Goal: Use online tool/utility: Use online tool/utility

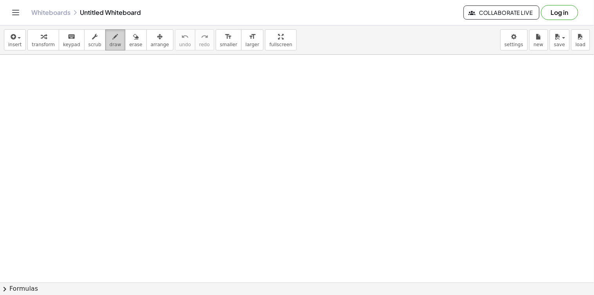
click at [110, 43] on span "draw" at bounding box center [116, 44] width 12 height 5
drag, startPoint x: 499, startPoint y: 119, endPoint x: 506, endPoint y: 166, distance: 47.5
drag, startPoint x: 511, startPoint y: 120, endPoint x: 501, endPoint y: 198, distance: 79.1
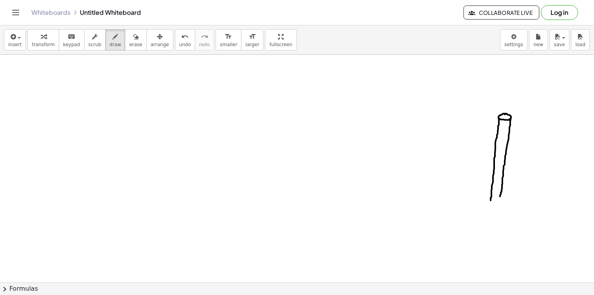
drag, startPoint x: 525, startPoint y: 119, endPoint x: 510, endPoint y: 204, distance: 86.8
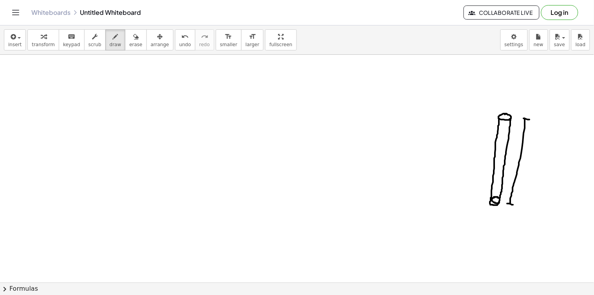
drag, startPoint x: 508, startPoint y: 204, endPoint x: 514, endPoint y: 205, distance: 6.0
drag, startPoint x: 528, startPoint y: 172, endPoint x: 532, endPoint y: 167, distance: 6.4
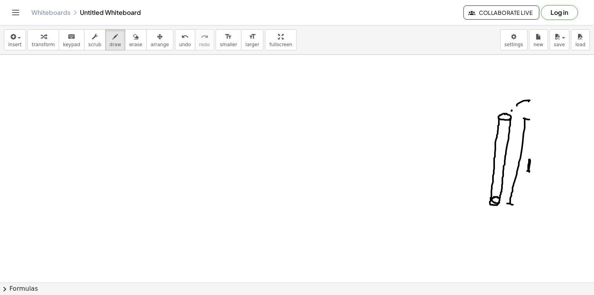
drag, startPoint x: 517, startPoint y: 106, endPoint x: 537, endPoint y: 95, distance: 23.0
drag, startPoint x: 538, startPoint y: 95, endPoint x: 548, endPoint y: 97, distance: 10.5
drag, startPoint x: 548, startPoint y: 97, endPoint x: 549, endPoint y: 102, distance: 4.7
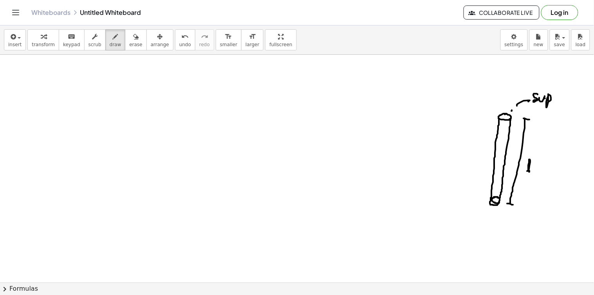
drag, startPoint x: 504, startPoint y: 114, endPoint x: 508, endPoint y: 114, distance: 3.9
drag, startPoint x: 494, startPoint y: 201, endPoint x: 500, endPoint y: 207, distance: 8.0
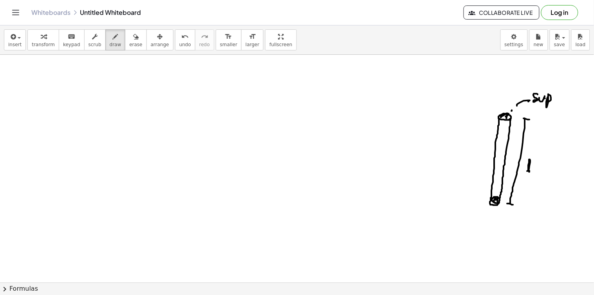
drag, startPoint x: 492, startPoint y: 220, endPoint x: 496, endPoint y: 239, distance: 19.5
drag, startPoint x: 506, startPoint y: 103, endPoint x: 515, endPoint y: 90, distance: 15.1
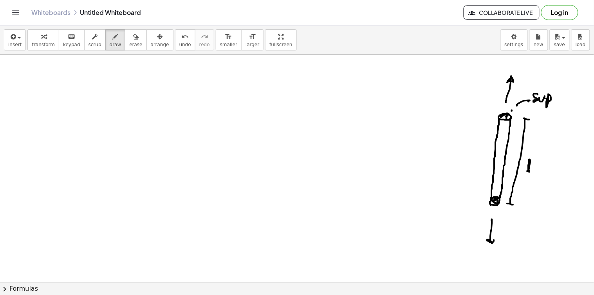
drag, startPoint x: 490, startPoint y: 212, endPoint x: 493, endPoint y: 208, distance: 4.6
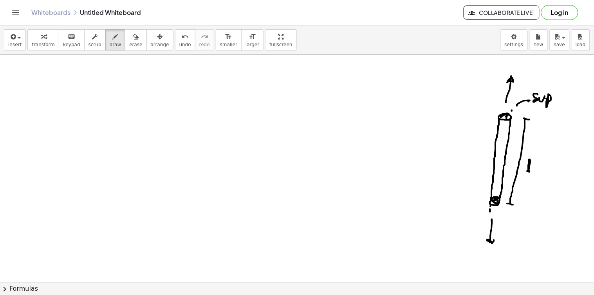
drag, startPoint x: 499, startPoint y: 205, endPoint x: 497, endPoint y: 210, distance: 5.0
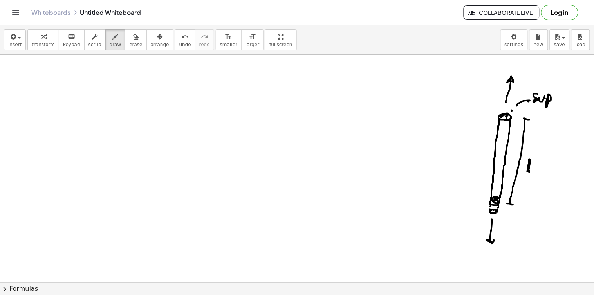
drag, startPoint x: 497, startPoint y: 212, endPoint x: 504, endPoint y: 213, distance: 6.5
drag, startPoint x: 511, startPoint y: 208, endPoint x: 513, endPoint y: 216, distance: 8.8
drag, startPoint x: 519, startPoint y: 210, endPoint x: 523, endPoint y: 214, distance: 6.4
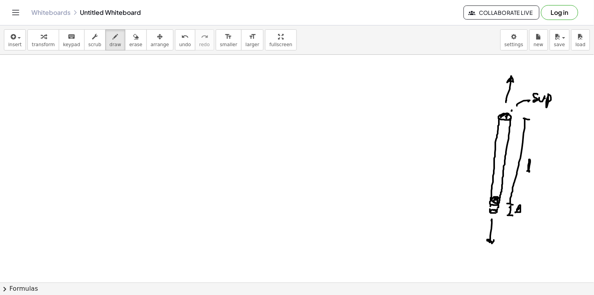
drag, startPoint x: 435, startPoint y: 69, endPoint x: 434, endPoint y: 78, distance: 9.9
drag, startPoint x: 430, startPoint y: 78, endPoint x: 443, endPoint y: 81, distance: 13.8
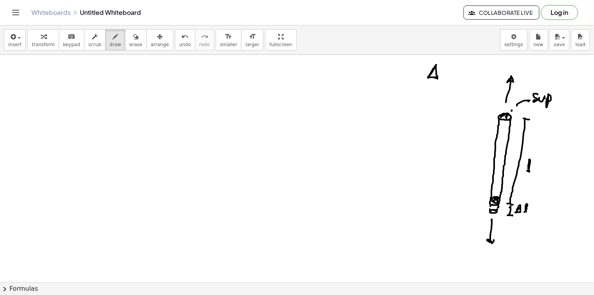
drag, startPoint x: 517, startPoint y: 72, endPoint x: 522, endPoint y: 73, distance: 4.8
drag, startPoint x: 500, startPoint y: 244, endPoint x: 504, endPoint y: 242, distance: 4.8
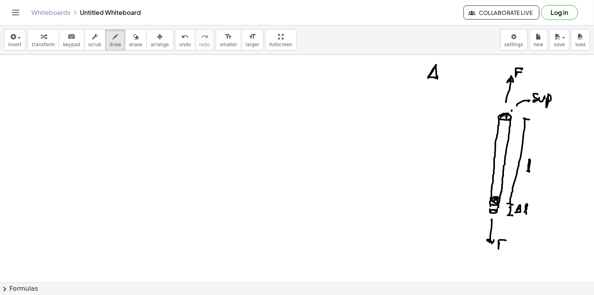
drag, startPoint x: 497, startPoint y: 246, endPoint x: 503, endPoint y: 245, distance: 5.9
drag, startPoint x: 85, startPoint y: 72, endPoint x: 90, endPoint y: 71, distance: 4.8
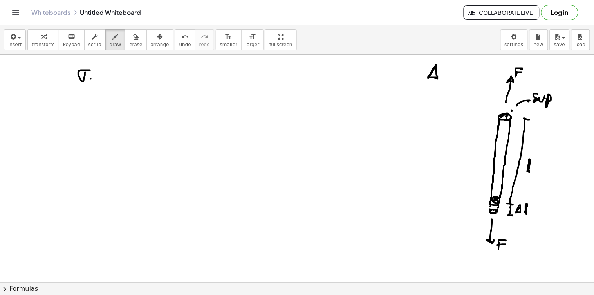
drag, startPoint x: 103, startPoint y: 79, endPoint x: 112, endPoint y: 70, distance: 13.0
drag, startPoint x: 103, startPoint y: 73, endPoint x: 110, endPoint y: 76, distance: 7.1
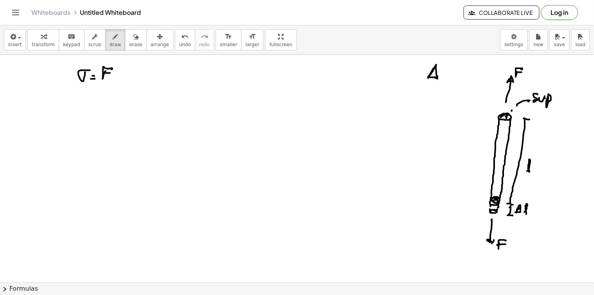
drag, startPoint x: 102, startPoint y: 80, endPoint x: 110, endPoint y: 81, distance: 8.3
drag, startPoint x: 105, startPoint y: 85, endPoint x: 112, endPoint y: 89, distance: 8.1
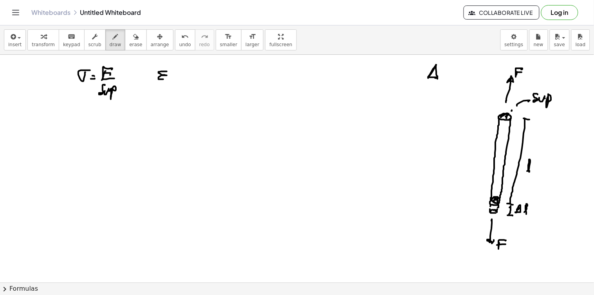
drag, startPoint x: 167, startPoint y: 72, endPoint x: 172, endPoint y: 79, distance: 8.8
drag, startPoint x: 174, startPoint y: 80, endPoint x: 177, endPoint y: 78, distance: 4.2
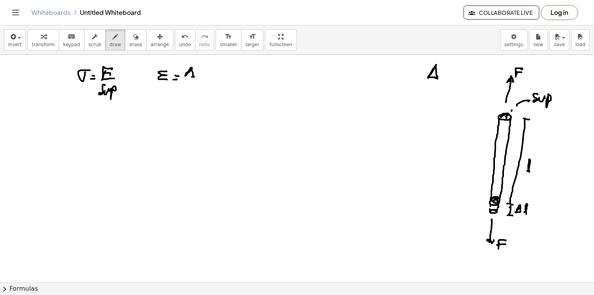
drag, startPoint x: 192, startPoint y: 69, endPoint x: 196, endPoint y: 74, distance: 6.2
drag, startPoint x: 197, startPoint y: 74, endPoint x: 200, endPoint y: 66, distance: 9.2
drag, startPoint x: 197, startPoint y: 69, endPoint x: 189, endPoint y: 81, distance: 14.8
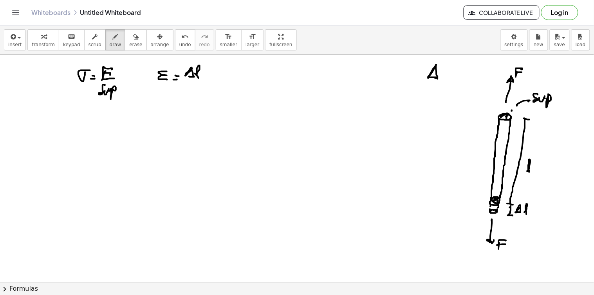
drag, startPoint x: 189, startPoint y: 81, endPoint x: 200, endPoint y: 81, distance: 10.6
drag, startPoint x: 281, startPoint y: 74, endPoint x: 277, endPoint y: 162, distance: 88.2
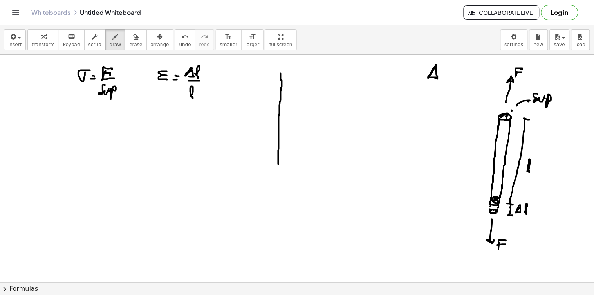
drag, startPoint x: 271, startPoint y: 168, endPoint x: 400, endPoint y: 171, distance: 128.9
drag, startPoint x: 400, startPoint y: 167, endPoint x: 407, endPoint y: 175, distance: 10.8
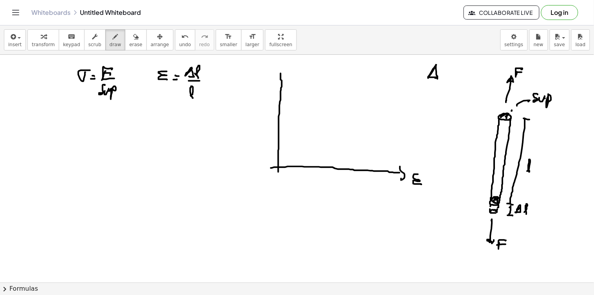
drag, startPoint x: 418, startPoint y: 175, endPoint x: 418, endPoint y: 183, distance: 8.2
drag, startPoint x: 281, startPoint y: 72, endPoint x: 286, endPoint y: 75, distance: 6.5
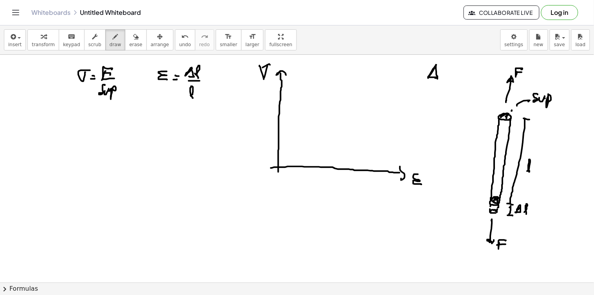
drag, startPoint x: 268, startPoint y: 65, endPoint x: 275, endPoint y: 67, distance: 7.3
drag, startPoint x: 279, startPoint y: 166, endPoint x: 342, endPoint y: 116, distance: 81.7
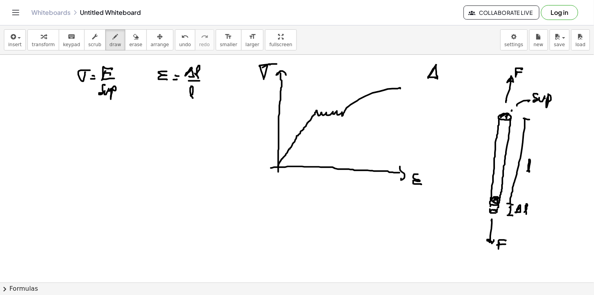
drag, startPoint x: 343, startPoint y: 116, endPoint x: 390, endPoint y: 103, distance: 48.4
drag, startPoint x: 302, startPoint y: 135, endPoint x: 319, endPoint y: 143, distance: 18.4
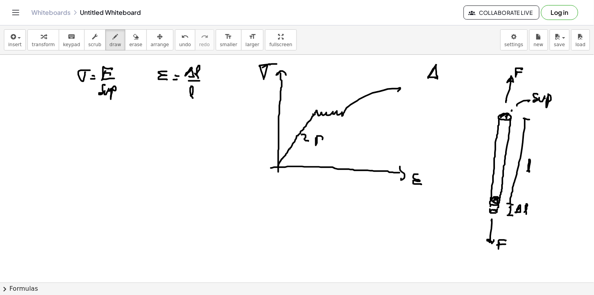
drag, startPoint x: 329, startPoint y: 144, endPoint x: 337, endPoint y: 144, distance: 7.8
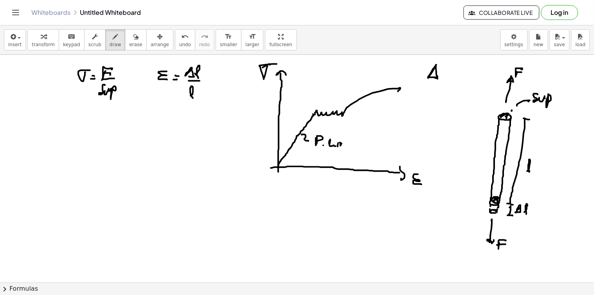
drag, startPoint x: 340, startPoint y: 143, endPoint x: 344, endPoint y: 146, distance: 5.3
drag, startPoint x: 353, startPoint y: 145, endPoint x: 358, endPoint y: 144, distance: 4.8
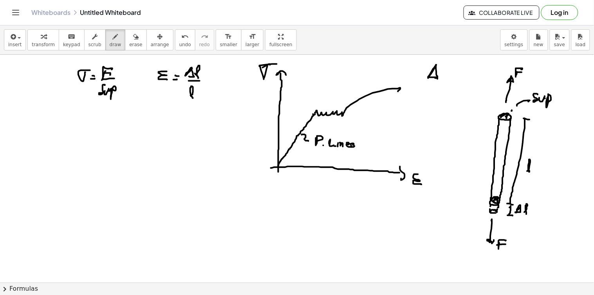
drag, startPoint x: 360, startPoint y: 148, endPoint x: 358, endPoint y: 143, distance: 5.4
drag, startPoint x: 330, startPoint y: 103, endPoint x: 324, endPoint y: 94, distance: 10.7
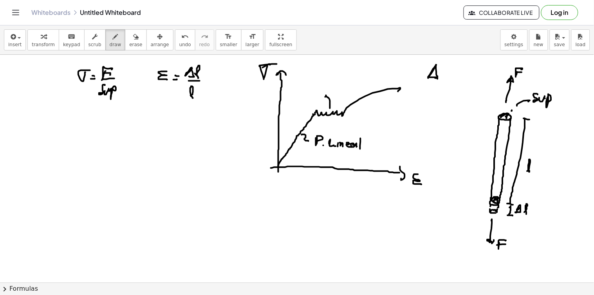
drag, startPoint x: 316, startPoint y: 85, endPoint x: 315, endPoint y: 75, distance: 9.4
drag, startPoint x: 315, startPoint y: 71, endPoint x: 318, endPoint y: 75, distance: 5.3
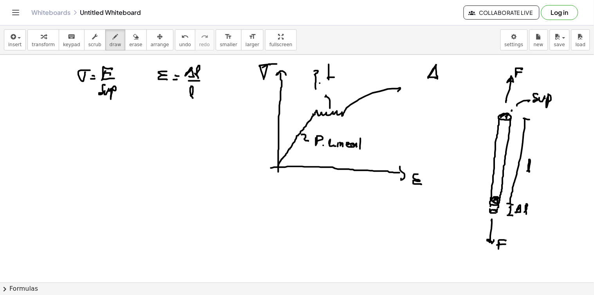
drag, startPoint x: 329, startPoint y: 69, endPoint x: 334, endPoint y: 67, distance: 5.3
drag, startPoint x: 335, startPoint y: 67, endPoint x: 338, endPoint y: 76, distance: 9.9
drag, startPoint x: 339, startPoint y: 76, endPoint x: 345, endPoint y: 74, distance: 6.2
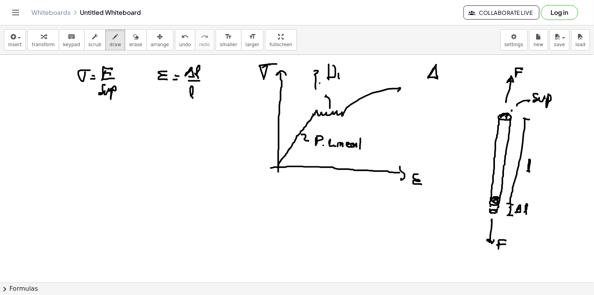
drag, startPoint x: 345, startPoint y: 74, endPoint x: 353, endPoint y: 72, distance: 8.8
drag, startPoint x: 357, startPoint y: 69, endPoint x: 365, endPoint y: 64, distance: 9.3
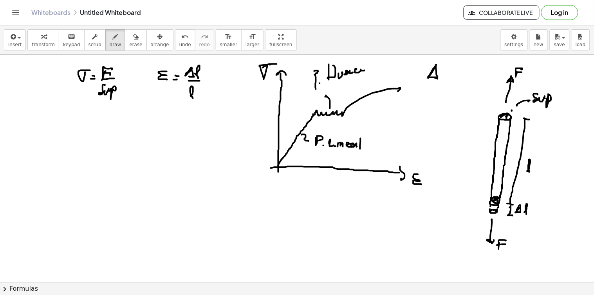
drag, startPoint x: 365, startPoint y: 64, endPoint x: 368, endPoint y: 67, distance: 4.5
drag, startPoint x: 378, startPoint y: 102, endPoint x: 384, endPoint y: 106, distance: 7.3
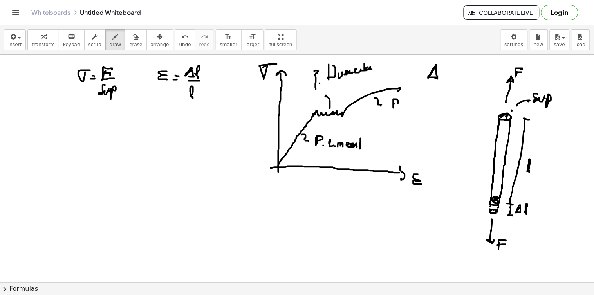
drag, startPoint x: 394, startPoint y: 104, endPoint x: 398, endPoint y: 103, distance: 4.7
drag, startPoint x: 415, startPoint y: 98, endPoint x: 422, endPoint y: 107, distance: 10.9
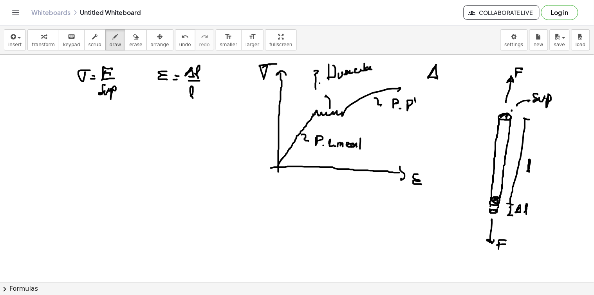
drag, startPoint x: 430, startPoint y: 104, endPoint x: 427, endPoint y: 110, distance: 6.7
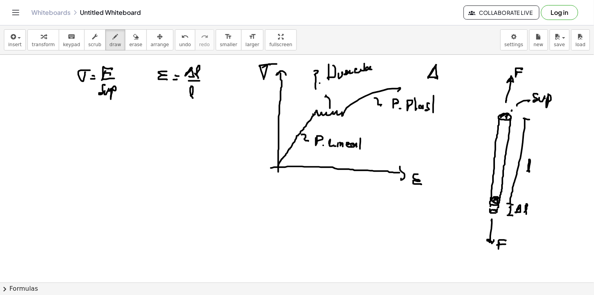
drag, startPoint x: 439, startPoint y: 108, endPoint x: 443, endPoint y: 107, distance: 4.1
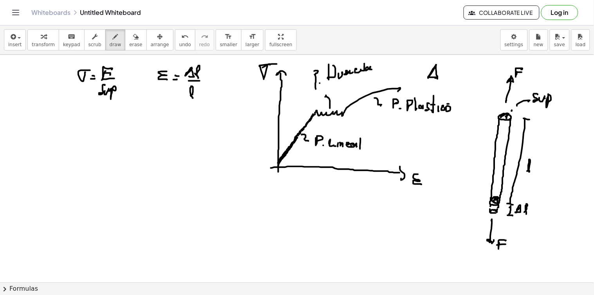
drag, startPoint x: 313, startPoint y: 116, endPoint x: 299, endPoint y: 134, distance: 22.4
drag, startPoint x: 306, startPoint y: 125, endPoint x: 314, endPoint y: 117, distance: 11.1
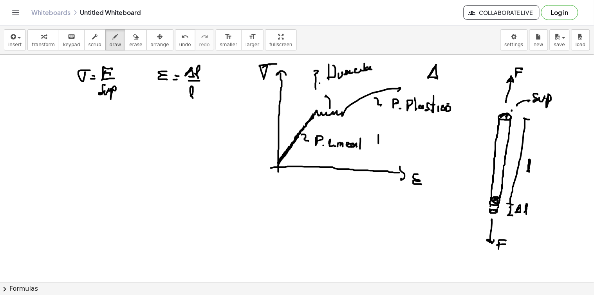
drag, startPoint x: 379, startPoint y: 137, endPoint x: 381, endPoint y: 146, distance: 8.8
drag
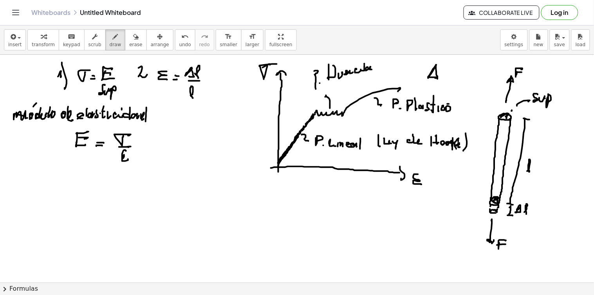
drag, startPoint x: 169, startPoint y: 205, endPoint x: 212, endPoint y: 210, distance: 43.0
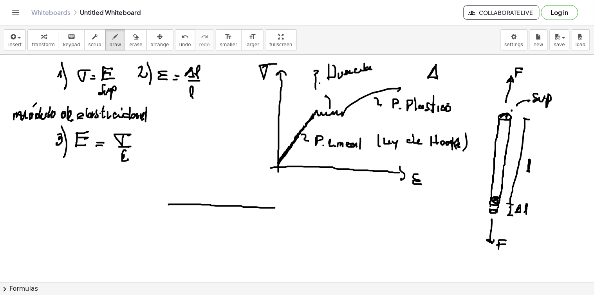
drag, startPoint x: 168, startPoint y: 205, endPoint x: 172, endPoint y: 210, distance: 6.7
drag, startPoint x: 177, startPoint y: 213, endPoint x: 276, endPoint y: 211, distance: 99.5
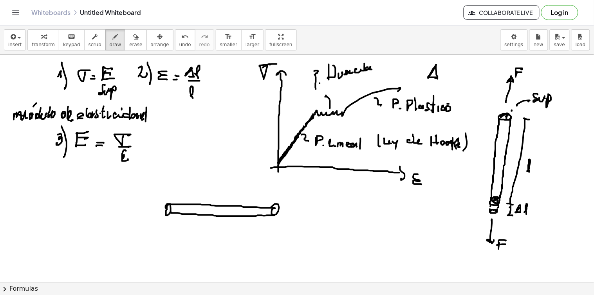
drag, startPoint x: 275, startPoint y: 209, endPoint x: 276, endPoint y: 213, distance: 4.1
drag, startPoint x: 283, startPoint y: 210, endPoint x: 295, endPoint y: 210, distance: 11.8
drag, startPoint x: 295, startPoint y: 208, endPoint x: 292, endPoint y: 215, distance: 7.5
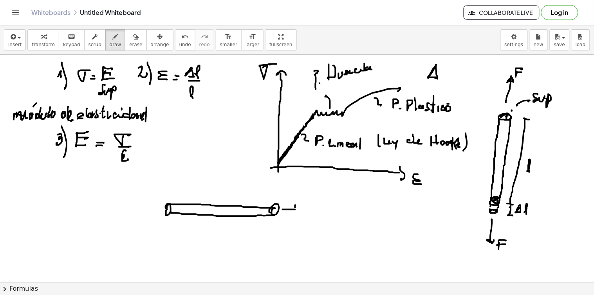
drag, startPoint x: 151, startPoint y: 208, endPoint x: 156, endPoint y: 208, distance: 4.7
drag, startPoint x: 149, startPoint y: 204, endPoint x: 151, endPoint y: 210, distance: 6.1
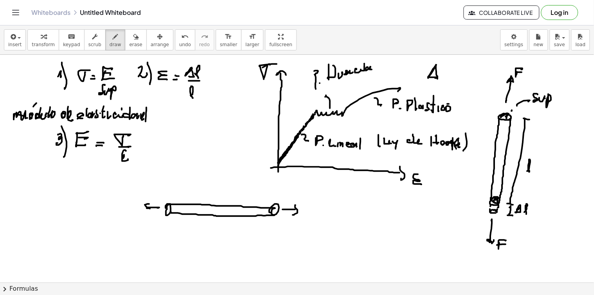
drag, startPoint x: 175, startPoint y: 235, endPoint x: 257, endPoint y: 237, distance: 81.9
drag, startPoint x: 235, startPoint y: 231, endPoint x: 241, endPoint y: 235, distance: 7.2
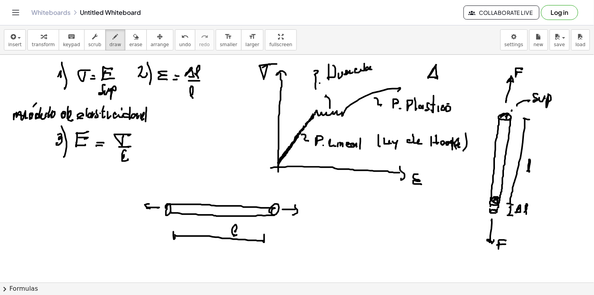
drag, startPoint x: 236, startPoint y: 232, endPoint x: 231, endPoint y: 238, distance: 7.3
drag, startPoint x: 304, startPoint y: 206, endPoint x: 309, endPoint y: 201, distance: 7.2
drag, startPoint x: 157, startPoint y: 197, endPoint x: 161, endPoint y: 186, distance: 11.0
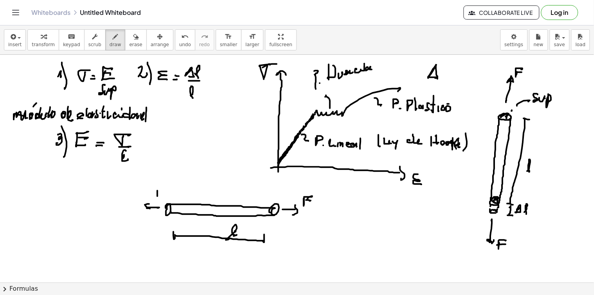
drag, startPoint x: 157, startPoint y: 190, endPoint x: 165, endPoint y: 192, distance: 8.7
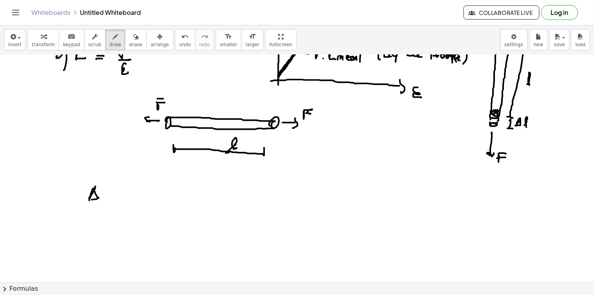
drag, startPoint x: 96, startPoint y: 187, endPoint x: 97, endPoint y: 199, distance: 11.9
click at [92, 200] on div at bounding box center [297, 221] width 594 height 507
drag, startPoint x: 101, startPoint y: 199, endPoint x: 107, endPoint y: 200, distance: 6.8
click at [106, 203] on div at bounding box center [297, 221] width 594 height 507
click at [112, 198] on div at bounding box center [297, 221] width 594 height 507
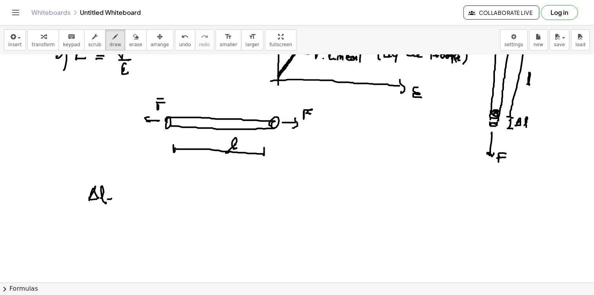
click at [115, 195] on div at bounding box center [297, 221] width 594 height 507
drag, startPoint x: 128, startPoint y: 192, endPoint x: 131, endPoint y: 198, distance: 6.8
click at [131, 199] on div at bounding box center [297, 221] width 594 height 507
drag, startPoint x: 134, startPoint y: 198, endPoint x: 146, endPoint y: 197, distance: 12.9
click at [134, 197] on div at bounding box center [297, 221] width 594 height 507
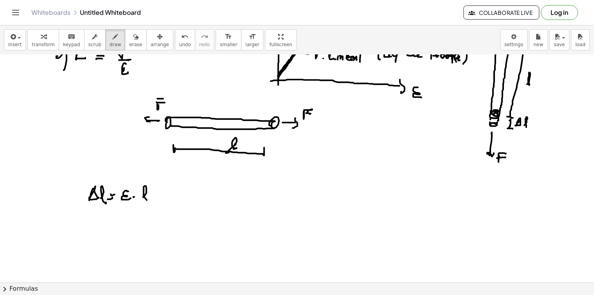
click at [147, 200] on div at bounding box center [297, 221] width 594 height 507
drag, startPoint x: 123, startPoint y: 183, endPoint x: 134, endPoint y: 185, distance: 10.8
click at [134, 185] on div at bounding box center [297, 221] width 594 height 507
drag, startPoint x: 127, startPoint y: 169, endPoint x: 130, endPoint y: 173, distance: 5.0
click at [130, 173] on div at bounding box center [297, 221] width 594 height 507
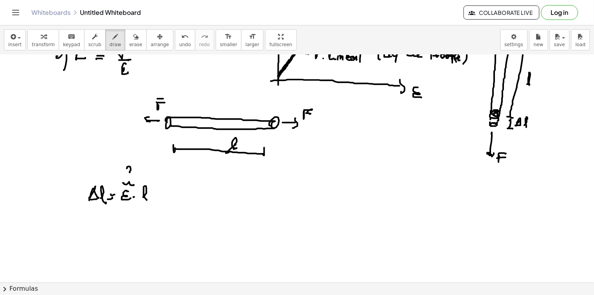
click at [130, 177] on div at bounding box center [297, 221] width 594 height 507
drag, startPoint x: 161, startPoint y: 197, endPoint x: 170, endPoint y: 197, distance: 9.4
click at [170, 197] on div at bounding box center [297, 221] width 594 height 507
drag, startPoint x: 163, startPoint y: 199, endPoint x: 173, endPoint y: 197, distance: 10.4
click at [173, 198] on div at bounding box center [297, 221] width 594 height 507
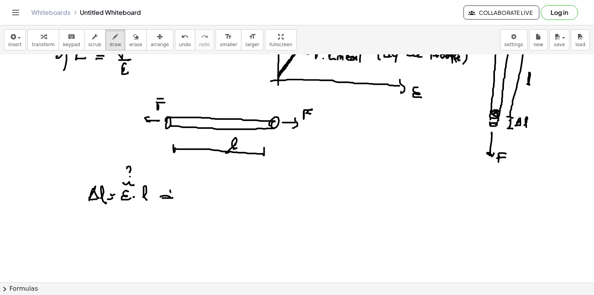
drag, startPoint x: 171, startPoint y: 193, endPoint x: 173, endPoint y: 198, distance: 6.0
click at [173, 200] on div at bounding box center [297, 221] width 594 height 507
drag, startPoint x: 191, startPoint y: 192, endPoint x: 196, endPoint y: 196, distance: 6.7
click at [192, 197] on div at bounding box center [297, 221] width 594 height 507
drag, startPoint x: 198, startPoint y: 194, endPoint x: 200, endPoint y: 200, distance: 6.9
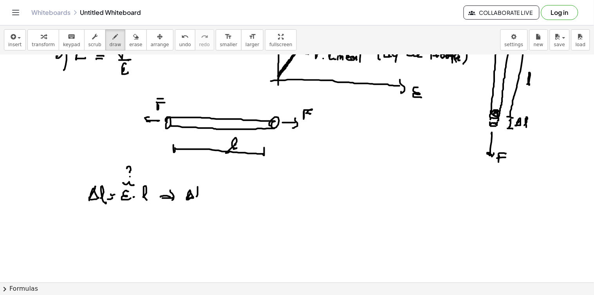
click at [199, 201] on div at bounding box center [297, 221] width 594 height 507
drag, startPoint x: 204, startPoint y: 199, endPoint x: 209, endPoint y: 200, distance: 5.2
click at [209, 200] on div at bounding box center [297, 221] width 594 height 507
drag, startPoint x: 204, startPoint y: 196, endPoint x: 209, endPoint y: 198, distance: 4.6
click at [209, 197] on div at bounding box center [297, 221] width 594 height 507
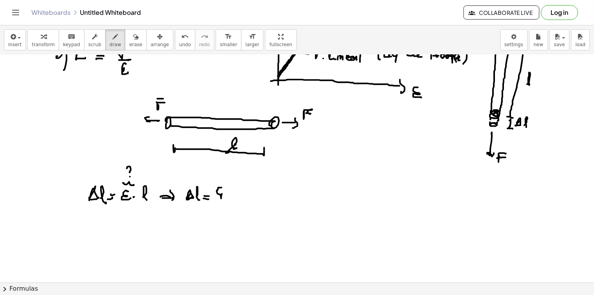
drag, startPoint x: 219, startPoint y: 195, endPoint x: 227, endPoint y: 188, distance: 10.0
click at [227, 188] on div at bounding box center [297, 221] width 594 height 507
click at [228, 200] on div at bounding box center [297, 221] width 594 height 507
drag, startPoint x: 220, startPoint y: 205, endPoint x: 225, endPoint y: 210, distance: 7.2
click at [225, 210] on div at bounding box center [297, 221] width 594 height 507
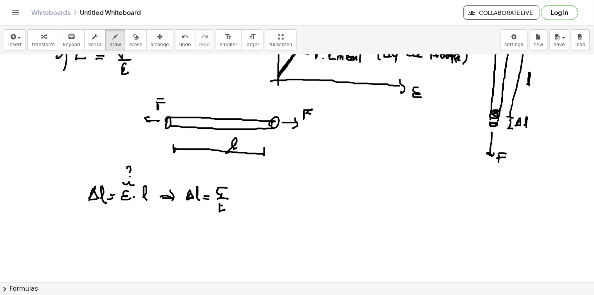
click at [225, 208] on div at bounding box center [297, 221] width 594 height 507
drag, startPoint x: 220, startPoint y: 203, endPoint x: 236, endPoint y: 203, distance: 16.5
click at [224, 204] on div at bounding box center [297, 221] width 594 height 507
click at [241, 199] on div at bounding box center [297, 221] width 594 height 507
click at [248, 194] on div at bounding box center [297, 221] width 594 height 507
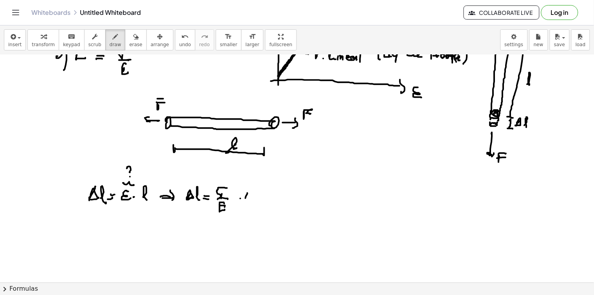
click at [247, 200] on div at bounding box center [297, 221] width 594 height 507
click at [224, 190] on div at bounding box center [297, 221] width 594 height 507
drag, startPoint x: 260, startPoint y: 196, endPoint x: 260, endPoint y: 202, distance: 5.5
click at [268, 200] on div at bounding box center [297, 221] width 594 height 507
drag, startPoint x: 260, startPoint y: 202, endPoint x: 269, endPoint y: 201, distance: 8.3
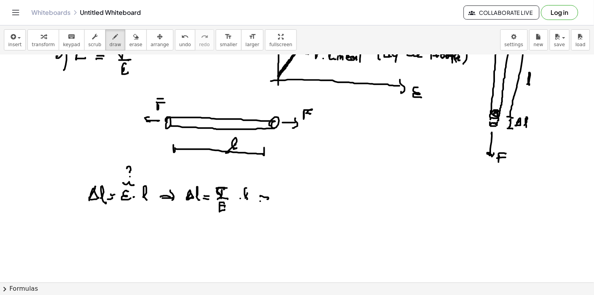
click at [269, 201] on div at bounding box center [297, 221] width 594 height 507
drag, startPoint x: 269, startPoint y: 192, endPoint x: 287, endPoint y: 196, distance: 18.8
click at [272, 202] on div at bounding box center [297, 221] width 594 height 507
drag, startPoint x: 291, startPoint y: 188, endPoint x: 292, endPoint y: 197, distance: 8.7
click at [292, 197] on div at bounding box center [297, 221] width 594 height 507
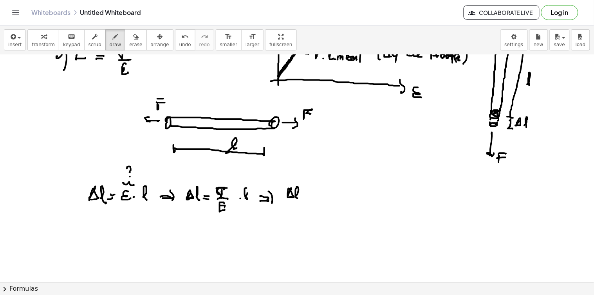
drag, startPoint x: 297, startPoint y: 196, endPoint x: 302, endPoint y: 197, distance: 5.1
click at [298, 199] on div at bounding box center [297, 221] width 594 height 507
drag, startPoint x: 304, startPoint y: 197, endPoint x: 309, endPoint y: 194, distance: 5.6
click at [310, 196] on div at bounding box center [297, 221] width 594 height 507
click at [310, 194] on div at bounding box center [297, 221] width 594 height 507
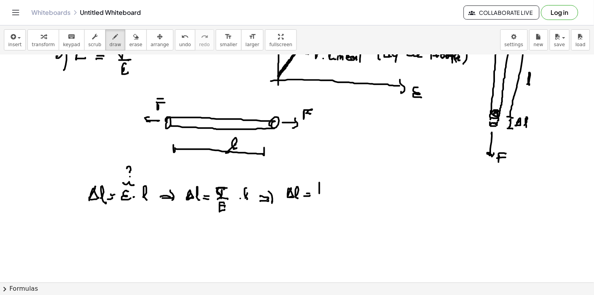
drag, startPoint x: 320, startPoint y: 186, endPoint x: 323, endPoint y: 184, distance: 4.0
click at [324, 184] on div at bounding box center [297, 221] width 594 height 507
drag, startPoint x: 318, startPoint y: 187, endPoint x: 324, endPoint y: 192, distance: 7.8
click at [326, 186] on div at bounding box center [297, 221] width 594 height 507
drag, startPoint x: 316, startPoint y: 197, endPoint x: 331, endPoint y: 197, distance: 14.5
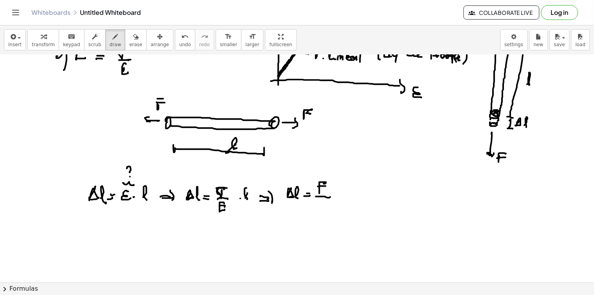
click at [331, 197] on div at bounding box center [297, 221] width 594 height 507
drag, startPoint x: 317, startPoint y: 204, endPoint x: 326, endPoint y: 210, distance: 11.0
click at [325, 210] on div at bounding box center [297, 221] width 594 height 507
drag, startPoint x: 329, startPoint y: 206, endPoint x: 332, endPoint y: 203, distance: 4.2
click at [330, 205] on div at bounding box center [297, 221] width 594 height 507
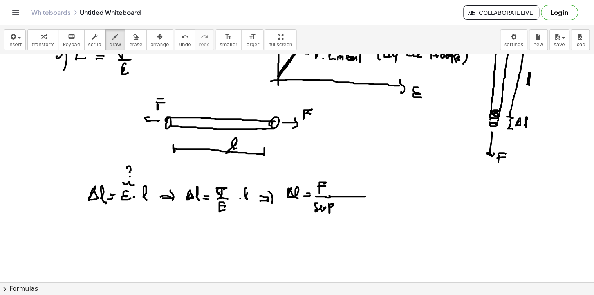
drag, startPoint x: 329, startPoint y: 196, endPoint x: 366, endPoint y: 196, distance: 36.8
click at [368, 197] on div at bounding box center [297, 221] width 594 height 507
drag, startPoint x: 354, startPoint y: 188, endPoint x: 357, endPoint y: 195, distance: 6.8
click at [357, 195] on div at bounding box center [297, 221] width 594 height 507
drag, startPoint x: 348, startPoint y: 203, endPoint x: 352, endPoint y: 206, distance: 5.3
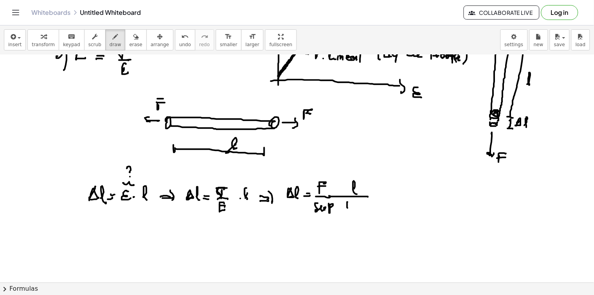
click at [354, 208] on div at bounding box center [297, 221] width 594 height 507
drag, startPoint x: 349, startPoint y: 204, endPoint x: 353, endPoint y: 204, distance: 3.9
click at [353, 204] on div at bounding box center [297, 221] width 594 height 507
click at [351, 202] on div at bounding box center [297, 221] width 594 height 507
drag, startPoint x: 278, startPoint y: 179, endPoint x: 284, endPoint y: 208, distance: 29.7
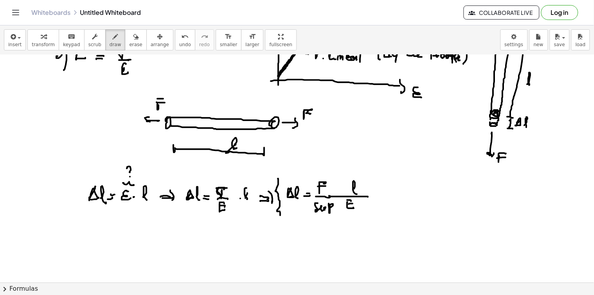
click at [282, 215] on div at bounding box center [297, 221] width 594 height 507
drag, startPoint x: 280, startPoint y: 174, endPoint x: 358, endPoint y: 216, distance: 88.7
click at [377, 213] on div at bounding box center [297, 221] width 594 height 507
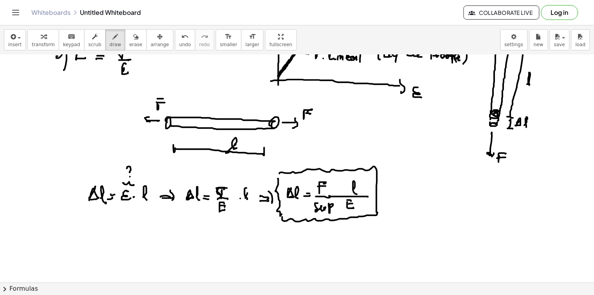
drag, startPoint x: 282, startPoint y: 217, endPoint x: 378, endPoint y: 213, distance: 95.7
click at [378, 213] on div at bounding box center [297, 221] width 594 height 507
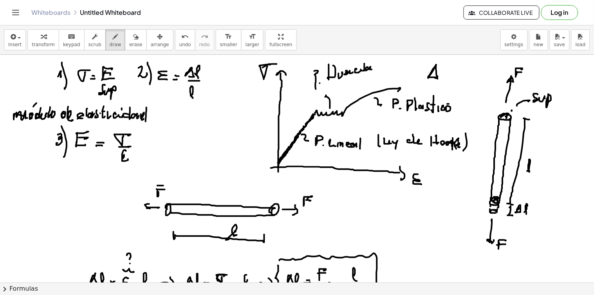
scroll to position [43, 0]
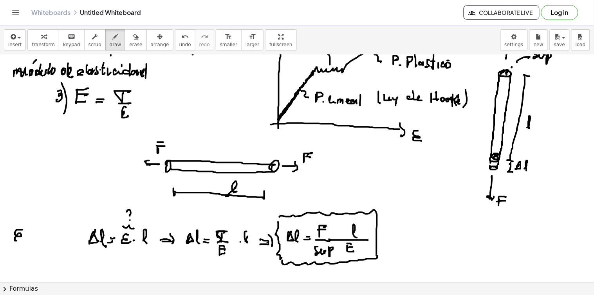
drag, startPoint x: 22, startPoint y: 230, endPoint x: 24, endPoint y: 239, distance: 8.8
click at [19, 241] on div at bounding box center [297, 264] width 594 height 507
click at [26, 240] on div at bounding box center [297, 264] width 594 height 507
drag, startPoint x: 22, startPoint y: 236, endPoint x: 33, endPoint y: 231, distance: 11.2
click at [25, 237] on div at bounding box center [297, 264] width 594 height 507
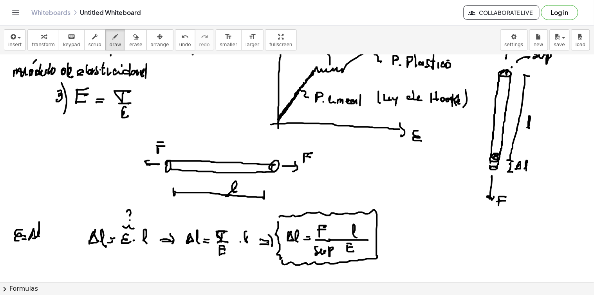
drag, startPoint x: 33, startPoint y: 231, endPoint x: 30, endPoint y: 243, distance: 12.1
click at [38, 237] on div at bounding box center [297, 264] width 594 height 507
click at [38, 242] on div at bounding box center [297, 264] width 594 height 507
drag, startPoint x: 34, startPoint y: 251, endPoint x: 35, endPoint y: 255, distance: 4.8
click at [35, 256] on div at bounding box center [297, 264] width 594 height 507
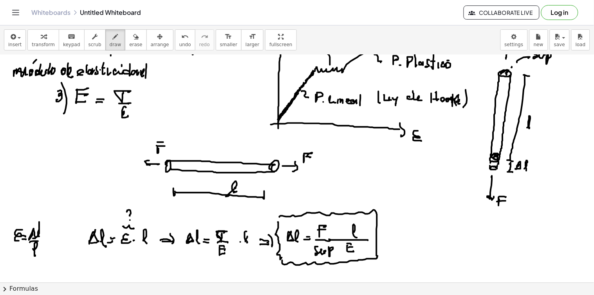
click at [60, 240] on div at bounding box center [297, 264] width 594 height 507
click at [61, 246] on div at bounding box center [297, 264] width 594 height 507
drag, startPoint x: 59, startPoint y: 233, endPoint x: 62, endPoint y: 245, distance: 12.5
click at [62, 245] on div at bounding box center [297, 264] width 594 height 507
drag, startPoint x: 217, startPoint y: 224, endPoint x: 226, endPoint y: 225, distance: 9.4
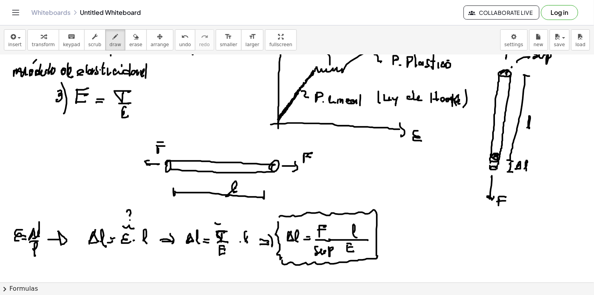
click at [226, 225] on div at bounding box center [297, 264] width 594 height 507
drag, startPoint x: 224, startPoint y: 206, endPoint x: 226, endPoint y: 217, distance: 10.7
click at [226, 213] on div at bounding box center [297, 264] width 594 height 507
click at [227, 218] on div at bounding box center [297, 264] width 594 height 507
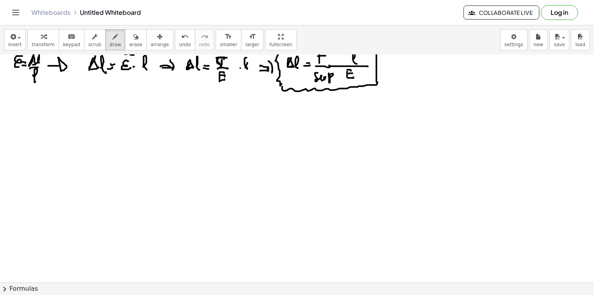
scroll to position [261, 0]
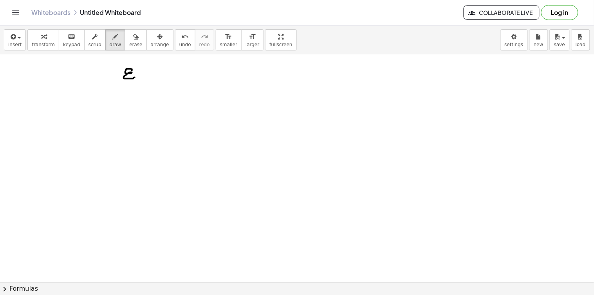
drag, startPoint x: 132, startPoint y: 71, endPoint x: 136, endPoint y: 76, distance: 6.7
click at [136, 77] on div at bounding box center [297, 47] width 594 height 507
drag, startPoint x: 136, startPoint y: 76, endPoint x: 138, endPoint y: 87, distance: 11.5
click at [133, 90] on div at bounding box center [297, 47] width 594 height 507
click at [147, 73] on div at bounding box center [297, 47] width 594 height 507
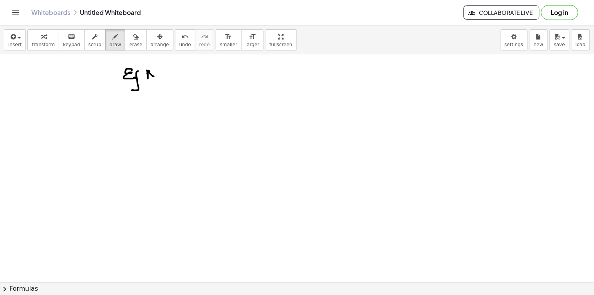
drag, startPoint x: 150, startPoint y: 74, endPoint x: 157, endPoint y: 70, distance: 8.1
click at [154, 70] on div at bounding box center [297, 47] width 594 height 507
drag, startPoint x: 157, startPoint y: 71, endPoint x: 170, endPoint y: 69, distance: 13.8
click at [161, 71] on div at bounding box center [297, 47] width 594 height 507
drag, startPoint x: 167, startPoint y: 69, endPoint x: 167, endPoint y: 75, distance: 6.3
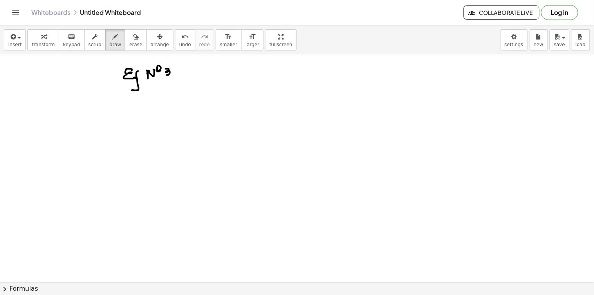
click at [167, 75] on div at bounding box center [297, 47] width 594 height 507
drag, startPoint x: 127, startPoint y: 87, endPoint x: 168, endPoint y: 83, distance: 41.3
click at [168, 83] on div at bounding box center [297, 47] width 594 height 507
drag, startPoint x: 196, startPoint y: 119, endPoint x: 198, endPoint y: 124, distance: 5.7
click at [197, 145] on div at bounding box center [297, 47] width 594 height 507
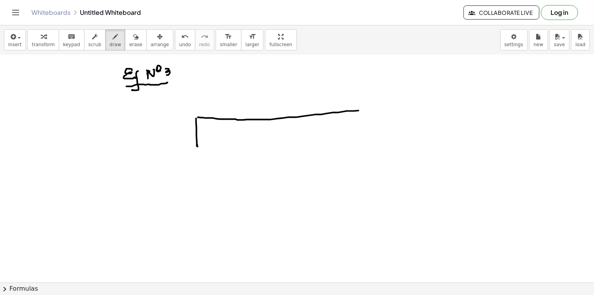
drag, startPoint x: 198, startPoint y: 118, endPoint x: 295, endPoint y: 132, distance: 97.4
click at [366, 110] on div at bounding box center [297, 47] width 594 height 507
drag, startPoint x: 204, startPoint y: 146, endPoint x: 369, endPoint y: 139, distance: 165.4
click at [370, 141] on div at bounding box center [297, 47] width 594 height 507
drag, startPoint x: 369, startPoint y: 110, endPoint x: 374, endPoint y: 136, distance: 26.7
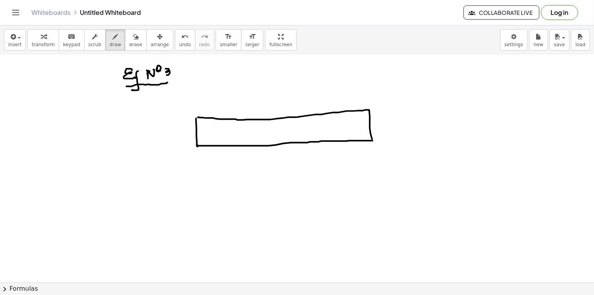
click at [373, 139] on div at bounding box center [297, 47] width 594 height 507
drag, startPoint x: 383, startPoint y: 121, endPoint x: 407, endPoint y: 116, distance: 24.0
click at [407, 119] on div at bounding box center [297, 47] width 594 height 507
drag, startPoint x: 407, startPoint y: 112, endPoint x: 408, endPoint y: 123, distance: 10.6
click at [407, 128] on div at bounding box center [297, 47] width 594 height 507
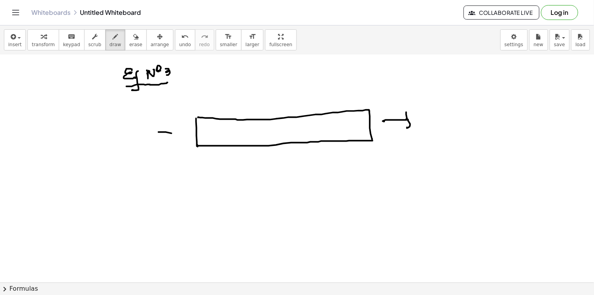
drag, startPoint x: 161, startPoint y: 132, endPoint x: 182, endPoint y: 135, distance: 20.5
click at [183, 135] on div at bounding box center [297, 47] width 594 height 507
drag, startPoint x: 161, startPoint y: 130, endPoint x: 163, endPoint y: 139, distance: 9.2
click at [163, 139] on div at bounding box center [297, 47] width 594 height 507
click at [206, 186] on div at bounding box center [297, 47] width 594 height 507
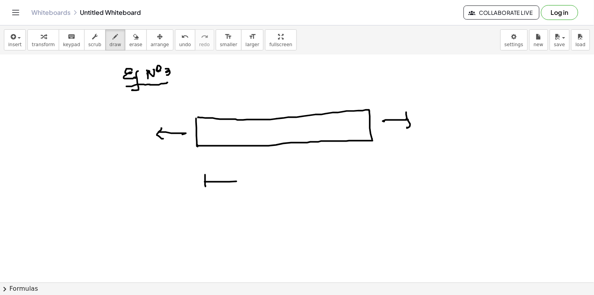
drag, startPoint x: 237, startPoint y: 182, endPoint x: 259, endPoint y: 178, distance: 22.2
click at [259, 178] on div at bounding box center [297, 47] width 594 height 507
drag, startPoint x: 260, startPoint y: 172, endPoint x: 266, endPoint y: 179, distance: 9.4
click at [261, 179] on div at bounding box center [297, 47] width 594 height 507
drag, startPoint x: 269, startPoint y: 175, endPoint x: 280, endPoint y: 177, distance: 11.5
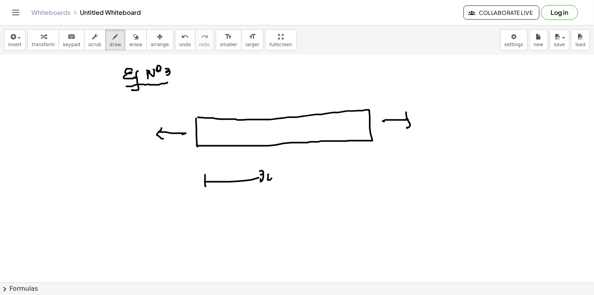
click at [272, 179] on div at bounding box center [297, 47] width 594 height 507
drag, startPoint x: 279, startPoint y: 174, endPoint x: 295, endPoint y: 174, distance: 16.1
click at [277, 181] on div at bounding box center [297, 47] width 594 height 507
drag, startPoint x: 288, startPoint y: 177, endPoint x: 306, endPoint y: 177, distance: 18.4
click at [301, 179] on div at bounding box center [297, 47] width 594 height 507
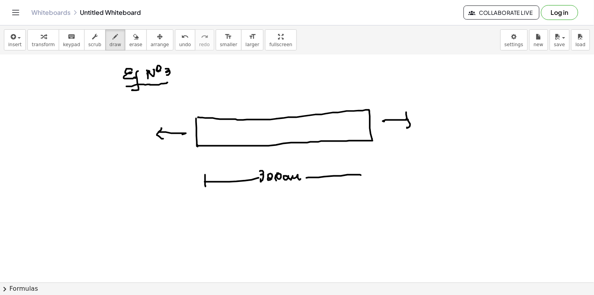
drag, startPoint x: 314, startPoint y: 178, endPoint x: 362, endPoint y: 177, distance: 47.8
click at [362, 177] on div at bounding box center [297, 47] width 594 height 507
drag, startPoint x: 365, startPoint y: 170, endPoint x: 363, endPoint y: 182, distance: 12.3
click at [363, 182] on div at bounding box center [297, 47] width 594 height 507
drag, startPoint x: 414, startPoint y: 105, endPoint x: 417, endPoint y: 101, distance: 5.3
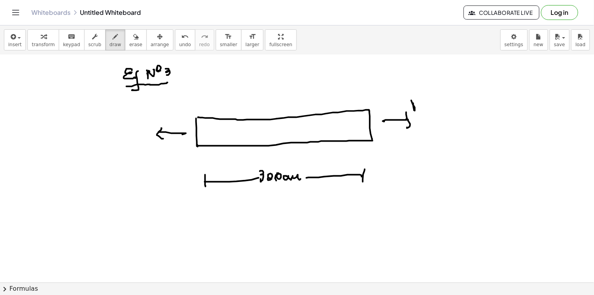
click at [414, 101] on div at bounding box center [297, 47] width 594 height 507
drag, startPoint x: 425, startPoint y: 107, endPoint x: 424, endPoint y: 103, distance: 4.4
click at [425, 107] on div at bounding box center [297, 47] width 594 height 507
click at [423, 104] on div at bounding box center [297, 47] width 594 height 507
click at [434, 105] on div at bounding box center [297, 47] width 594 height 507
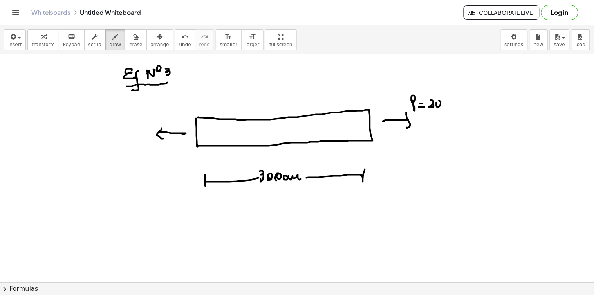
drag, startPoint x: 437, startPoint y: 103, endPoint x: 442, endPoint y: 102, distance: 5.1
click at [441, 107] on div at bounding box center [297, 47] width 594 height 507
drag, startPoint x: 442, startPoint y: 101, endPoint x: 448, endPoint y: 100, distance: 5.9
click at [449, 100] on div at bounding box center [297, 47] width 594 height 507
drag, startPoint x: 446, startPoint y: 102, endPoint x: 450, endPoint y: 107, distance: 6.4
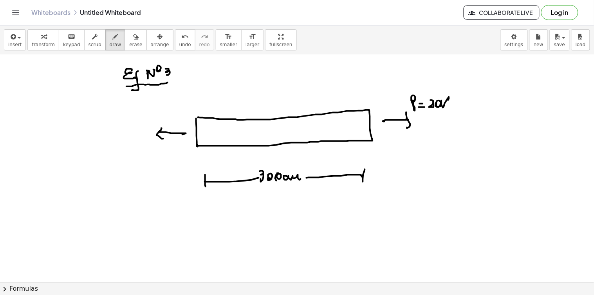
click at [450, 107] on div at bounding box center [297, 47] width 594 height 507
click at [452, 105] on div at bounding box center [297, 47] width 594 height 507
drag, startPoint x: 452, startPoint y: 106, endPoint x: 470, endPoint y: 107, distance: 18.4
click at [457, 102] on div at bounding box center [297, 47] width 594 height 507
drag, startPoint x: 485, startPoint y: 102, endPoint x: 496, endPoint y: 105, distance: 10.9
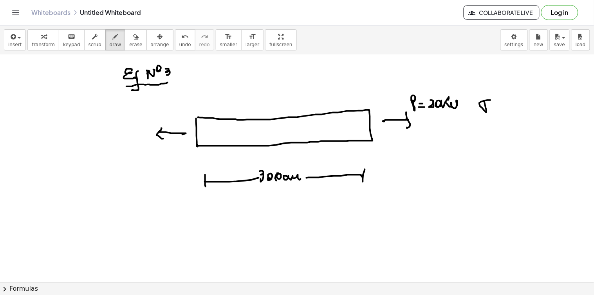
click at [492, 102] on div at bounding box center [297, 47] width 594 height 507
drag, startPoint x: 497, startPoint y: 107, endPoint x: 503, endPoint y: 98, distance: 11.2
click at [503, 114] on div at bounding box center [297, 47] width 594 height 507
drag, startPoint x: 503, startPoint y: 97, endPoint x: 506, endPoint y: 108, distance: 11.9
click at [506, 109] on div at bounding box center [297, 47] width 594 height 507
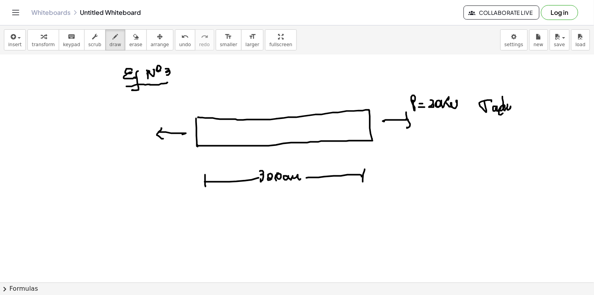
click at [515, 110] on div at bounding box center [297, 47] width 594 height 507
click at [524, 110] on div at bounding box center [297, 47] width 594 height 507
click at [523, 108] on div at bounding box center [297, 47] width 594 height 507
click at [532, 112] on div at bounding box center [297, 47] width 594 height 507
click at [537, 116] on div at bounding box center [297, 47] width 594 height 507
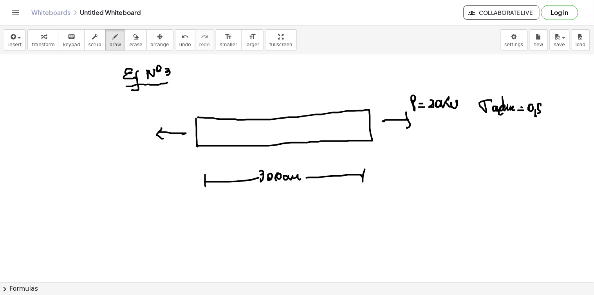
click at [542, 106] on div at bounding box center [297, 47] width 594 height 507
click at [545, 111] on div at bounding box center [297, 47] width 594 height 507
click at [558, 103] on div at bounding box center [297, 47] width 594 height 507
click at [558, 110] on div at bounding box center [297, 47] width 594 height 507
click at [561, 109] on div at bounding box center [297, 47] width 594 height 507
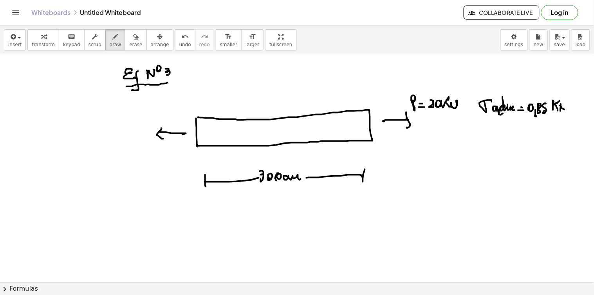
click at [565, 111] on div at bounding box center [297, 47] width 594 height 507
click at [566, 112] on div at bounding box center [297, 47] width 594 height 507
click at [571, 118] on div at bounding box center [297, 47] width 594 height 507
click at [559, 131] on div at bounding box center [297, 47] width 594 height 507
click at [569, 131] on div at bounding box center [297, 47] width 594 height 507
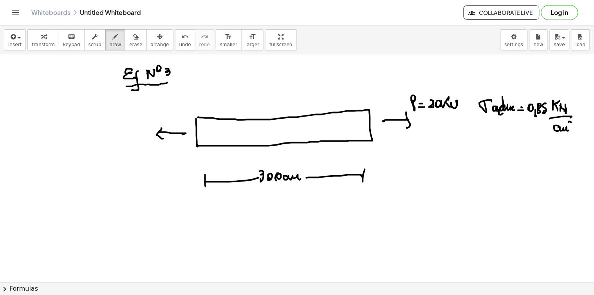
click at [574, 127] on div at bounding box center [297, 47] width 594 height 507
click at [452, 159] on div at bounding box center [297, 47] width 594 height 507
click at [459, 157] on div at bounding box center [297, 47] width 594 height 507
click at [474, 157] on div at bounding box center [297, 47] width 594 height 507
click at [474, 154] on div at bounding box center [297, 47] width 594 height 507
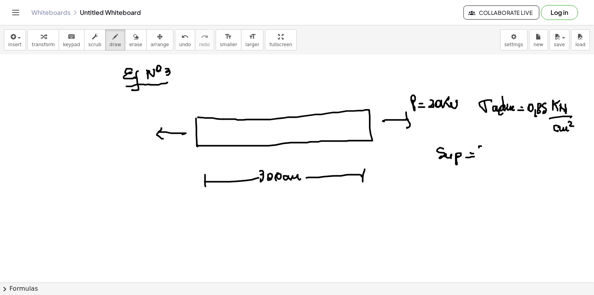
click at [482, 155] on div at bounding box center [297, 47] width 594 height 507
click at [483, 162] on div at bounding box center [297, 47] width 594 height 507
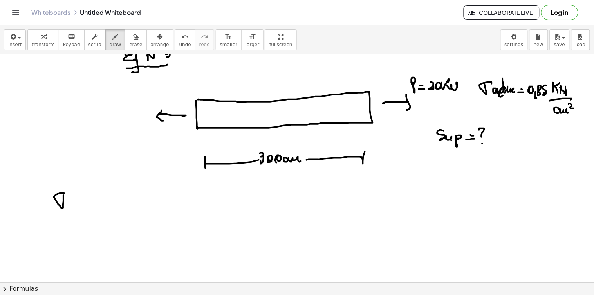
click at [68, 194] on div at bounding box center [297, 118] width 594 height 684
click at [80, 208] on div at bounding box center [297, 118] width 594 height 684
click at [81, 204] on div at bounding box center [297, 118] width 594 height 684
click at [99, 194] on div at bounding box center [297, 118] width 594 height 684
click at [100, 198] on div at bounding box center [297, 118] width 594 height 684
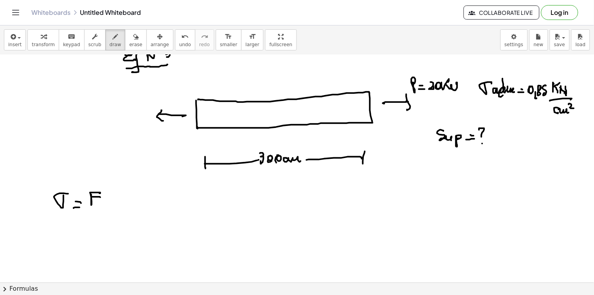
click at [103, 208] on div at bounding box center [297, 118] width 594 height 684
click at [106, 219] on div at bounding box center [297, 118] width 594 height 684
click at [110, 217] on div at bounding box center [297, 118] width 594 height 684
click at [127, 205] on div at bounding box center [297, 118] width 594 height 684
click at [134, 208] on div at bounding box center [297, 118] width 594 height 684
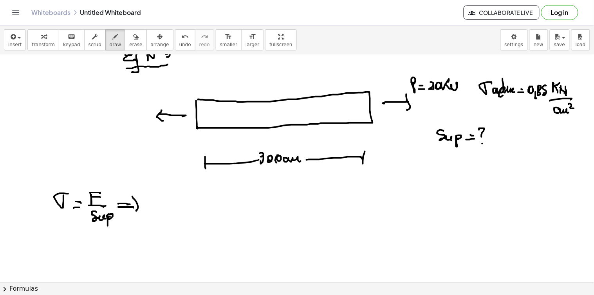
click at [136, 210] on div at bounding box center [297, 118] width 594 height 684
click at [166, 206] on div at bounding box center [297, 118] width 594 height 684
click at [170, 206] on div at bounding box center [297, 118] width 594 height 684
click at [185, 206] on div at bounding box center [297, 118] width 594 height 684
click at [185, 203] on div at bounding box center [297, 118] width 594 height 684
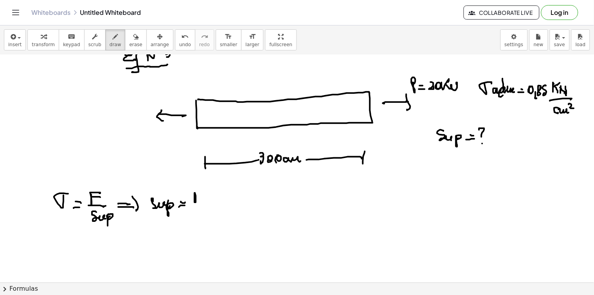
click at [201, 194] on div at bounding box center [297, 118] width 594 height 684
click at [205, 197] on div at bounding box center [297, 118] width 594 height 684
click at [208, 204] on div at bounding box center [297, 118] width 594 height 684
click at [206, 210] on div at bounding box center [297, 118] width 594 height 684
click at [222, 204] on div at bounding box center [297, 118] width 594 height 684
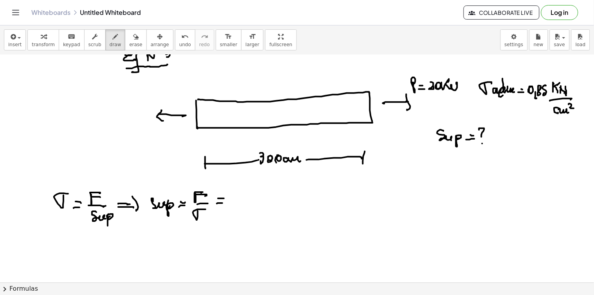
click at [225, 200] on div at bounding box center [297, 118] width 594 height 684
click at [243, 197] on div at bounding box center [297, 118] width 594 height 684
click at [249, 201] on div at bounding box center [297, 118] width 594 height 684
click at [260, 194] on div at bounding box center [297, 118] width 594 height 684
click at [260, 200] on div at bounding box center [297, 118] width 594 height 684
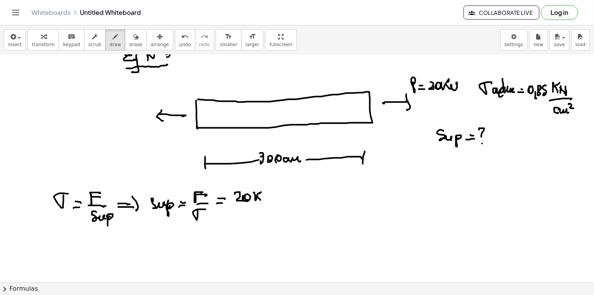
click at [265, 198] on div at bounding box center [297, 118] width 594 height 684
click at [269, 200] on div at bounding box center [297, 118] width 594 height 684
click at [270, 202] on div at bounding box center [297, 118] width 594 height 684
click at [275, 208] on div at bounding box center [297, 118] width 594 height 684
click at [247, 222] on div at bounding box center [297, 118] width 594 height 684
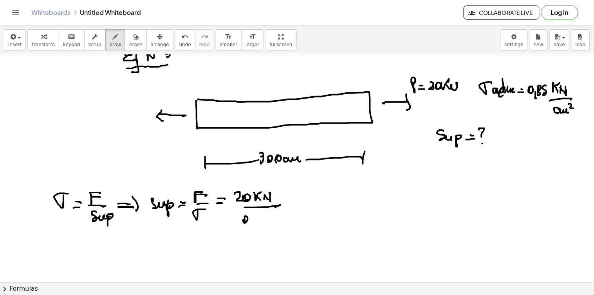
click at [250, 228] on div at bounding box center [297, 118] width 594 height 684
click at [256, 217] on div at bounding box center [297, 118] width 594 height 684
click at [268, 220] on div at bounding box center [297, 118] width 594 height 684
click at [278, 217] on div at bounding box center [297, 118] width 594 height 684
click at [279, 222] on div at bounding box center [297, 118] width 594 height 684
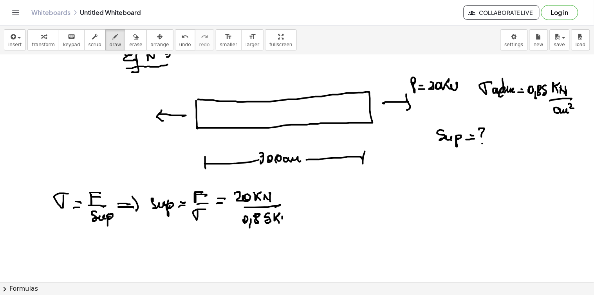
click at [282, 221] on div at bounding box center [297, 118] width 594 height 684
click at [287, 221] on div at bounding box center [297, 118] width 594 height 684
click at [292, 225] on div at bounding box center [297, 118] width 594 height 684
click at [291, 235] on div at bounding box center [297, 118] width 594 height 684
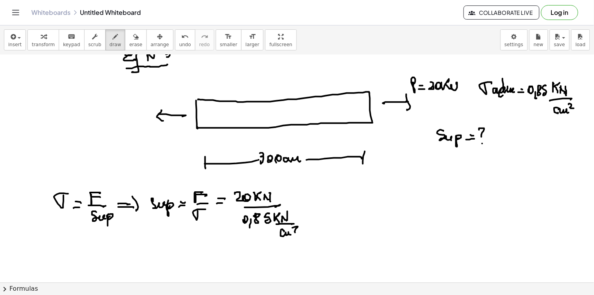
click at [298, 231] on div at bounding box center [297, 118] width 594 height 684
click at [282, 224] on div at bounding box center [297, 118] width 594 height 684
click at [262, 204] on div at bounding box center [297, 118] width 594 height 684
click at [311, 206] on div at bounding box center [297, 118] width 594 height 684
click at [309, 203] on div at bounding box center [297, 118] width 594 height 684
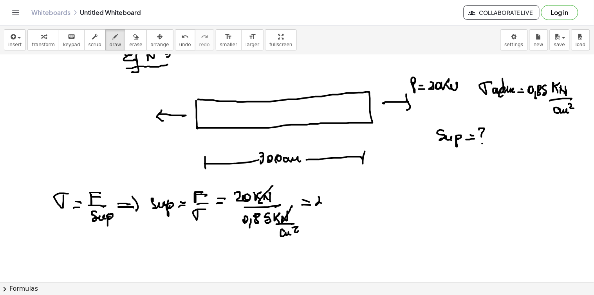
click at [324, 204] on div at bounding box center [297, 118] width 594 height 684
click at [329, 204] on div at bounding box center [297, 118] width 594 height 684
click at [335, 209] on div at bounding box center [297, 118] width 594 height 684
click at [339, 203] on div at bounding box center [297, 118] width 594 height 684
click at [349, 204] on div at bounding box center [297, 118] width 594 height 684
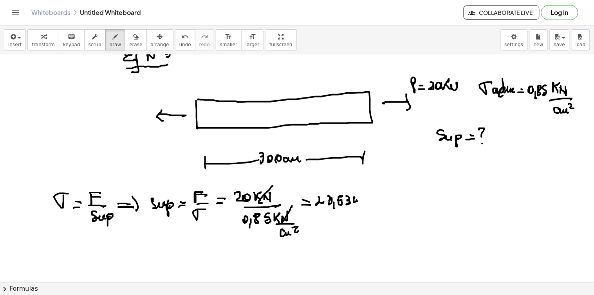
click at [365, 203] on div at bounding box center [297, 118] width 594 height 684
click at [367, 196] on div at bounding box center [297, 118] width 594 height 684
click at [383, 81] on div at bounding box center [297, 118] width 594 height 684
click at [383, 108] on div at bounding box center [297, 118] width 594 height 684
click at [384, 110] on div at bounding box center [297, 118] width 594 height 684
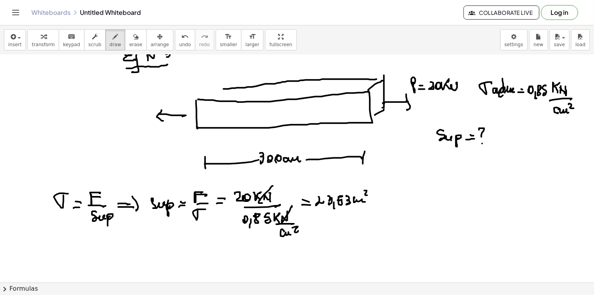
click at [376, 80] on div at bounding box center [297, 118] width 594 height 684
click at [204, 102] on div at bounding box center [297, 118] width 594 height 684
click at [387, 127] on div at bounding box center [297, 118] width 594 height 684
click at [392, 96] on div at bounding box center [297, 118] width 594 height 684
click at [441, 212] on div at bounding box center [297, 118] width 594 height 684
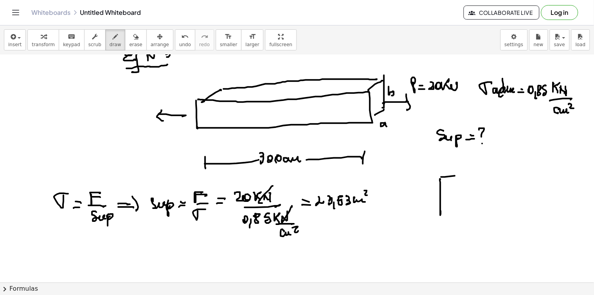
click at [468, 177] on div at bounding box center [297, 118] width 594 height 684
click at [469, 210] on div at bounding box center [297, 118] width 594 height 684
click at [473, 213] on div at bounding box center [297, 118] width 594 height 684
click at [463, 190] on div at bounding box center [297, 118] width 594 height 684
click at [456, 206] on div at bounding box center [297, 118] width 594 height 684
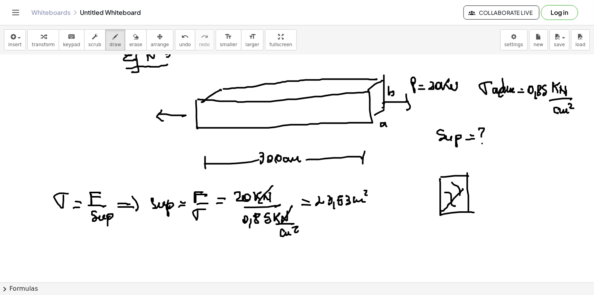
click at [461, 198] on div at bounding box center [297, 118] width 594 height 684
click at [458, 229] on div at bounding box center [297, 118] width 594 height 684
click at [476, 193] on div at bounding box center [297, 118] width 594 height 684
drag, startPoint x: 502, startPoint y: 183, endPoint x: 511, endPoint y: 190, distance: 12.0
click at [506, 190] on div at bounding box center [297, 118] width 594 height 684
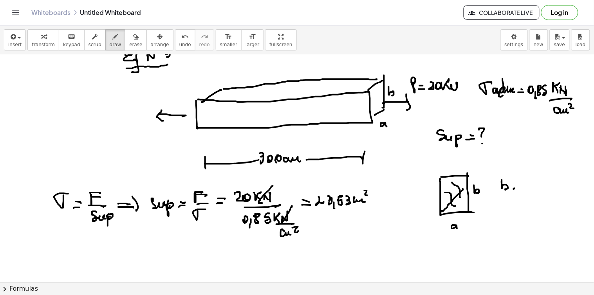
drag, startPoint x: 514, startPoint y: 190, endPoint x: 515, endPoint y: 185, distance: 4.5
click at [519, 188] on div at bounding box center [297, 118] width 594 height 684
drag, startPoint x: 515, startPoint y: 185, endPoint x: 531, endPoint y: 184, distance: 15.7
click at [519, 186] on div at bounding box center [297, 118] width 594 height 684
drag, startPoint x: 526, startPoint y: 183, endPoint x: 532, endPoint y: 188, distance: 6.9
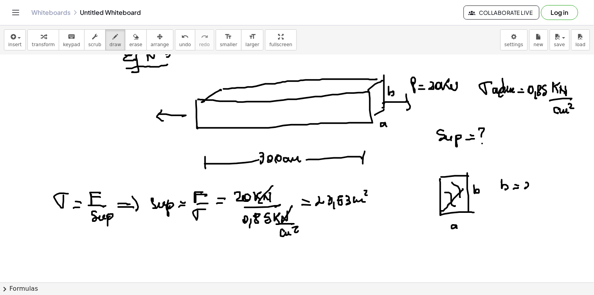
click at [532, 188] on div at bounding box center [297, 118] width 594 height 684
click at [541, 188] on div at bounding box center [297, 118] width 594 height 684
drag, startPoint x: 539, startPoint y: 186, endPoint x: 544, endPoint y: 189, distance: 6.2
click at [543, 189] on div at bounding box center [297, 118] width 594 height 684
drag, startPoint x: 503, startPoint y: 188, endPoint x: 508, endPoint y: 188, distance: 5.1
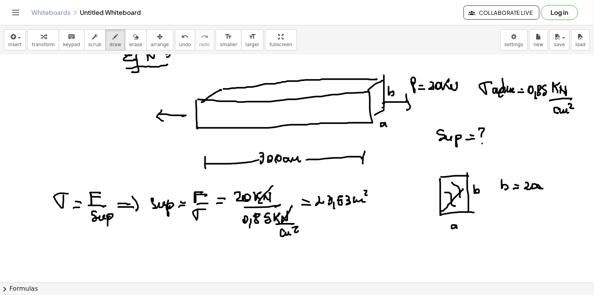
click at [508, 188] on div at bounding box center [297, 118] width 594 height 684
drag, startPoint x: 522, startPoint y: 151, endPoint x: 526, endPoint y: 154, distance: 5.3
click at [526, 154] on div at bounding box center [297, 118] width 594 height 684
click at [534, 153] on div at bounding box center [297, 118] width 594 height 684
click at [535, 149] on div at bounding box center [297, 118] width 594 height 684
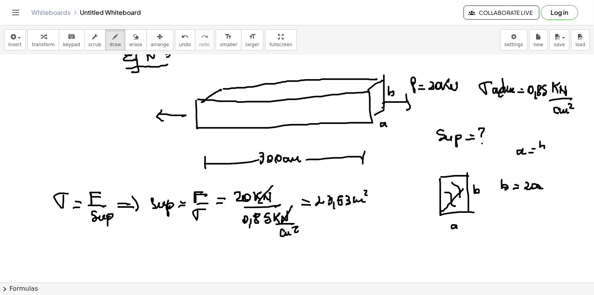
drag, startPoint x: 541, startPoint y: 145, endPoint x: 543, endPoint y: 151, distance: 6.6
click at [542, 150] on div at bounding box center [297, 118] width 594 height 684
drag, startPoint x: 549, startPoint y: 152, endPoint x: 545, endPoint y: 154, distance: 4.6
click at [549, 151] on div at bounding box center [297, 118] width 594 height 684
drag, startPoint x: 545, startPoint y: 154, endPoint x: 549, endPoint y: 159, distance: 5.8
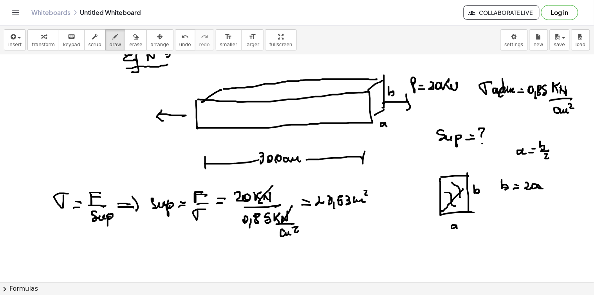
click at [549, 159] on div at bounding box center [297, 118] width 594 height 684
drag, startPoint x: 548, startPoint y: 159, endPoint x: 545, endPoint y: 147, distance: 12.2
click at [548, 158] on div at bounding box center [297, 118] width 594 height 684
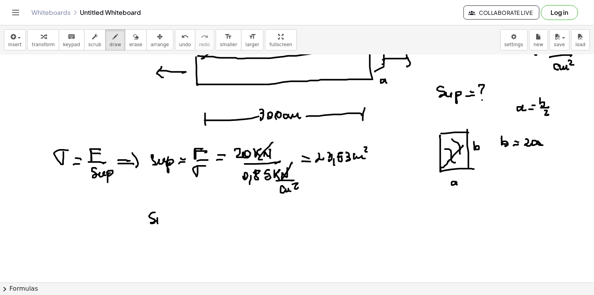
drag, startPoint x: 155, startPoint y: 213, endPoint x: 163, endPoint y: 222, distance: 12.2
click at [163, 222] on div at bounding box center [297, 74] width 594 height 684
drag, startPoint x: 166, startPoint y: 228, endPoint x: 168, endPoint y: 221, distance: 7.7
click at [168, 221] on div at bounding box center [297, 74] width 594 height 684
drag, startPoint x: 179, startPoint y: 222, endPoint x: 177, endPoint y: 218, distance: 4.4
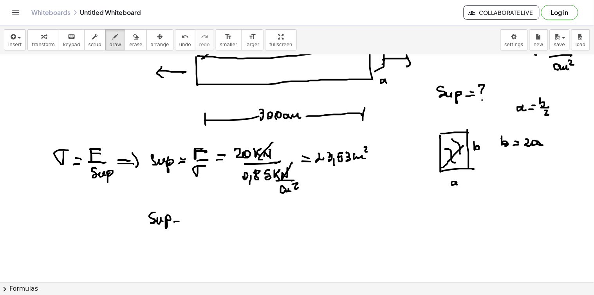
click at [179, 222] on div at bounding box center [297, 74] width 594 height 684
drag, startPoint x: 177, startPoint y: 218, endPoint x: 181, endPoint y: 219, distance: 4.1
click at [179, 219] on div at bounding box center [297, 74] width 594 height 684
click at [196, 221] on div at bounding box center [297, 74] width 594 height 684
drag, startPoint x: 200, startPoint y: 219, endPoint x: 205, endPoint y: 209, distance: 10.7
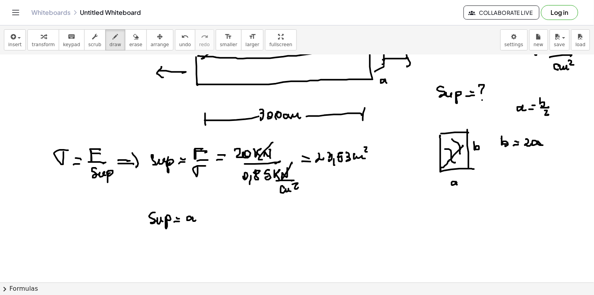
click at [201, 219] on div at bounding box center [297, 74] width 594 height 684
drag, startPoint x: 205, startPoint y: 208, endPoint x: 208, endPoint y: 221, distance: 13.1
click at [207, 220] on div at bounding box center [297, 74] width 594 height 684
click at [224, 221] on div at bounding box center [297, 74] width 594 height 684
click at [224, 217] on div at bounding box center [297, 74] width 594 height 684
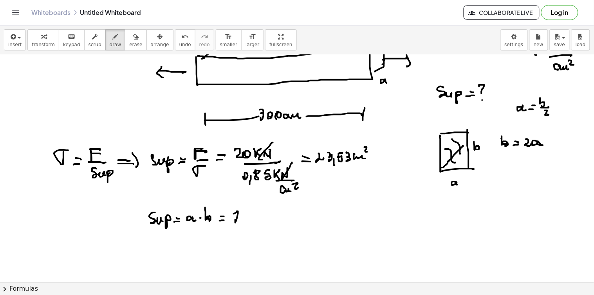
drag, startPoint x: 237, startPoint y: 219, endPoint x: 243, endPoint y: 220, distance: 6.3
click at [241, 221] on div at bounding box center [297, 74] width 594 height 684
drag, startPoint x: 247, startPoint y: 215, endPoint x: 246, endPoint y: 222, distance: 6.5
click at [246, 222] on div at bounding box center [297, 74] width 594 height 684
drag, startPoint x: 253, startPoint y: 221, endPoint x: 255, endPoint y: 217, distance: 4.5
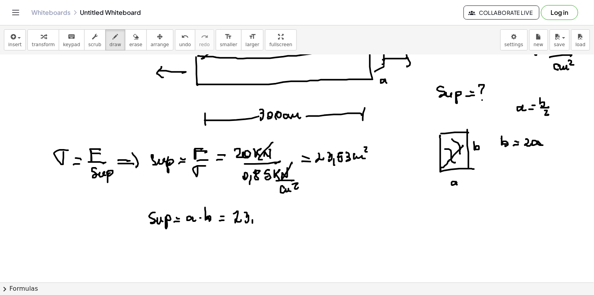
click at [253, 225] on div at bounding box center [297, 74] width 594 height 684
click at [260, 212] on div at bounding box center [297, 74] width 594 height 684
drag, startPoint x: 257, startPoint y: 211, endPoint x: 263, endPoint y: 220, distance: 11.1
click at [259, 220] on div at bounding box center [297, 74] width 594 height 684
drag, startPoint x: 266, startPoint y: 211, endPoint x: 268, endPoint y: 219, distance: 8.1
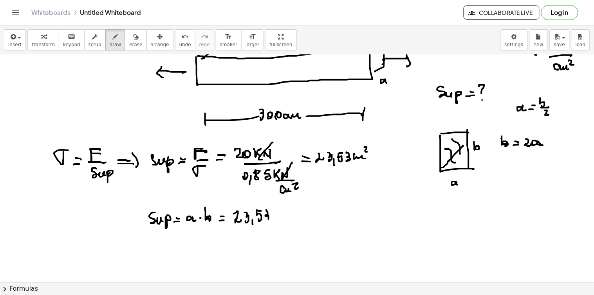
click at [266, 221] on div at bounding box center [297, 74] width 594 height 684
drag, startPoint x: 274, startPoint y: 216, endPoint x: 285, endPoint y: 218, distance: 10.8
click at [285, 220] on div at bounding box center [297, 74] width 594 height 684
drag, startPoint x: 285, startPoint y: 208, endPoint x: 289, endPoint y: 214, distance: 6.5
click at [289, 214] on div at bounding box center [297, 74] width 594 height 684
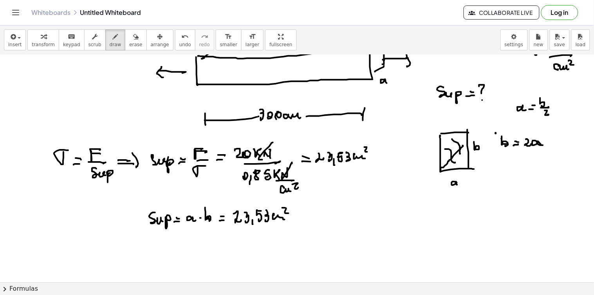
click at [497, 148] on div at bounding box center [297, 74] width 594 height 684
drag, startPoint x: 497, startPoint y: 131, endPoint x: 556, endPoint y: 128, distance: 59.6
click at [557, 128] on div at bounding box center [297, 74] width 594 height 684
drag, startPoint x: 557, startPoint y: 125, endPoint x: 557, endPoint y: 148, distance: 22.3
click at [557, 148] on div at bounding box center [297, 74] width 594 height 684
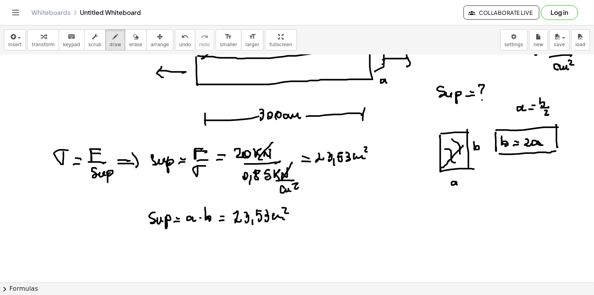
drag, startPoint x: 500, startPoint y: 154, endPoint x: 557, endPoint y: 152, distance: 57.3
click at [557, 152] on div at bounding box center [297, 74] width 594 height 684
drag, startPoint x: 300, startPoint y: 214, endPoint x: 306, endPoint y: 217, distance: 6.8
click at [308, 216] on div at bounding box center [297, 74] width 594 height 684
click at [311, 217] on div at bounding box center [297, 74] width 594 height 684
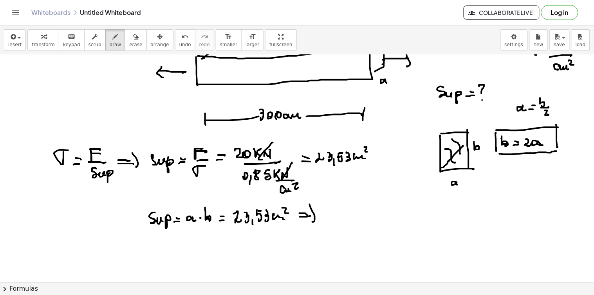
drag, startPoint x: 310, startPoint y: 205, endPoint x: 321, endPoint y: 215, distance: 15.3
click at [314, 220] on div at bounding box center [297, 74] width 594 height 684
drag, startPoint x: 323, startPoint y: 214, endPoint x: 333, endPoint y: 219, distance: 11.0
click at [332, 219] on div at bounding box center [297, 74] width 594 height 684
click at [336, 227] on div at bounding box center [297, 74] width 594 height 684
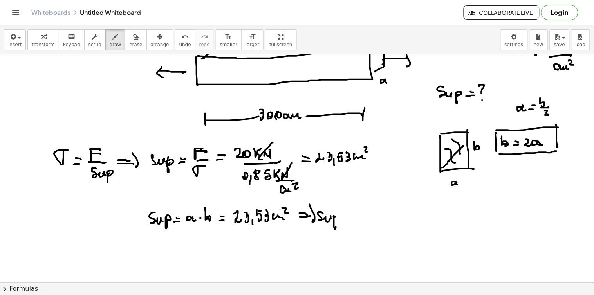
click at [335, 221] on div at bounding box center [297, 74] width 594 height 684
click at [349, 219] on div at bounding box center [297, 74] width 594 height 684
click at [347, 215] on div at bounding box center [297, 74] width 594 height 684
click at [362, 219] on div at bounding box center [297, 74] width 594 height 684
drag, startPoint x: 361, startPoint y: 214, endPoint x: 366, endPoint y: 218, distance: 6.4
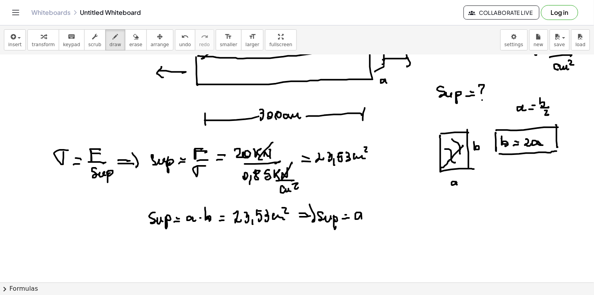
click at [366, 218] on div at bounding box center [297, 74] width 594 height 684
click at [370, 217] on div at bounding box center [297, 74] width 594 height 684
drag, startPoint x: 375, startPoint y: 213, endPoint x: 383, endPoint y: 218, distance: 8.8
click at [382, 217] on div at bounding box center [297, 74] width 594 height 684
drag, startPoint x: 390, startPoint y: 214, endPoint x: 387, endPoint y: 209, distance: 6.0
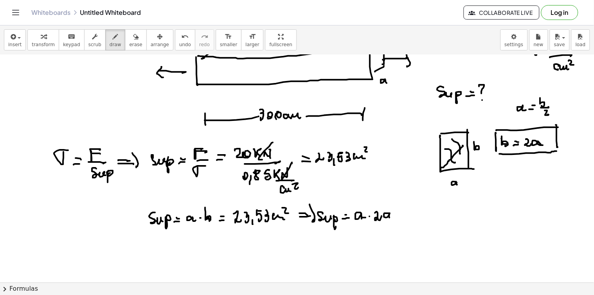
click at [393, 220] on div at bounding box center [297, 74] width 594 height 684
drag, startPoint x: 375, startPoint y: 206, endPoint x: 392, endPoint y: 206, distance: 17.2
click at [392, 206] on div at bounding box center [297, 74] width 594 height 684
click at [382, 197] on div at bounding box center [297, 74] width 594 height 684
click at [414, 217] on div at bounding box center [297, 74] width 594 height 684
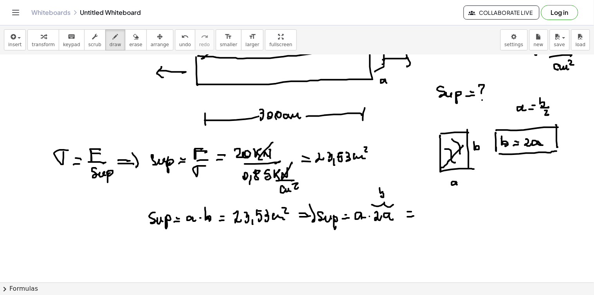
click at [413, 213] on div at bounding box center [297, 74] width 594 height 684
click at [430, 216] on div at bounding box center [297, 74] width 594 height 684
click at [433, 215] on div at bounding box center [297, 74] width 594 height 684
click at [440, 218] on div at bounding box center [297, 74] width 594 height 684
click at [443, 215] on div at bounding box center [297, 74] width 594 height 684
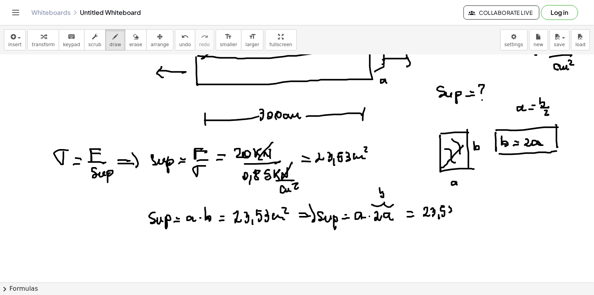
click at [451, 215] on div at bounding box center [297, 74] width 594 height 684
click at [470, 213] on div at bounding box center [297, 74] width 594 height 684
click at [472, 209] on div at bounding box center [297, 74] width 594 height 684
click at [369, 246] on div at bounding box center [297, 74] width 594 height 684
click at [381, 248] on div at bounding box center [297, 74] width 594 height 684
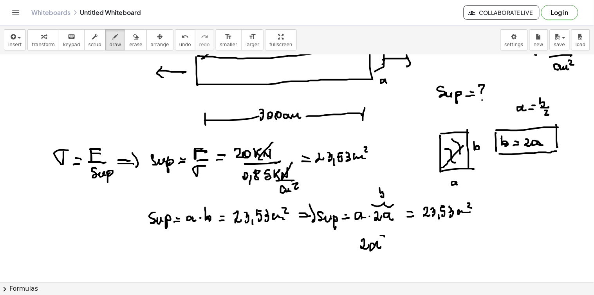
click at [385, 243] on div at bounding box center [297, 74] width 594 height 684
click at [399, 249] on div at bounding box center [297, 74] width 594 height 684
click at [398, 245] on div at bounding box center [297, 74] width 594 height 684
click at [413, 247] on div at bounding box center [297, 74] width 594 height 684
click at [416, 249] on div at bounding box center [297, 74] width 594 height 684
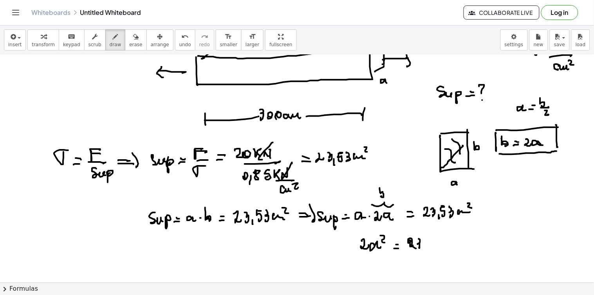
click at [420, 247] on div at bounding box center [297, 74] width 594 height 684
click at [425, 248] on div at bounding box center [297, 74] width 594 height 684
click at [432, 244] on div at bounding box center [297, 74] width 594 height 684
click at [440, 245] on div at bounding box center [297, 74] width 594 height 684
click at [458, 243] on div at bounding box center [297, 74] width 594 height 684
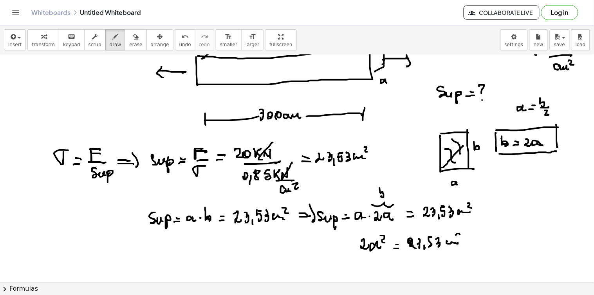
click at [464, 238] on div at bounding box center [297, 74] width 594 height 684
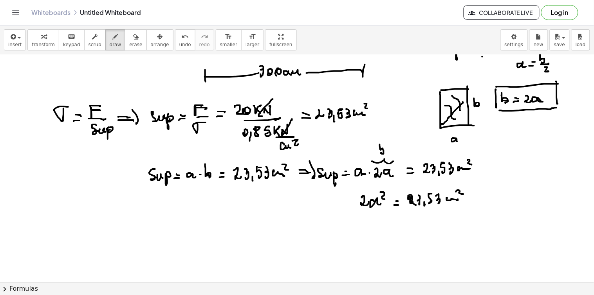
scroll to position [409, 0]
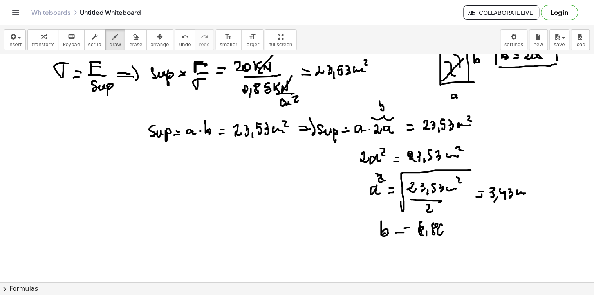
drag, startPoint x: 534, startPoint y: 194, endPoint x: 538, endPoint y: 194, distance: 4.3
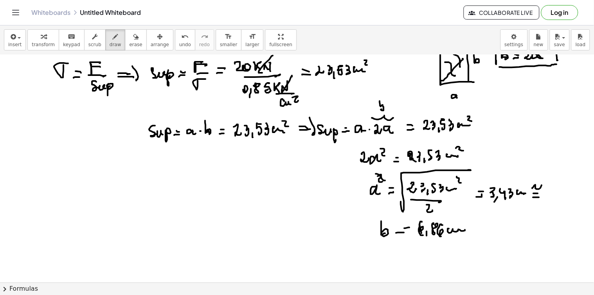
drag, startPoint x: 533, startPoint y: 189, endPoint x: 545, endPoint y: 190, distance: 12.6
drag, startPoint x: 545, startPoint y: 190, endPoint x: 549, endPoint y: 197, distance: 8.3
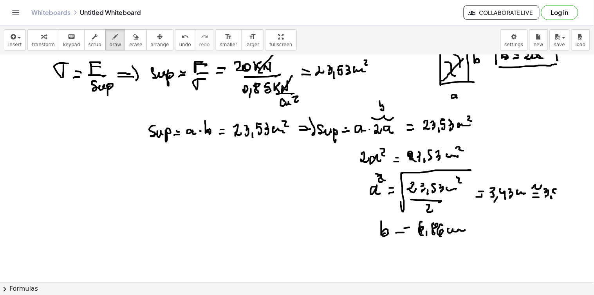
drag, startPoint x: 557, startPoint y: 190, endPoint x: 557, endPoint y: 197, distance: 7.4
drag, startPoint x: 566, startPoint y: 192, endPoint x: 572, endPoint y: 198, distance: 8.6
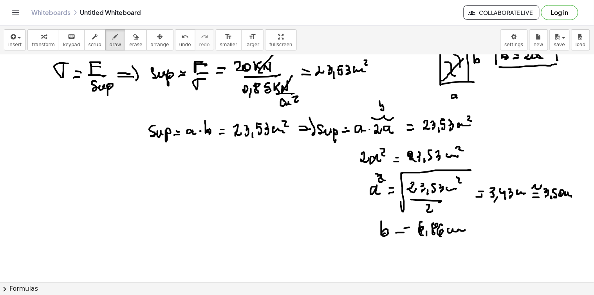
drag, startPoint x: 482, startPoint y: 220, endPoint x: 486, endPoint y: 222, distance: 4.4
drag, startPoint x: 495, startPoint y: 221, endPoint x: 494, endPoint y: 226, distance: 5.9
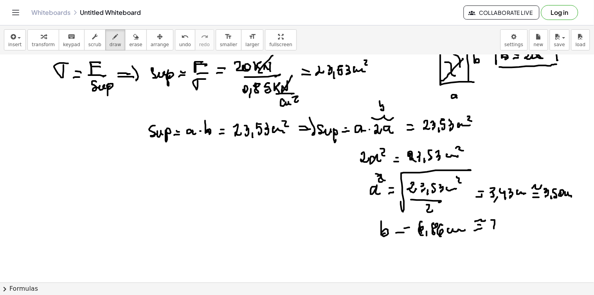
drag, startPoint x: 502, startPoint y: 224, endPoint x: 508, endPoint y: 227, distance: 6.9
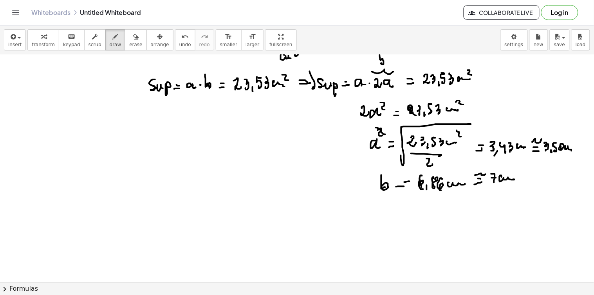
scroll to position [326, 0]
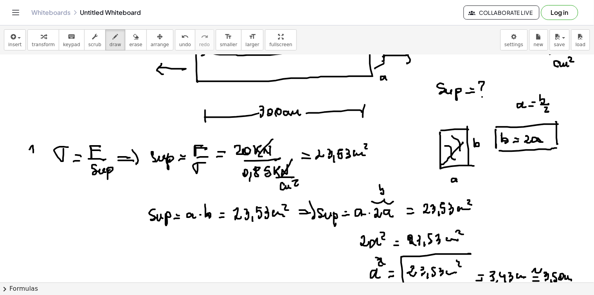
drag, startPoint x: 29, startPoint y: 150, endPoint x: 34, endPoint y: 140, distance: 10.9
click at [34, 151] on div at bounding box center [297, 185] width 594 height 912
drag, startPoint x: 36, startPoint y: 140, endPoint x: 41, endPoint y: 167, distance: 27.1
click at [41, 168] on div at bounding box center [297, 185] width 594 height 912
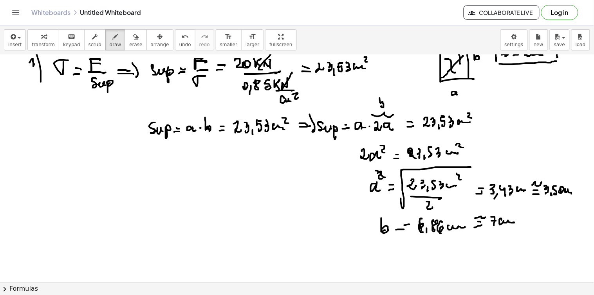
scroll to position [456, 0]
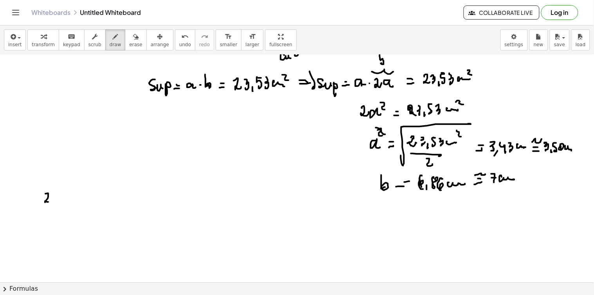
drag, startPoint x: 48, startPoint y: 194, endPoint x: 49, endPoint y: 202, distance: 8.4
click at [50, 201] on div at bounding box center [297, 55] width 594 height 912
drag, startPoint x: 59, startPoint y: 210, endPoint x: 63, endPoint y: 204, distance: 7.7
click at [60, 208] on div at bounding box center [297, 55] width 594 height 912
drag, startPoint x: 73, startPoint y: 193, endPoint x: 78, endPoint y: 201, distance: 9.6
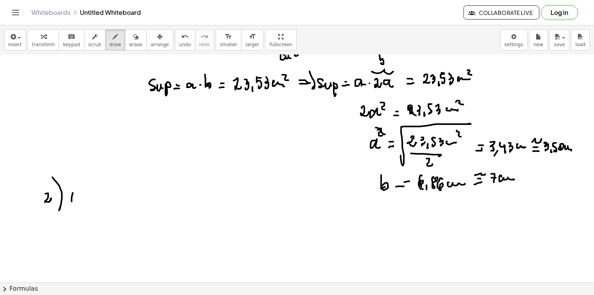
click at [79, 202] on div at bounding box center [297, 55] width 594 height 912
drag, startPoint x: 81, startPoint y: 197, endPoint x: 77, endPoint y: 193, distance: 5.8
click at [81, 197] on div at bounding box center [297, 55] width 594 height 912
click at [84, 190] on div at bounding box center [297, 55] width 594 height 912
drag, startPoint x: 96, startPoint y: 198, endPoint x: 95, endPoint y: 194, distance: 4.4
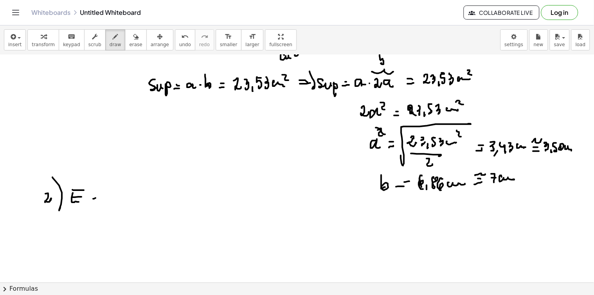
click at [99, 198] on div at bounding box center [297, 55] width 594 height 912
click at [99, 194] on div at bounding box center [297, 55] width 594 height 912
drag, startPoint x: 105, startPoint y: 185, endPoint x: 110, endPoint y: 195, distance: 11.2
click at [110, 195] on div at bounding box center [297, 55] width 594 height 912
click at [111, 202] on div at bounding box center [297, 55] width 594 height 912
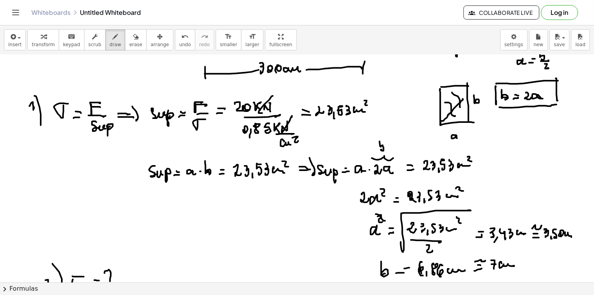
scroll to position [412, 0]
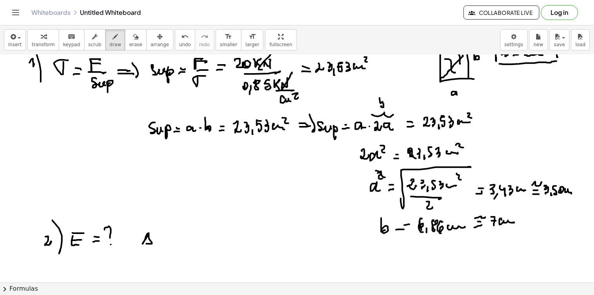
drag, startPoint x: 148, startPoint y: 236, endPoint x: 150, endPoint y: 243, distance: 7.2
click at [149, 243] on div at bounding box center [297, 98] width 594 height 912
click at [157, 244] on div at bounding box center [297, 98] width 594 height 912
click at [169, 241] on div at bounding box center [297, 98] width 594 height 912
drag, startPoint x: 165, startPoint y: 238, endPoint x: 169, endPoint y: 239, distance: 4.8
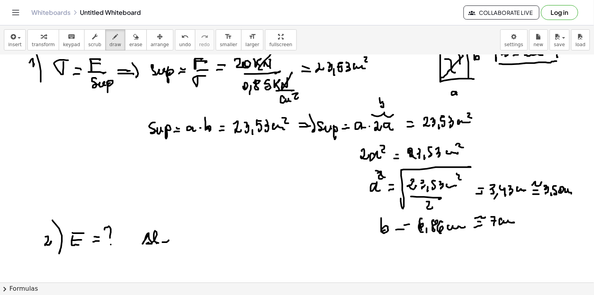
click at [170, 238] on div at bounding box center [297, 98] width 594 height 912
drag, startPoint x: 178, startPoint y: 235, endPoint x: 183, endPoint y: 242, distance: 7.6
click at [181, 242] on div at bounding box center [297, 98] width 594 height 912
click at [188, 244] on div at bounding box center [297, 98] width 594 height 912
drag, startPoint x: 194, startPoint y: 230, endPoint x: 198, endPoint y: 240, distance: 10.2
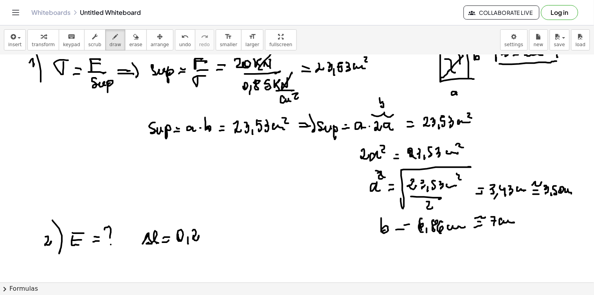
click at [198, 240] on div at bounding box center [297, 98] width 594 height 912
drag, startPoint x: 203, startPoint y: 230, endPoint x: 218, endPoint y: 232, distance: 15.4
click at [205, 239] on div at bounding box center [297, 98] width 594 height 912
drag, startPoint x: 218, startPoint y: 232, endPoint x: 229, endPoint y: 239, distance: 13.6
click at [229, 239] on div at bounding box center [297, 98] width 594 height 912
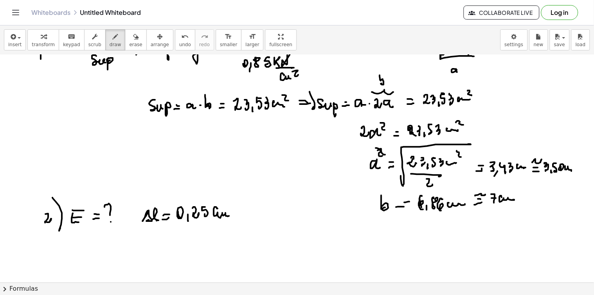
scroll to position [522, 0]
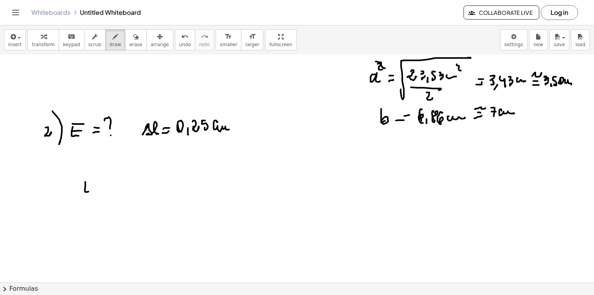
drag, startPoint x: 85, startPoint y: 183, endPoint x: 92, endPoint y: 190, distance: 9.1
drag, startPoint x: 87, startPoint y: 183, endPoint x: 101, endPoint y: 184, distance: 14.2
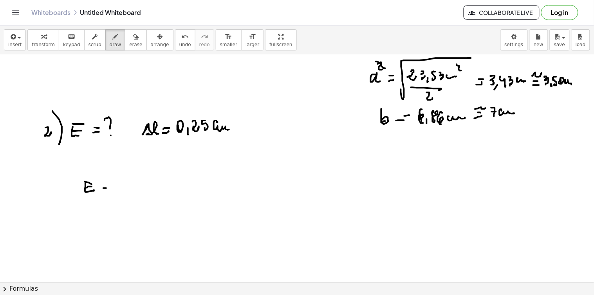
drag, startPoint x: 106, startPoint y: 188, endPoint x: 111, endPoint y: 188, distance: 5.1
drag, startPoint x: 122, startPoint y: 181, endPoint x: 130, endPoint y: 187, distance: 10.0
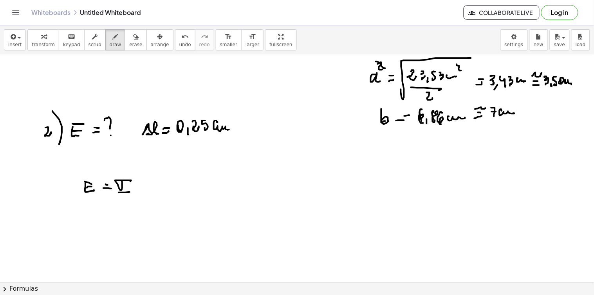
drag, startPoint x: 119, startPoint y: 193, endPoint x: 131, endPoint y: 193, distance: 12.1
drag, startPoint x: 125, startPoint y: 199, endPoint x: 127, endPoint y: 208, distance: 8.9
drag, startPoint x: 244, startPoint y: 181, endPoint x: 247, endPoint y: 192, distance: 11.7
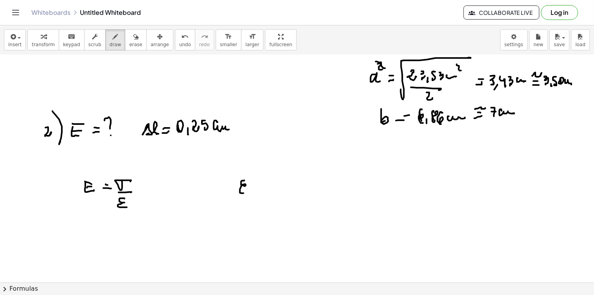
drag, startPoint x: 255, startPoint y: 189, endPoint x: 253, endPoint y: 185, distance: 4.7
drag, startPoint x: 255, startPoint y: 184, endPoint x: 268, endPoint y: 182, distance: 14.0
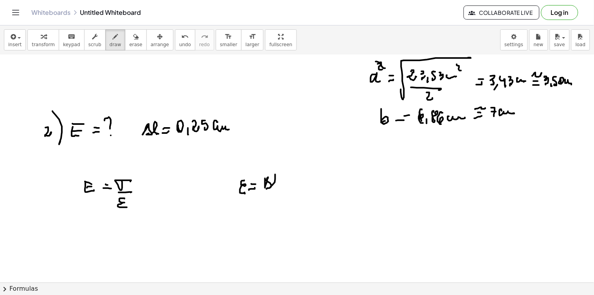
drag, startPoint x: 268, startPoint y: 177, endPoint x: 277, endPoint y: 186, distance: 12.2
drag, startPoint x: 261, startPoint y: 194, endPoint x: 276, endPoint y: 194, distance: 14.5
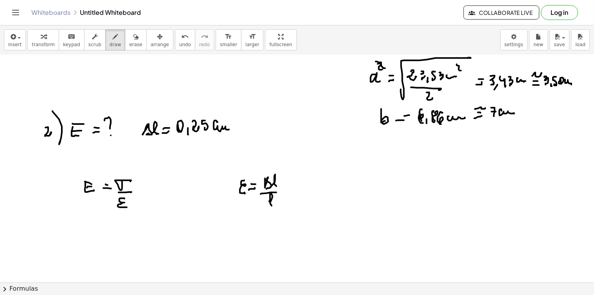
drag, startPoint x: 311, startPoint y: 183, endPoint x: 314, endPoint y: 186, distance: 4.7
drag, startPoint x: 316, startPoint y: 190, endPoint x: 319, endPoint y: 181, distance: 8.8
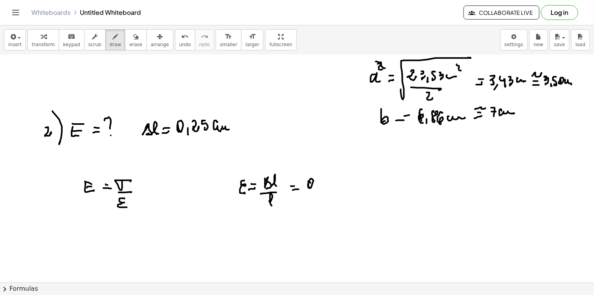
drag, startPoint x: 319, startPoint y: 181, endPoint x: 324, endPoint y: 187, distance: 8.4
drag, startPoint x: 329, startPoint y: 178, endPoint x: 333, endPoint y: 182, distance: 5.8
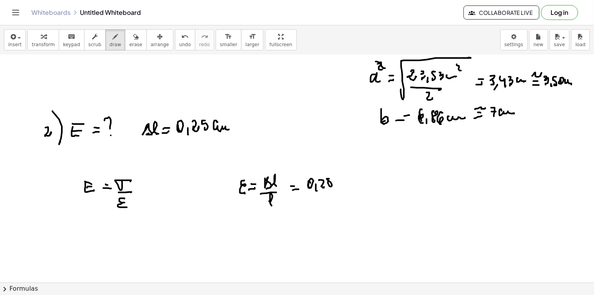
drag, startPoint x: 318, startPoint y: 194, endPoint x: 336, endPoint y: 193, distance: 18.0
drag, startPoint x: 315, startPoint y: 200, endPoint x: 315, endPoint y: 210, distance: 9.4
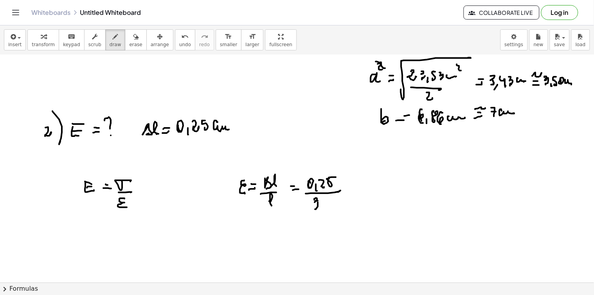
drag, startPoint x: 315, startPoint y: 210, endPoint x: 320, endPoint y: 205, distance: 6.6
drag, startPoint x: 320, startPoint y: 203, endPoint x: 323, endPoint y: 206, distance: 4.2
drag, startPoint x: 327, startPoint y: 203, endPoint x: 338, endPoint y: 201, distance: 11.5
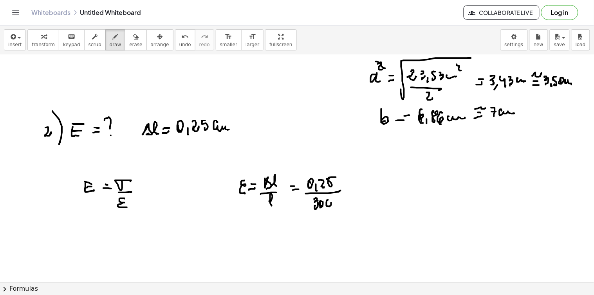
drag, startPoint x: 335, startPoint y: 201, endPoint x: 337, endPoint y: 205, distance: 4.6
drag, startPoint x: 338, startPoint y: 199, endPoint x: 345, endPoint y: 193, distance: 9.1
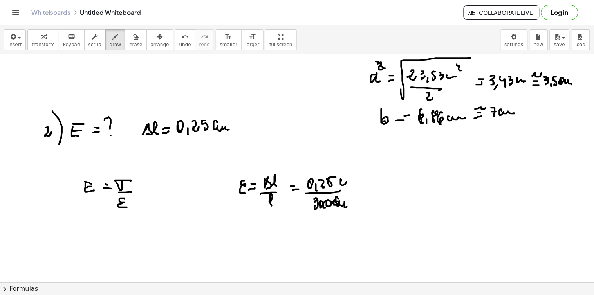
drag, startPoint x: 341, startPoint y: 182, endPoint x: 347, endPoint y: 175, distance: 9.7
drag, startPoint x: 347, startPoint y: 175, endPoint x: 343, endPoint y: 193, distance: 18.1
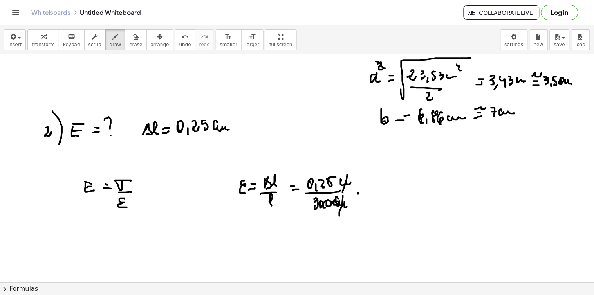
drag, startPoint x: 358, startPoint y: 194, endPoint x: 364, endPoint y: 190, distance: 6.4
drag, startPoint x: 363, startPoint y: 189, endPoint x: 368, endPoint y: 188, distance: 5.2
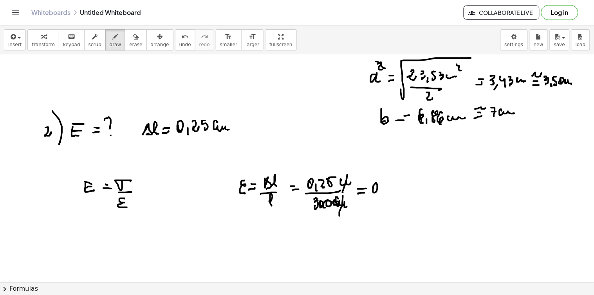
drag, startPoint x: 385, startPoint y: 185, endPoint x: 393, endPoint y: 187, distance: 8.1
drag, startPoint x: 394, startPoint y: 185, endPoint x: 397, endPoint y: 191, distance: 6.0
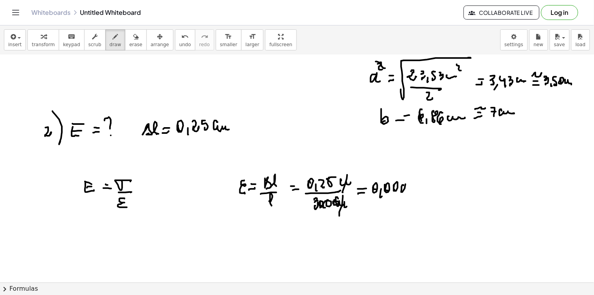
drag, startPoint x: 404, startPoint y: 186, endPoint x: 409, endPoint y: 188, distance: 5.6
drag, startPoint x: 411, startPoint y: 181, endPoint x: 414, endPoint y: 184, distance: 4.2
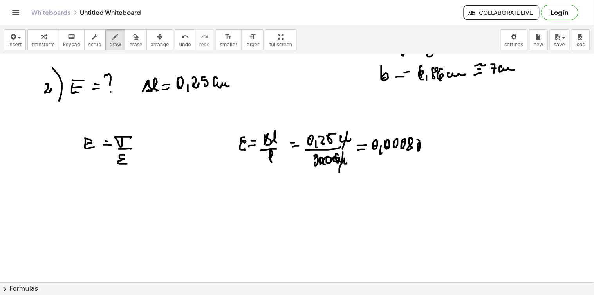
scroll to position [609, 0]
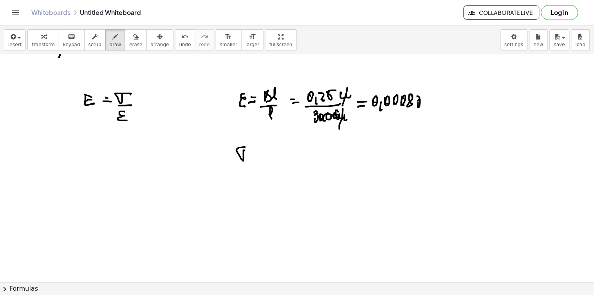
drag, startPoint x: 244, startPoint y: 150, endPoint x: 253, endPoint y: 151, distance: 8.7
drag, startPoint x: 255, startPoint y: 152, endPoint x: 259, endPoint y: 155, distance: 5.3
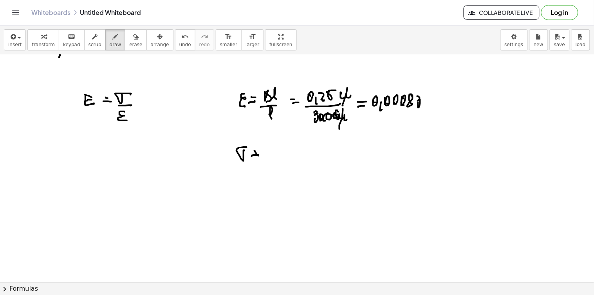
drag, startPoint x: 255, startPoint y: 151, endPoint x: 266, endPoint y: 149, distance: 11.5
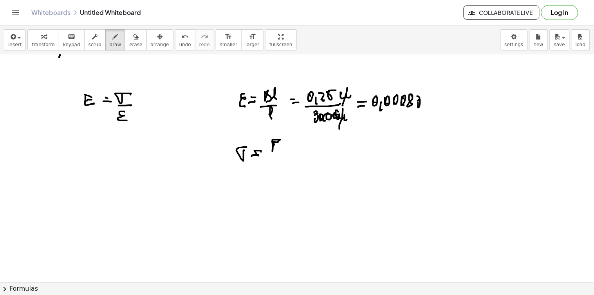
drag, startPoint x: 271, startPoint y: 153, endPoint x: 284, endPoint y: 153, distance: 12.5
drag, startPoint x: 277, startPoint y: 157, endPoint x: 286, endPoint y: 165, distance: 12.2
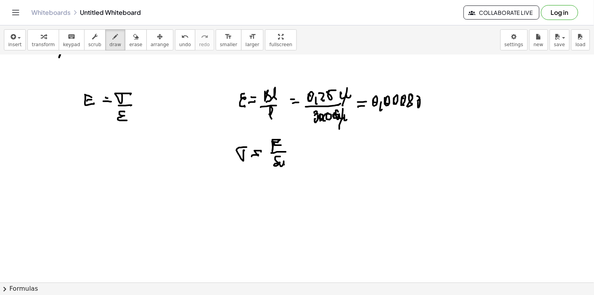
drag, startPoint x: 325, startPoint y: 141, endPoint x: 338, endPoint y: 138, distance: 12.8
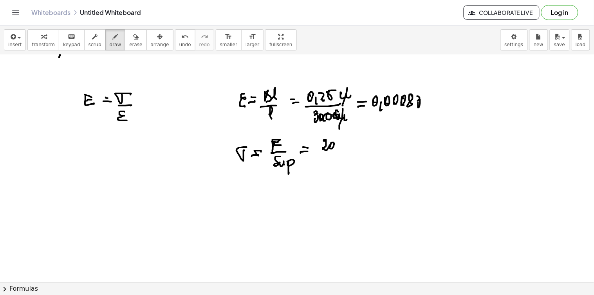
drag, startPoint x: 339, startPoint y: 149, endPoint x: 345, endPoint y: 140, distance: 10.4
drag, startPoint x: 342, startPoint y: 147, endPoint x: 347, endPoint y: 144, distance: 6.0
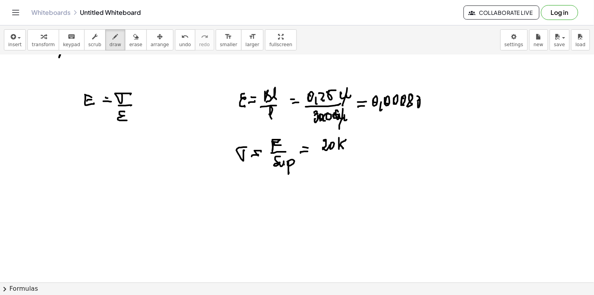
drag, startPoint x: 349, startPoint y: 143, endPoint x: 353, endPoint y: 142, distance: 4.8
drag, startPoint x: 354, startPoint y: 149, endPoint x: 346, endPoint y: 151, distance: 8.1
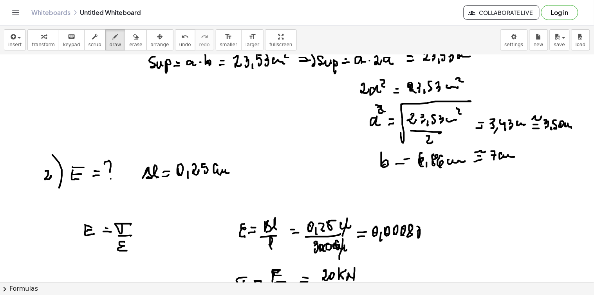
scroll to position [522, 0]
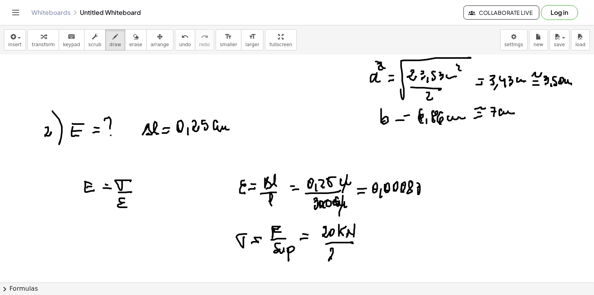
drag, startPoint x: 331, startPoint y: 251, endPoint x: 337, endPoint y: 259, distance: 9.8
drag, startPoint x: 339, startPoint y: 251, endPoint x: 344, endPoint y: 259, distance: 9.3
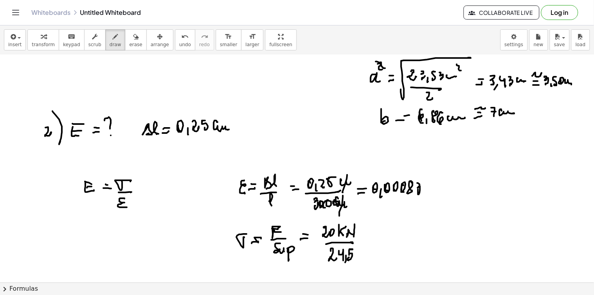
drag, startPoint x: 351, startPoint y: 250, endPoint x: 358, endPoint y: 254, distance: 8.1
drag, startPoint x: 358, startPoint y: 253, endPoint x: 369, endPoint y: 255, distance: 11.5
drag, startPoint x: 367, startPoint y: 243, endPoint x: 375, endPoint y: 241, distance: 8.0
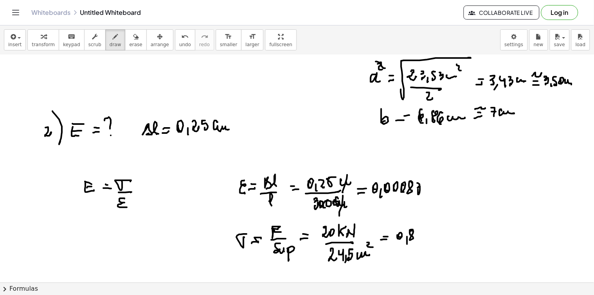
drag, startPoint x: 410, startPoint y: 231, endPoint x: 420, endPoint y: 231, distance: 10.2
drag, startPoint x: 418, startPoint y: 236, endPoint x: 421, endPoint y: 240, distance: 4.7
drag, startPoint x: 433, startPoint y: 230, endPoint x: 432, endPoint y: 234, distance: 4.0
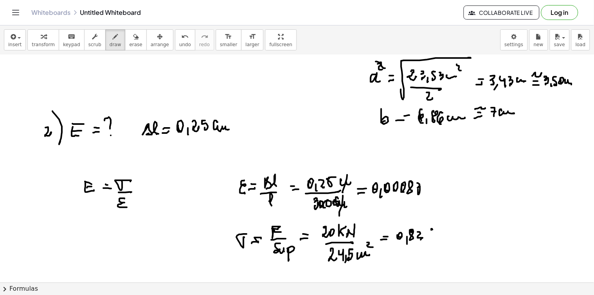
drag, startPoint x: 439, startPoint y: 240, endPoint x: 439, endPoint y: 235, distance: 4.7
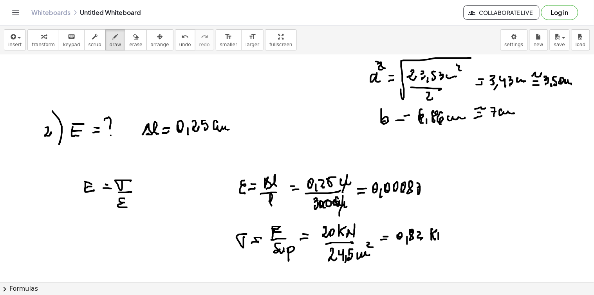
drag, startPoint x: 439, startPoint y: 235, endPoint x: 443, endPoint y: 239, distance: 5.3
drag, startPoint x: 444, startPoint y: 233, endPoint x: 441, endPoint y: 241, distance: 8.6
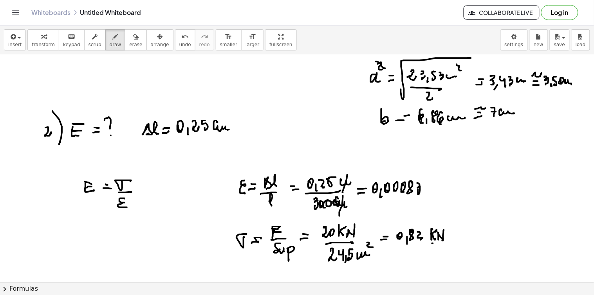
drag, startPoint x: 432, startPoint y: 244, endPoint x: 448, endPoint y: 245, distance: 15.7
drag, startPoint x: 443, startPoint y: 256, endPoint x: 451, endPoint y: 248, distance: 11.9
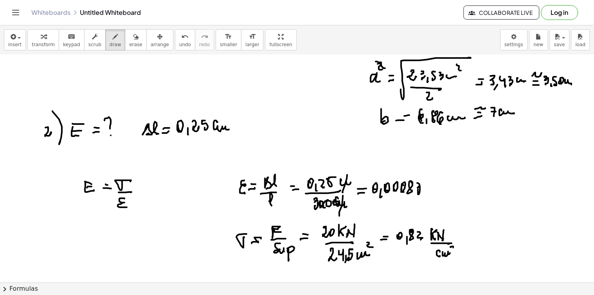
drag, startPoint x: 451, startPoint y: 248, endPoint x: 454, endPoint y: 251, distance: 4.2
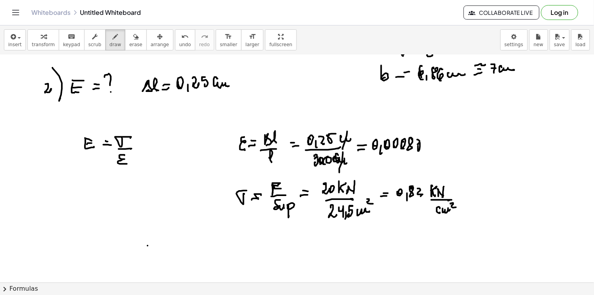
drag, startPoint x: 148, startPoint y: 246, endPoint x: 147, endPoint y: 252, distance: 5.9
drag, startPoint x: 146, startPoint y: 245, endPoint x: 146, endPoint y: 250, distance: 5.2
drag, startPoint x: 146, startPoint y: 251, endPoint x: 154, endPoint y: 251, distance: 7.8
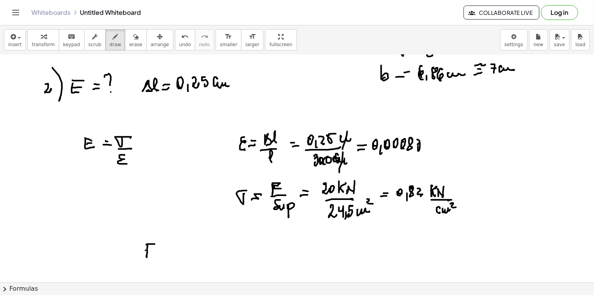
drag, startPoint x: 146, startPoint y: 256, endPoint x: 157, endPoint y: 256, distance: 10.2
drag, startPoint x: 163, startPoint y: 249, endPoint x: 167, endPoint y: 249, distance: 4.7
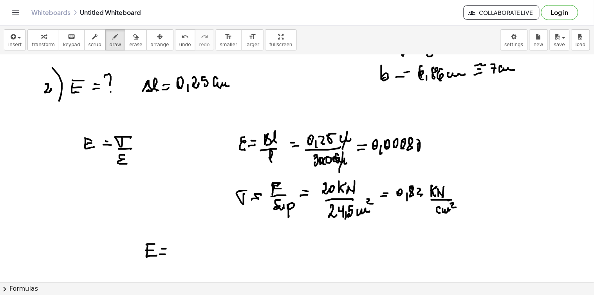
drag, startPoint x: 178, startPoint y: 241, endPoint x: 181, endPoint y: 247, distance: 6.8
drag, startPoint x: 192, startPoint y: 237, endPoint x: 204, endPoint y: 236, distance: 11.4
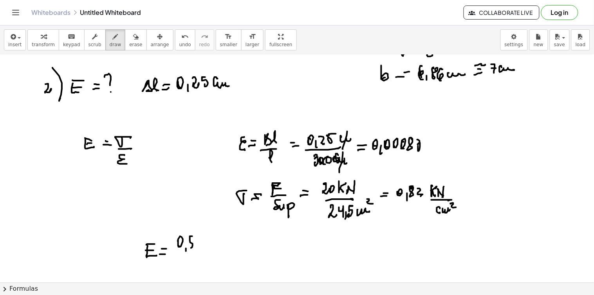
drag, startPoint x: 199, startPoint y: 240, endPoint x: 204, endPoint y: 248, distance: 9.6
drag, startPoint x: 208, startPoint y: 246, endPoint x: 212, endPoint y: 237, distance: 9.5
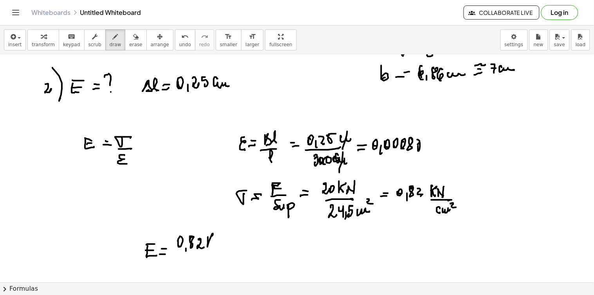
drag, startPoint x: 215, startPoint y: 240, endPoint x: 215, endPoint y: 244, distance: 4.3
drag, startPoint x: 219, startPoint y: 246, endPoint x: 221, endPoint y: 237, distance: 8.3
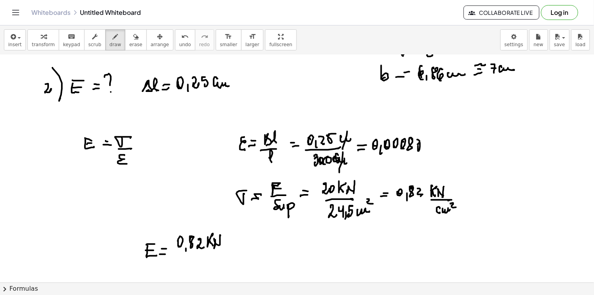
drag, startPoint x: 228, startPoint y: 243, endPoint x: 237, endPoint y: 245, distance: 9.2
drag, startPoint x: 236, startPoint y: 236, endPoint x: 242, endPoint y: 241, distance: 7.5
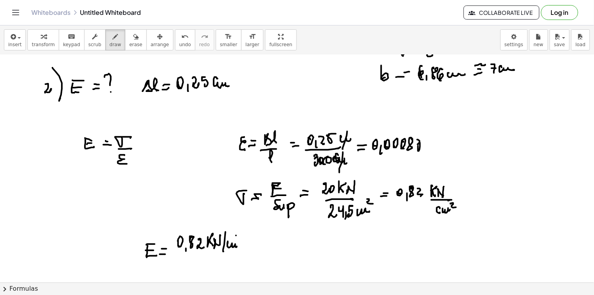
drag, startPoint x: 185, startPoint y: 255, endPoint x: 232, endPoint y: 251, distance: 46.8
drag, startPoint x: 187, startPoint y: 266, endPoint x: 189, endPoint y: 269, distance: 4.0
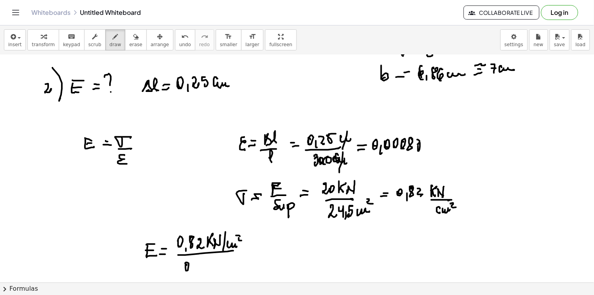
drag, startPoint x: 199, startPoint y: 265, endPoint x: 204, endPoint y: 268, distance: 5.9
drag, startPoint x: 213, startPoint y: 264, endPoint x: 226, endPoint y: 264, distance: 12.1
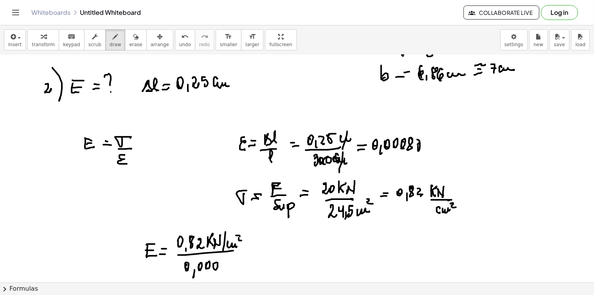
drag, startPoint x: 222, startPoint y: 262, endPoint x: 229, endPoint y: 262, distance: 7.4
drag, startPoint x: 229, startPoint y: 262, endPoint x: 241, endPoint y: 264, distance: 12.4
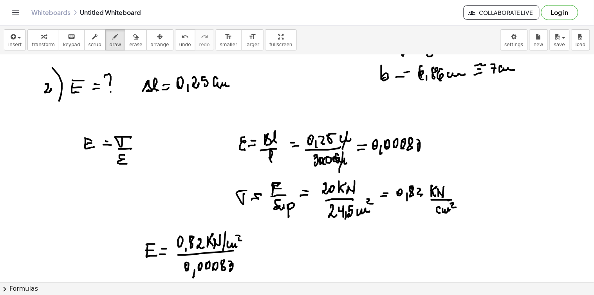
drag, startPoint x: 251, startPoint y: 247, endPoint x: 256, endPoint y: 248, distance: 5.7
drag, startPoint x: 272, startPoint y: 244, endPoint x: 273, endPoint y: 253, distance: 8.8
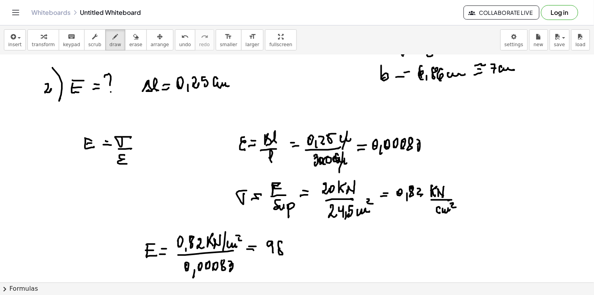
drag, startPoint x: 282, startPoint y: 243, endPoint x: 284, endPoint y: 247, distance: 4.0
drag, startPoint x: 303, startPoint y: 250, endPoint x: 307, endPoint y: 242, distance: 9.1
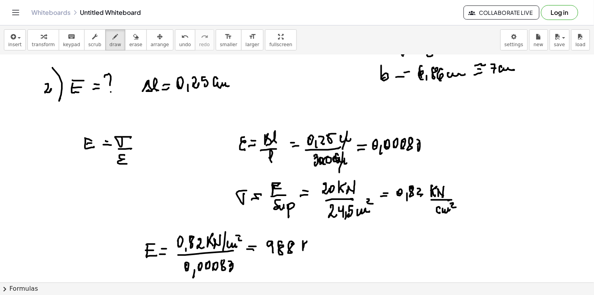
drag, startPoint x: 303, startPoint y: 245, endPoint x: 307, endPoint y: 249, distance: 5.8
drag, startPoint x: 311, startPoint y: 250, endPoint x: 319, endPoint y: 242, distance: 10.5
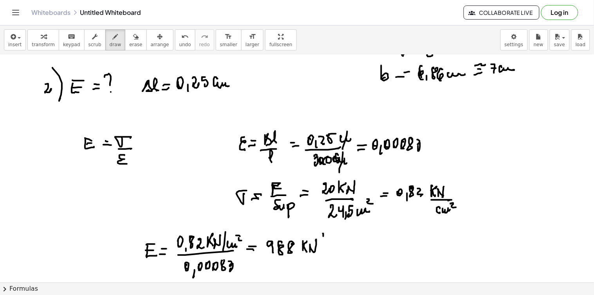
drag, startPoint x: 324, startPoint y: 234, endPoint x: 316, endPoint y: 264, distance: 31.0
drag, startPoint x: 326, startPoint y: 249, endPoint x: 343, endPoint y: 242, distance: 18.8
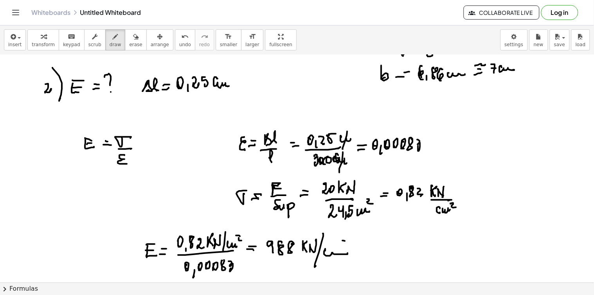
drag, startPoint x: 345, startPoint y: 245, endPoint x: 351, endPoint y: 248, distance: 6.9
drag, startPoint x: 124, startPoint y: 119, endPoint x: 67, endPoint y: 169, distance: 76.3
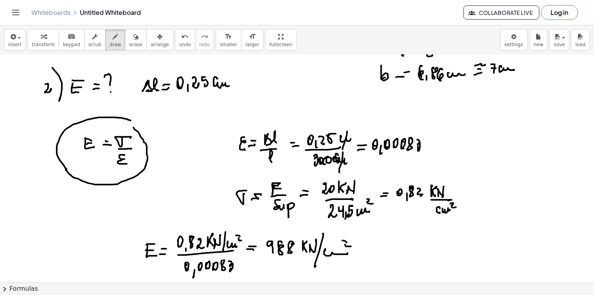
drag, startPoint x: 66, startPoint y: 170, endPoint x: 130, endPoint y: 124, distance: 79.5
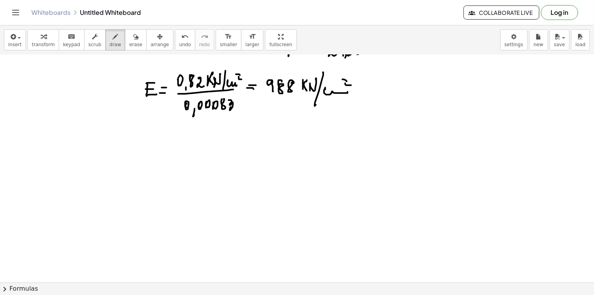
scroll to position [770, 0]
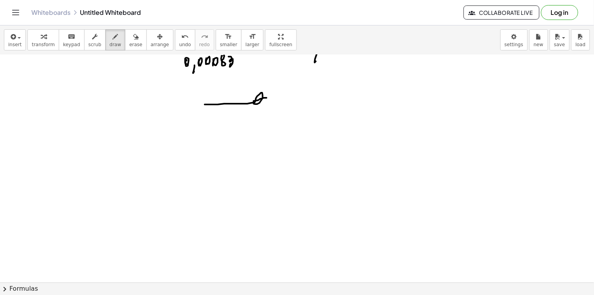
drag, startPoint x: 205, startPoint y: 105, endPoint x: 358, endPoint y: 98, distance: 153.7
drag, startPoint x: 163, startPoint y: 172, endPoint x: 210, endPoint y: 151, distance: 51.2
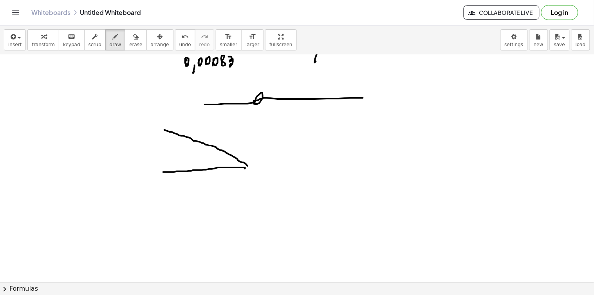
drag, startPoint x: 166, startPoint y: 131, endPoint x: 248, endPoint y: 166, distance: 88.4
drag, startPoint x: 247, startPoint y: 168, endPoint x: 248, endPoint y: 202, distance: 33.3
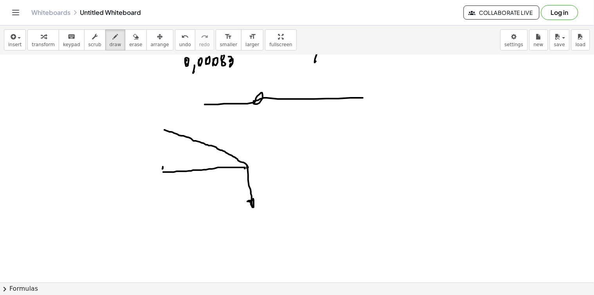
drag, startPoint x: 163, startPoint y: 167, endPoint x: 163, endPoint y: 177, distance: 10.6
drag, startPoint x: 162, startPoint y: 170, endPoint x: 158, endPoint y: 182, distance: 12.0
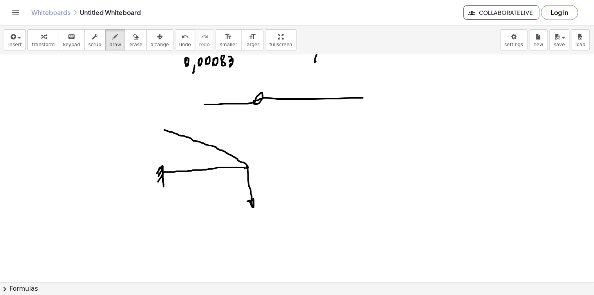
drag, startPoint x: 158, startPoint y: 182, endPoint x: 160, endPoint y: 189, distance: 7.6
drag, startPoint x: 160, startPoint y: 189, endPoint x: 172, endPoint y: 178, distance: 16.9
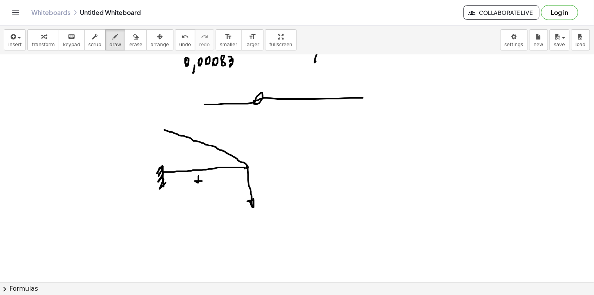
drag, startPoint x: 155, startPoint y: 122, endPoint x: 155, endPoint y: 130, distance: 7.8
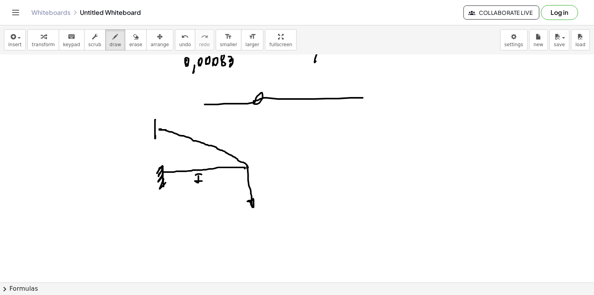
drag, startPoint x: 156, startPoint y: 119, endPoint x: 152, endPoint y: 124, distance: 6.1
drag, startPoint x: 150, startPoint y: 141, endPoint x: 157, endPoint y: 127, distance: 16.1
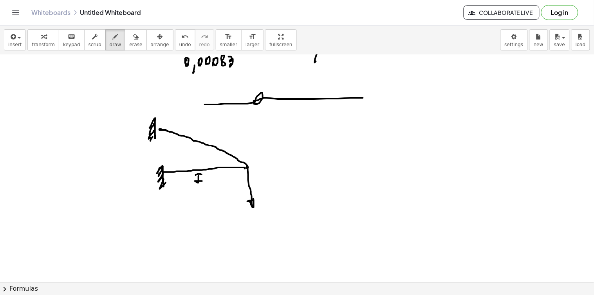
drag, startPoint x: 233, startPoint y: 156, endPoint x: 232, endPoint y: 169, distance: 13.7
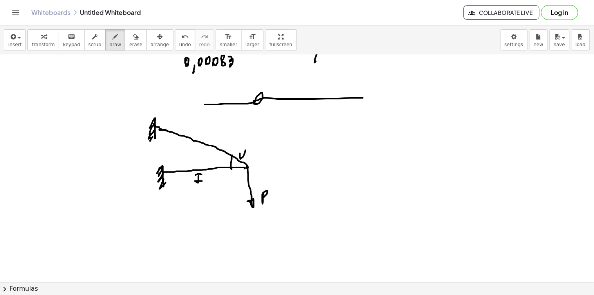
drag, startPoint x: 246, startPoint y: 150, endPoint x: 247, endPoint y: 159, distance: 8.3
drag, startPoint x: 246, startPoint y: 166, endPoint x: 252, endPoint y: 167, distance: 6.3
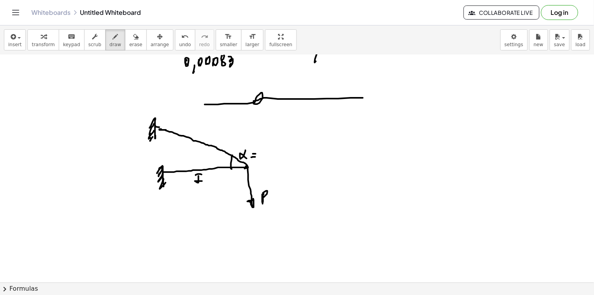
drag, startPoint x: 264, startPoint y: 151, endPoint x: 269, endPoint y: 156, distance: 6.9
drag, startPoint x: 271, startPoint y: 153, endPoint x: 277, endPoint y: 150, distance: 6.2
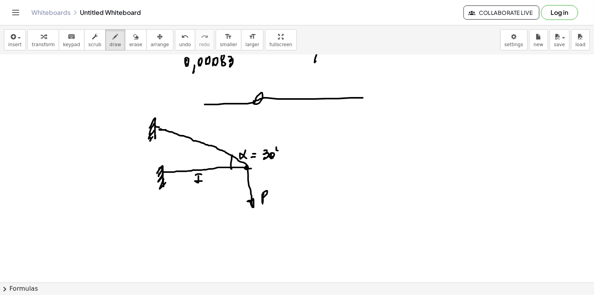
drag, startPoint x: 277, startPoint y: 147, endPoint x: 285, endPoint y: 163, distance: 17.9
drag, startPoint x: 280, startPoint y: 194, endPoint x: 281, endPoint y: 199, distance: 4.6
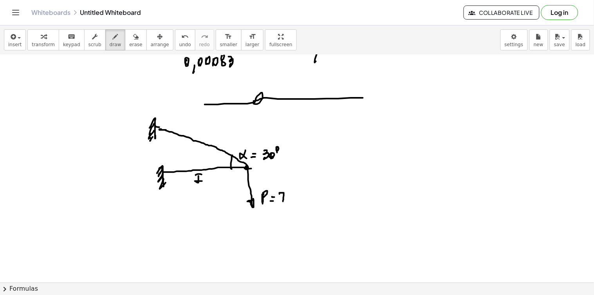
drag, startPoint x: 288, startPoint y: 197, endPoint x: 294, endPoint y: 193, distance: 7.3
drag, startPoint x: 294, startPoint y: 193, endPoint x: 298, endPoint y: 194, distance: 4.2
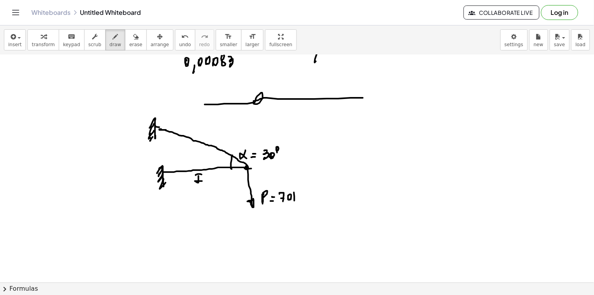
drag, startPoint x: 302, startPoint y: 201, endPoint x: 302, endPoint y: 196, distance: 4.3
drag, startPoint x: 302, startPoint y: 196, endPoint x: 306, endPoint y: 201, distance: 6.1
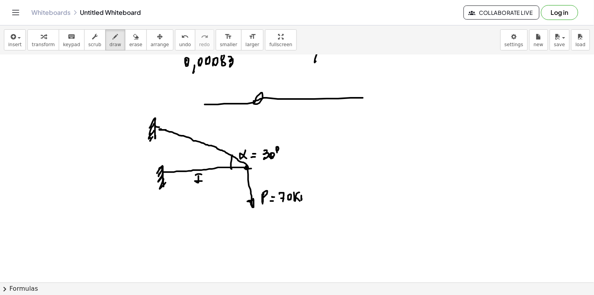
drag, startPoint x: 374, startPoint y: 107, endPoint x: 380, endPoint y: 102, distance: 7.2
drag, startPoint x: 380, startPoint y: 115, endPoint x: 389, endPoint y: 113, distance: 9.2
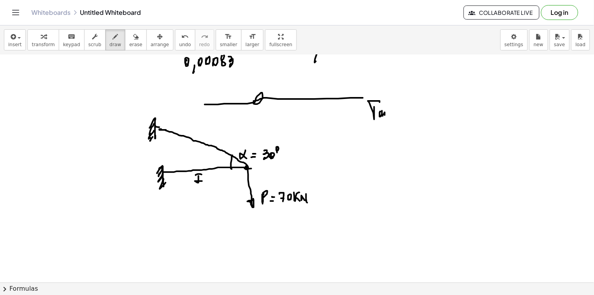
drag, startPoint x: 390, startPoint y: 104, endPoint x: 390, endPoint y: 118, distance: 13.7
drag, startPoint x: 392, startPoint y: 114, endPoint x: 400, endPoint y: 116, distance: 8.2
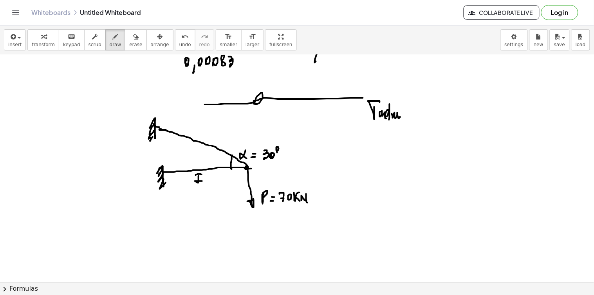
drag, startPoint x: 402, startPoint y: 117, endPoint x: 405, endPoint y: 114, distance: 4.2
drag, startPoint x: 426, startPoint y: 108, endPoint x: 429, endPoint y: 114, distance: 7.4
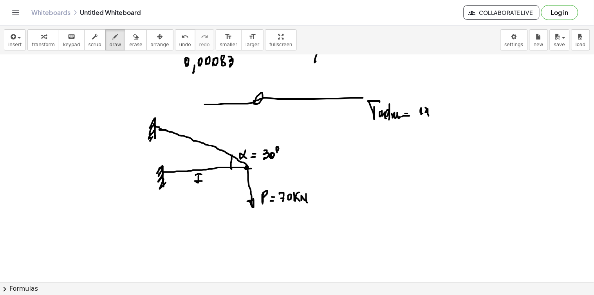
drag, startPoint x: 428, startPoint y: 106, endPoint x: 433, endPoint y: 110, distance: 6.7
drag, startPoint x: 433, startPoint y: 110, endPoint x: 433, endPoint y: 119, distance: 9.4
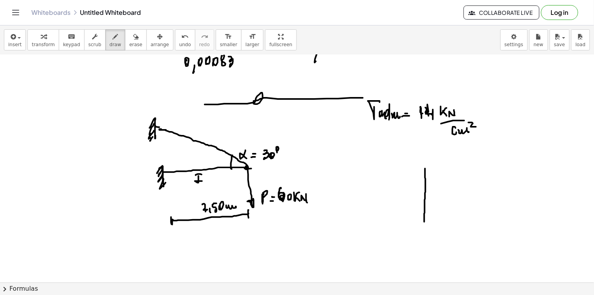
drag, startPoint x: 425, startPoint y: 169, endPoint x: 423, endPoint y: 217, distance: 48.2
drag, startPoint x: 421, startPoint y: 215, endPoint x: 428, endPoint y: 212, distance: 7.1
drag, startPoint x: 428, startPoint y: 212, endPoint x: 427, endPoint y: 217, distance: 5.2
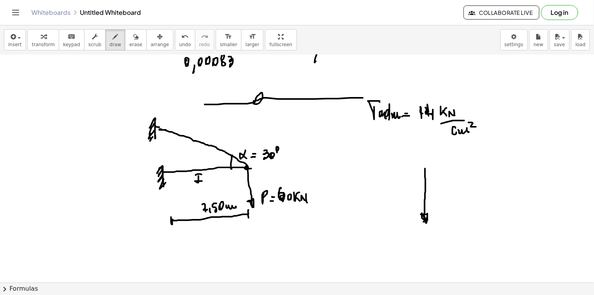
drag, startPoint x: 200, startPoint y: 132, endPoint x: 200, endPoint y: 138, distance: 5.5
drag, startPoint x: 203, startPoint y: 131, endPoint x: 199, endPoint y: 139, distance: 9.3
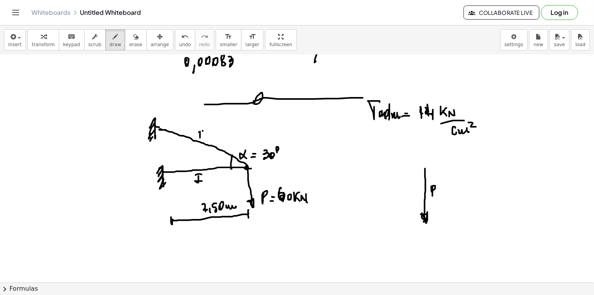
drag, startPoint x: 201, startPoint y: 139, endPoint x: 206, endPoint y: 137, distance: 5.5
drag, startPoint x: 197, startPoint y: 130, endPoint x: 199, endPoint y: 136, distance: 6.5
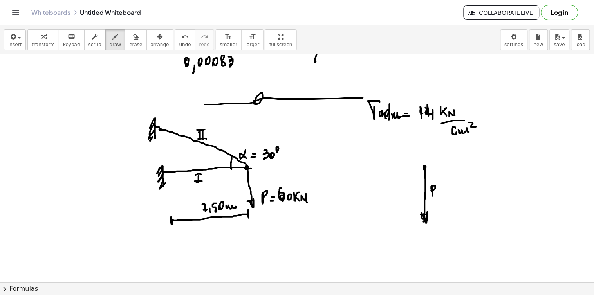
drag, startPoint x: 409, startPoint y: 159, endPoint x: 416, endPoint y: 163, distance: 7.9
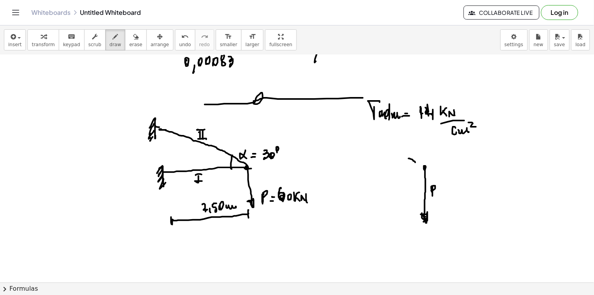
drag, startPoint x: 421, startPoint y: 165, endPoint x: 427, endPoint y: 168, distance: 6.7
drag, startPoint x: 435, startPoint y: 174, endPoint x: 441, endPoint y: 179, distance: 8.1
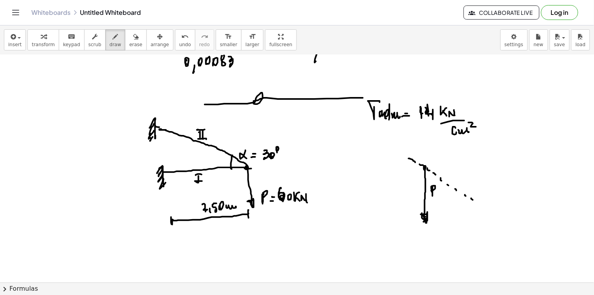
drag, startPoint x: 484, startPoint y: 207, endPoint x: 493, endPoint y: 212, distance: 10.2
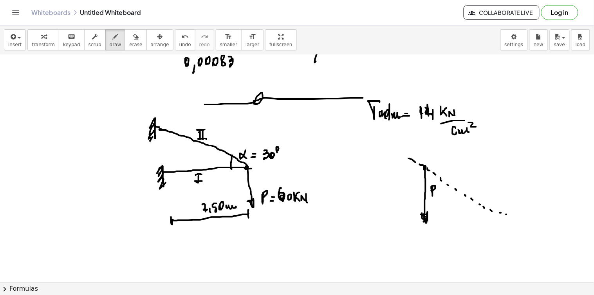
drag, startPoint x: 526, startPoint y: 224, endPoint x: 531, endPoint y: 226, distance: 5.5
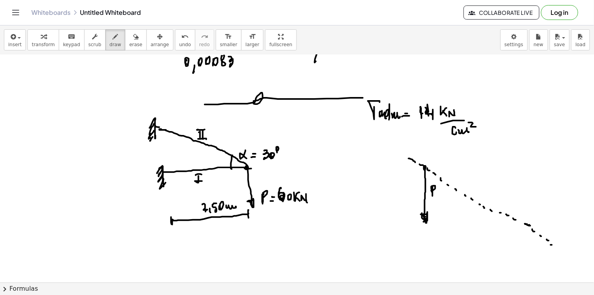
drag, startPoint x: 421, startPoint y: 222, endPoint x: 429, endPoint y: 222, distance: 7.1
drag, startPoint x: 435, startPoint y: 224, endPoint x: 441, endPoint y: 222, distance: 6.4
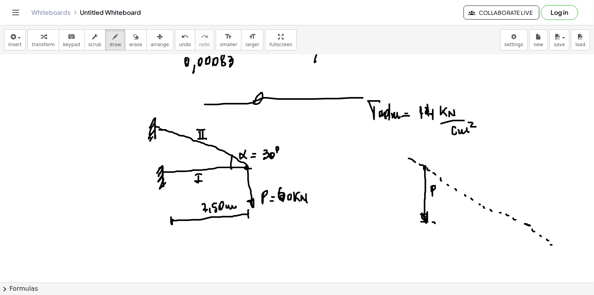
drag, startPoint x: 444, startPoint y: 224, endPoint x: 454, endPoint y: 224, distance: 10.6
drag, startPoint x: 468, startPoint y: 224, endPoint x: 479, endPoint y: 224, distance: 10.6
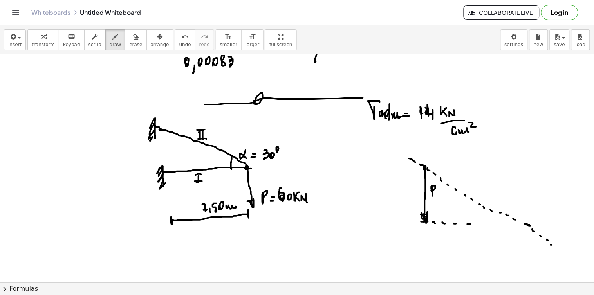
drag, startPoint x: 480, startPoint y: 224, endPoint x: 492, endPoint y: 224, distance: 11.8
drag, startPoint x: 508, startPoint y: 224, endPoint x: 516, endPoint y: 224, distance: 7.8
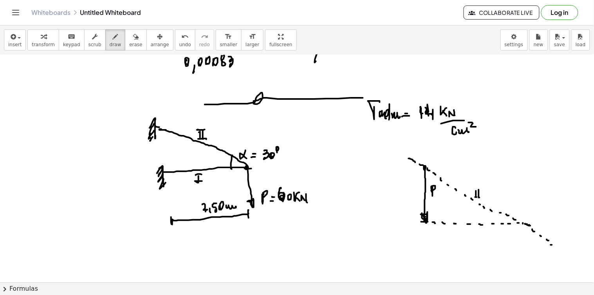
drag, startPoint x: 477, startPoint y: 197, endPoint x: 483, endPoint y: 197, distance: 5.9
drag, startPoint x: 478, startPoint y: 231, endPoint x: 478, endPoint y: 236, distance: 4.7
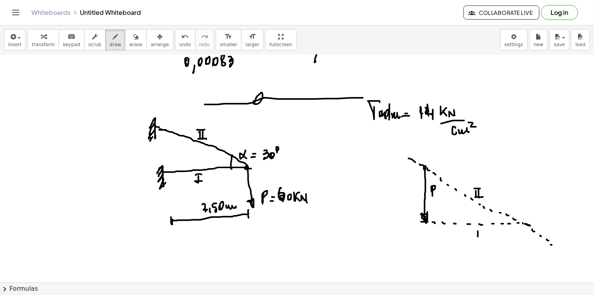
drag, startPoint x: 498, startPoint y: 212, endPoint x: 500, endPoint y: 223, distance: 11.6
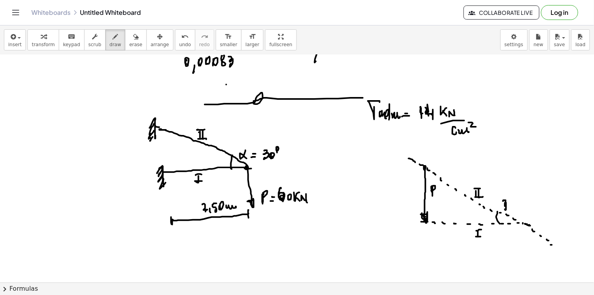
drag, startPoint x: 504, startPoint y: 201, endPoint x: 505, endPoint y: 210, distance: 8.4
drag, startPoint x: 509, startPoint y: 204, endPoint x: 516, endPoint y: 201, distance: 7.9
drag, startPoint x: 515, startPoint y: 197, endPoint x: 519, endPoint y: 201, distance: 5.5
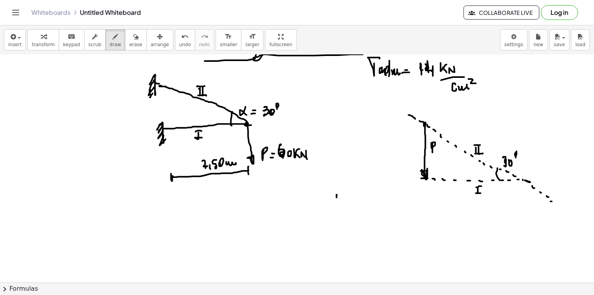
drag, startPoint x: 337, startPoint y: 195, endPoint x: 338, endPoint y: 212, distance: 16.5
drag, startPoint x: 336, startPoint y: 207, endPoint x: 343, endPoint y: 206, distance: 7.5
drag, startPoint x: 343, startPoint y: 206, endPoint x: 342, endPoint y: 217, distance: 11.0
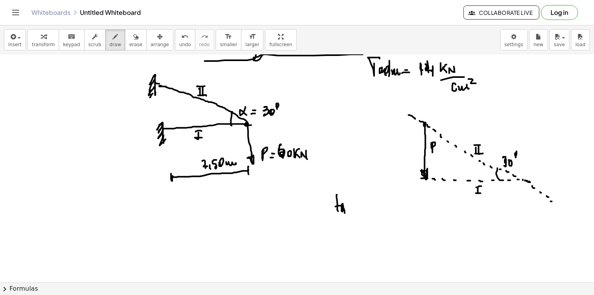
drag, startPoint x: 349, startPoint y: 204, endPoint x: 351, endPoint y: 209, distance: 5.1
drag, startPoint x: 360, startPoint y: 196, endPoint x: 362, endPoint y: 201, distance: 5.7
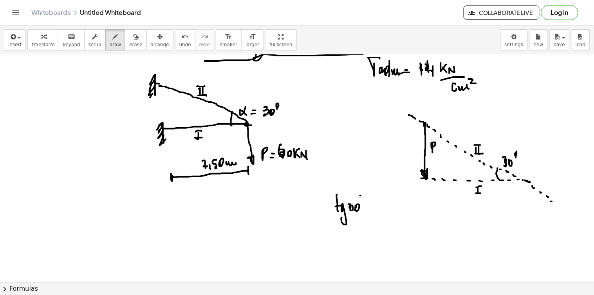
click
drag, startPoint x: 389, startPoint y: 197, endPoint x: 391, endPoint y: 205, distance: 8.8
drag, startPoint x: 388, startPoint y: 207, endPoint x: 393, endPoint y: 208, distance: 5.7
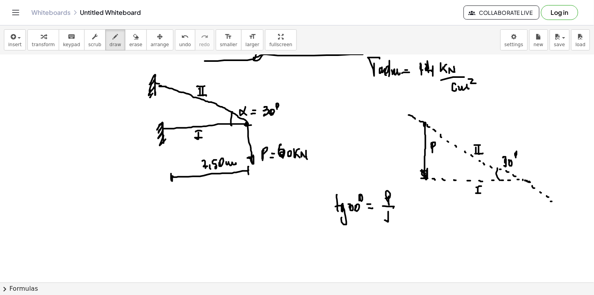
drag, startPoint x: 389, startPoint y: 213, endPoint x: 389, endPoint y: 219, distance: 5.5
drag, startPoint x: 350, startPoint y: 248, endPoint x: 354, endPoint y: 249, distance: 4.4
drag, startPoint x: 366, startPoint y: 247, endPoint x: 365, endPoint y: 243, distance: 3.9
drag, startPoint x: 383, startPoint y: 236, endPoint x: 386, endPoint y: 241, distance: 5.6
drag, startPoint x: 381, startPoint y: 247, endPoint x: 391, endPoint y: 248, distance: 9.8
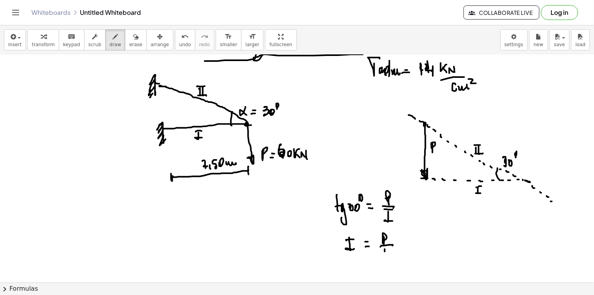
drag, startPoint x: 385, startPoint y: 250, endPoint x: 389, endPoint y: 258, distance: 8.8
drag, startPoint x: 391, startPoint y: 252, endPoint x: 391, endPoint y: 264, distance: 12.1
drag, startPoint x: 400, startPoint y: 252, endPoint x: 398, endPoint y: 257, distance: 5.8
drag, startPoint x: 403, startPoint y: 253, endPoint x: 409, endPoint y: 249, distance: 6.7
drag, startPoint x: 410, startPoint y: 243, endPoint x: 407, endPoint y: 238, distance: 5.3
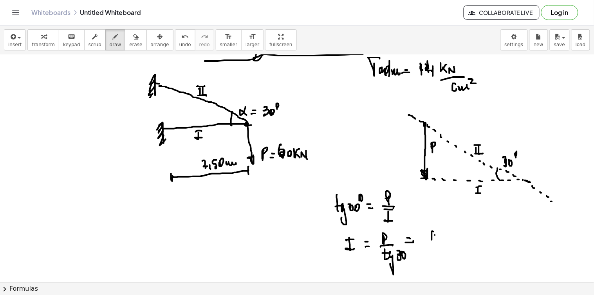
drag, startPoint x: 434, startPoint y: 232, endPoint x: 439, endPoint y: 243, distance: 12.3
drag, startPoint x: 443, startPoint y: 236, endPoint x: 451, endPoint y: 234, distance: 8.8
drag, startPoint x: 452, startPoint y: 237, endPoint x: 456, endPoint y: 233, distance: 5.3
drag, startPoint x: 459, startPoint y: 241, endPoint x: 449, endPoint y: 252, distance: 15.0
drag, startPoint x: 463, startPoint y: 246, endPoint x: 450, endPoint y: 252, distance: 14.9
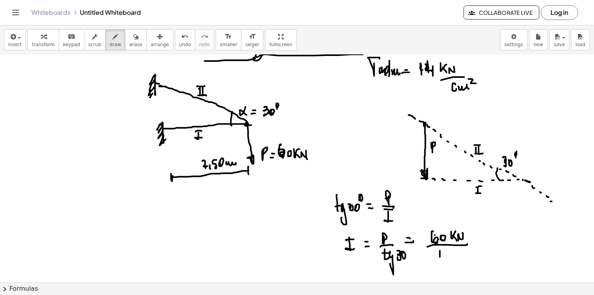
drag, startPoint x: 440, startPoint y: 251, endPoint x: 444, endPoint y: 261, distance: 10.4
drag, startPoint x: 443, startPoint y: 257, endPoint x: 447, endPoint y: 256, distance: 4.0
drag, startPoint x: 447, startPoint y: 256, endPoint x: 456, endPoint y: 261, distance: 9.7
drag, startPoint x: 453, startPoint y: 257, endPoint x: 456, endPoint y: 264, distance: 7.4
drag, startPoint x: 463, startPoint y: 263, endPoint x: 468, endPoint y: 259, distance: 6.4
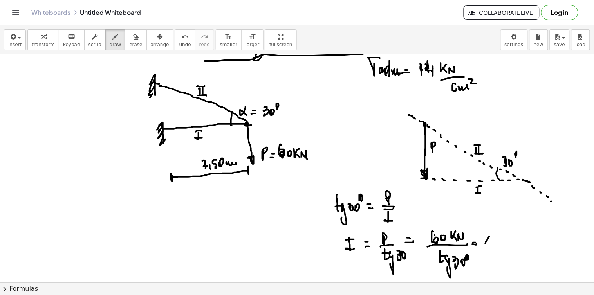
drag, startPoint x: 486, startPoint y: 244, endPoint x: 489, endPoint y: 247, distance: 4.4
drag, startPoint x: 494, startPoint y: 240, endPoint x: 501, endPoint y: 238, distance: 8.1
drag, startPoint x: 500, startPoint y: 235, endPoint x: 502, endPoint y: 245, distance: 10.0
drag, startPoint x: 58, startPoint y: 232, endPoint x: 61, endPoint y: 221, distance: 11.5
drag, startPoint x: 69, startPoint y: 231, endPoint x: 71, endPoint y: 226, distance: 6.3
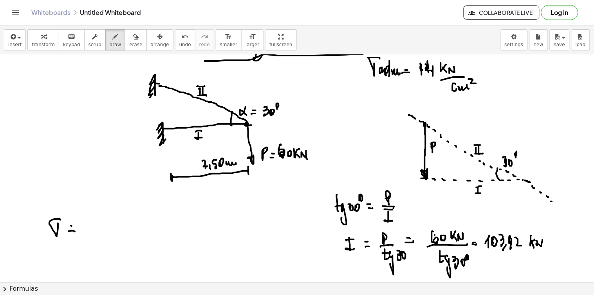
drag, startPoint x: 72, startPoint y: 226, endPoint x: 81, endPoint y: 225, distance: 9.5
drag, startPoint x: 89, startPoint y: 224, endPoint x: 89, endPoint y: 217, distance: 7.5
drag, startPoint x: 89, startPoint y: 217, endPoint x: 95, endPoint y: 218, distance: 6.7
drag, startPoint x: 89, startPoint y: 222, endPoint x: 96, endPoint y: 222, distance: 7.5
drag, startPoint x: 83, startPoint y: 235, endPoint x: 93, endPoint y: 237, distance: 9.6
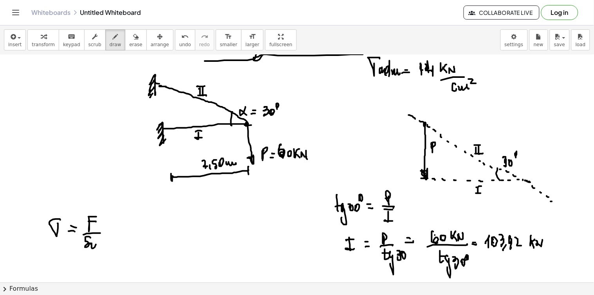
drag, startPoint x: 90, startPoint y: 238, endPoint x: 100, endPoint y: 241, distance: 10.2
drag, startPoint x: 101, startPoint y: 250, endPoint x: 104, endPoint y: 243, distance: 7.2
drag, startPoint x: 115, startPoint y: 231, endPoint x: 120, endPoint y: 232, distance: 5.1
drag, startPoint x: 139, startPoint y: 226, endPoint x: 147, endPoint y: 230, distance: 8.9
drag, startPoint x: 150, startPoint y: 238, endPoint x: 150, endPoint y: 226, distance: 11.4
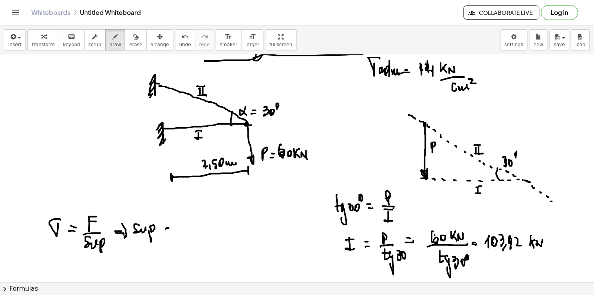
drag, startPoint x: 169, startPoint y: 228, endPoint x: 169, endPoint y: 223, distance: 5.1
drag, startPoint x: 169, startPoint y: 223, endPoint x: 181, endPoint y: 222, distance: 11.8
drag, startPoint x: 184, startPoint y: 226, endPoint x: 184, endPoint y: 213, distance: 13.3
drag, startPoint x: 184, startPoint y: 209, endPoint x: 189, endPoint y: 212, distance: 6.2
drag, startPoint x: 192, startPoint y: 217, endPoint x: 190, endPoint y: 221, distance: 4.0
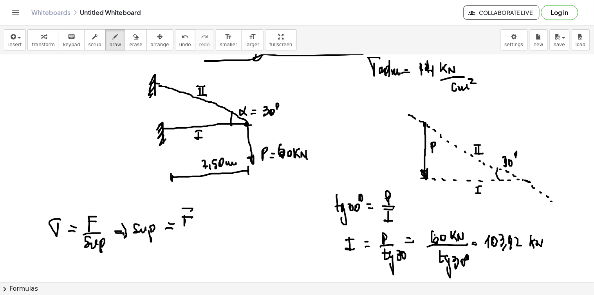
drag, startPoint x: 185, startPoint y: 228, endPoint x: 192, endPoint y: 228, distance: 7.1
drag, startPoint x: 186, startPoint y: 234, endPoint x: 191, endPoint y: 236, distance: 4.9
drag, startPoint x: 203, startPoint y: 224, endPoint x: 206, endPoint y: 226, distance: 4.1
drag, startPoint x: 184, startPoint y: 211, endPoint x: 183, endPoint y: 222, distance: 11.4
drag, startPoint x: 216, startPoint y: 219, endPoint x: 217, endPoint y: 228, distance: 9.0
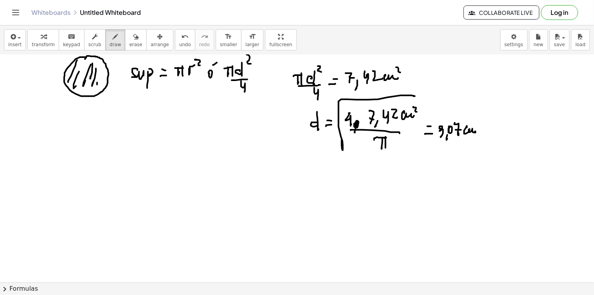
scroll to position [1086, 0]
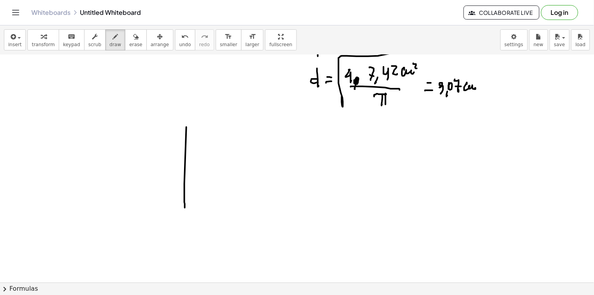
drag, startPoint x: 184, startPoint y: 184, endPoint x: 185, endPoint y: 212, distance: 27.0
drag, startPoint x: 127, startPoint y: 182, endPoint x: 269, endPoint y: 175, distance: 142.8
drag, startPoint x: 273, startPoint y: 175, endPoint x: 272, endPoint y: 179, distance: 4.4
drag, startPoint x: 194, startPoint y: 123, endPoint x: 196, endPoint y: 135, distance: 12.4
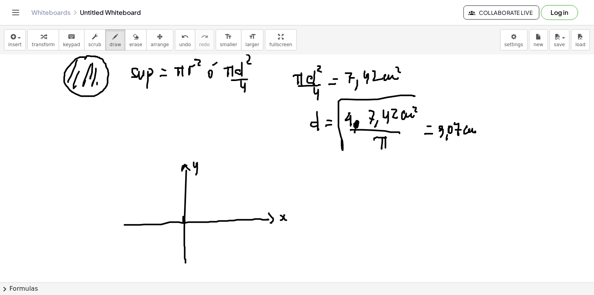
scroll to position [1129, 0]
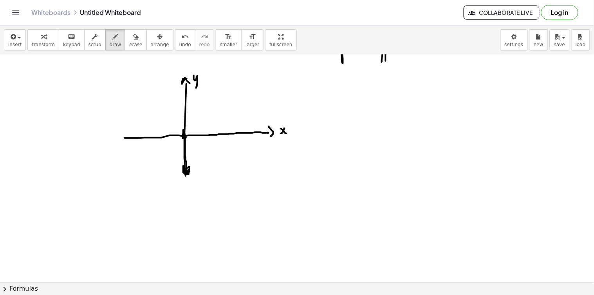
drag, startPoint x: 185, startPoint y: 136, endPoint x: 188, endPoint y: 171, distance: 35.4
drag, startPoint x: 211, startPoint y: 165, endPoint x: 217, endPoint y: 164, distance: 6.1
drag, startPoint x: 220, startPoint y: 163, endPoint x: 221, endPoint y: 172, distance: 9.1
drag, startPoint x: 226, startPoint y: 166, endPoint x: 225, endPoint y: 171, distance: 4.8
drag, startPoint x: 233, startPoint y: 165, endPoint x: 238, endPoint y: 167, distance: 5.1
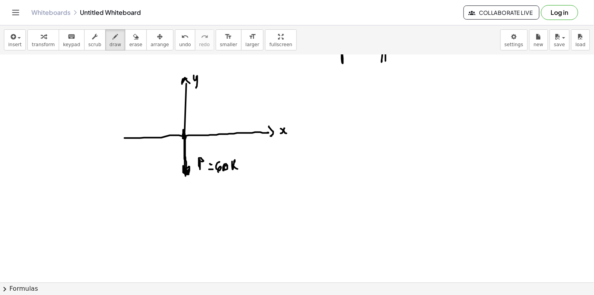
drag, startPoint x: 239, startPoint y: 170, endPoint x: 239, endPoint y: 163, distance: 6.3
drag, startPoint x: 239, startPoint y: 163, endPoint x: 243, endPoint y: 165, distance: 4.1
drag, startPoint x: 182, startPoint y: 136, endPoint x: 127, endPoint y: 140, distance: 55.4
drag, startPoint x: 184, startPoint y: 134, endPoint x: 111, endPoint y: 91, distance: 85.1
drag, startPoint x: 147, startPoint y: 92, endPoint x: 145, endPoint y: 101, distance: 9.1
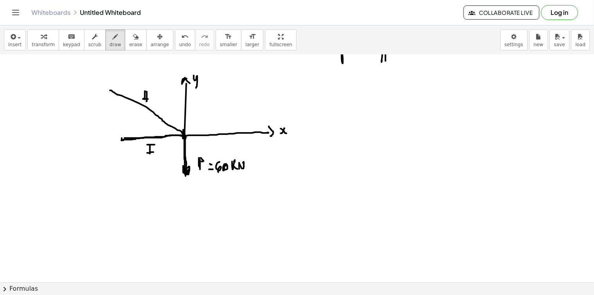
drag, startPoint x: 143, startPoint y: 91, endPoint x: 151, endPoint y: 92, distance: 7.5
drag, startPoint x: 127, startPoint y: 135, endPoint x: 128, endPoint y: 145, distance: 10.3
drag, startPoint x: 112, startPoint y: 92, endPoint x: 119, endPoint y: 88, distance: 8.3
drag, startPoint x: 161, startPoint y: 126, endPoint x: 163, endPoint y: 131, distance: 5.4
drag, startPoint x: 168, startPoint y: 114, endPoint x: 170, endPoint y: 118, distance: 4.7
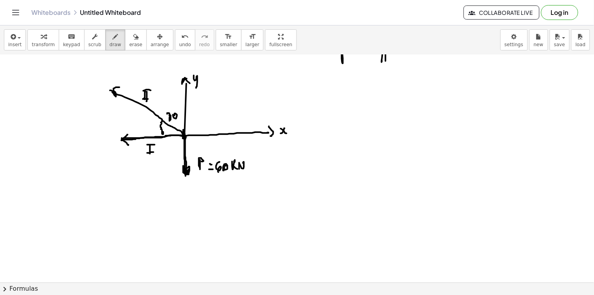
drag, startPoint x: 173, startPoint y: 115, endPoint x: 179, endPoint y: 108, distance: 9.4
drag, startPoint x: 179, startPoint y: 108, endPoint x: 181, endPoint y: 112, distance: 4.4
drag, startPoint x: 336, startPoint y: 89, endPoint x: 340, endPoint y: 89, distance: 3.9
drag, startPoint x: 341, startPoint y: 86, endPoint x: 335, endPoint y: 87, distance: 6.3
drag, startPoint x: 335, startPoint y: 85, endPoint x: 338, endPoint y: 93, distance: 8.8
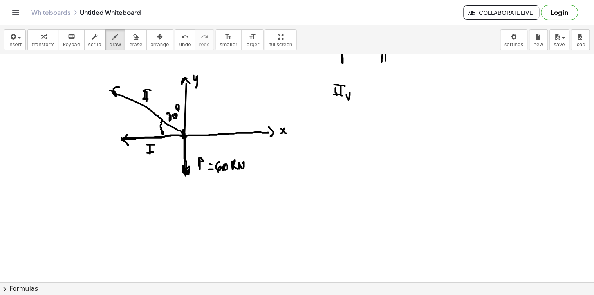
drag, startPoint x: 347, startPoint y: 96, endPoint x: 350, endPoint y: 98, distance: 4.2
drag, startPoint x: 338, startPoint y: 113, endPoint x: 342, endPoint y: 116, distance: 4.8
drag, startPoint x: 344, startPoint y: 114, endPoint x: 342, endPoint y: 123, distance: 9.5
drag, startPoint x: 336, startPoint y: 121, endPoint x: 346, endPoint y: 122, distance: 10.6
drag, startPoint x: 341, startPoint y: 112, endPoint x: 347, endPoint y: 113, distance: 5.9
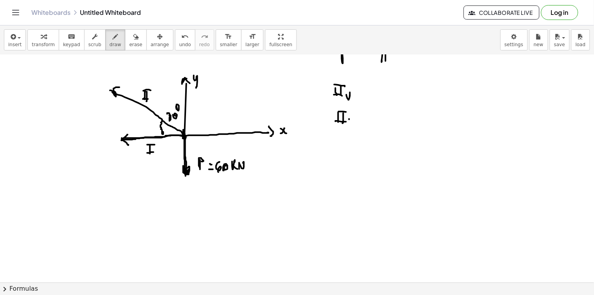
drag, startPoint x: 349, startPoint y: 119, endPoint x: 350, endPoint y: 126, distance: 6.7
drag, startPoint x: 353, startPoint y: 119, endPoint x: 353, endPoint y: 127, distance: 7.1
drag, startPoint x: 360, startPoint y: 98, endPoint x: 365, endPoint y: 97, distance: 5.5
drag, startPoint x: 366, startPoint y: 118, endPoint x: 371, endPoint y: 118, distance: 4.7
drag, startPoint x: 382, startPoint y: 89, endPoint x: 382, endPoint y: 94, distance: 4.7
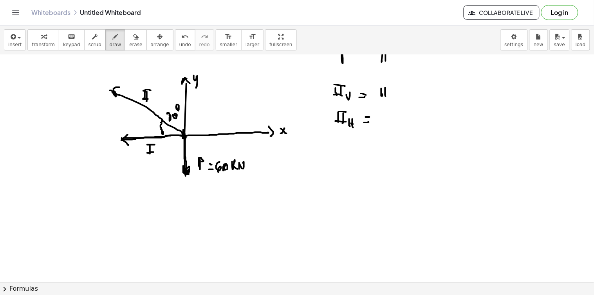
drag, startPoint x: 385, startPoint y: 88, endPoint x: 387, endPoint y: 96, distance: 7.6
drag, startPoint x: 387, startPoint y: 96, endPoint x: 385, endPoint y: 89, distance: 6.7
drag, startPoint x: 411, startPoint y: 89, endPoint x: 421, endPoint y: 87, distance: 11.0
drag, startPoint x: 422, startPoint y: 89, endPoint x: 425, endPoint y: 95, distance: 7.4
drag, startPoint x: 434, startPoint y: 89, endPoint x: 434, endPoint y: 93, distance: 3.9
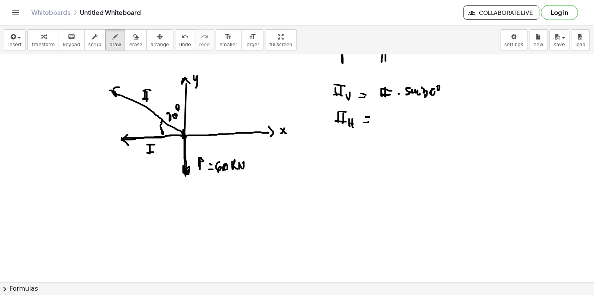
drag, startPoint x: 438, startPoint y: 87, endPoint x: 439, endPoint y: 92, distance: 5.6
drag, startPoint x: 386, startPoint y: 112, endPoint x: 385, endPoint y: 120, distance: 8.3
drag, startPoint x: 382, startPoint y: 111, endPoint x: 401, endPoint y: 112, distance: 18.8
drag, startPoint x: 409, startPoint y: 114, endPoint x: 413, endPoint y: 117, distance: 5.0
drag, startPoint x: 420, startPoint y: 115, endPoint x: 418, endPoint y: 119, distance: 4.7
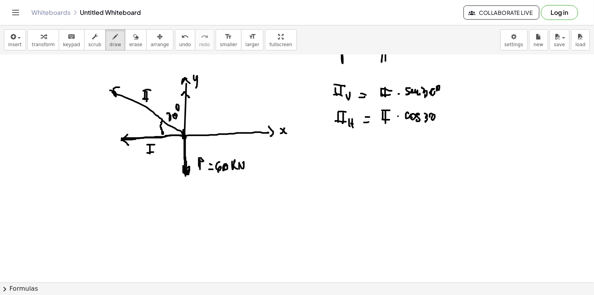
drag, startPoint x: 185, startPoint y: 93, endPoint x: 190, endPoint y: 98, distance: 6.9
drag, startPoint x: 492, startPoint y: 80, endPoint x: 503, endPoint y: 88, distance: 13.1
drag, startPoint x: 505, startPoint y: 86, endPoint x: 504, endPoint y: 77, distance: 9.4
drag, startPoint x: 504, startPoint y: 77, endPoint x: 511, endPoint y: 79, distance: 7.1
drag, startPoint x: 505, startPoint y: 84, endPoint x: 511, endPoint y: 85, distance: 6.3
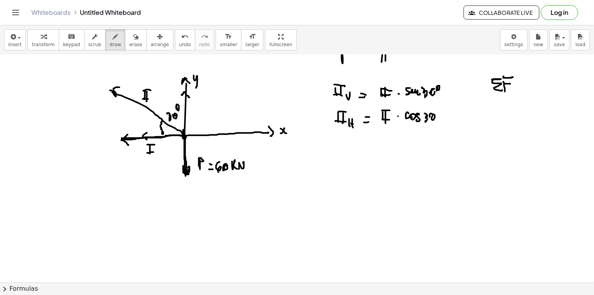
drag, startPoint x: 512, startPoint y: 89, endPoint x: 515, endPoint y: 83, distance: 6.3
drag, startPoint x: 119, startPoint y: 95, endPoint x: 124, endPoint y: 94, distance: 5.5
drag, startPoint x: 127, startPoint y: 94, endPoint x: 133, endPoint y: 93, distance: 6.1
drag, startPoint x: 484, startPoint y: 140, endPoint x: 479, endPoint y: 184, distance: 44.6
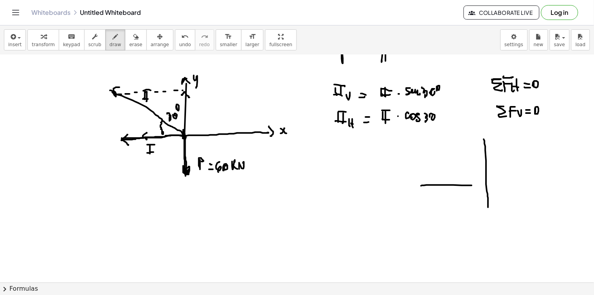
drag, startPoint x: 427, startPoint y: 186, endPoint x: 525, endPoint y: 185, distance: 98.3
drag, startPoint x: 486, startPoint y: 185, endPoint x: 429, endPoint y: 152, distance: 65.5
drag, startPoint x: 143, startPoint y: 83, endPoint x: 138, endPoint y: 87, distance: 6.0
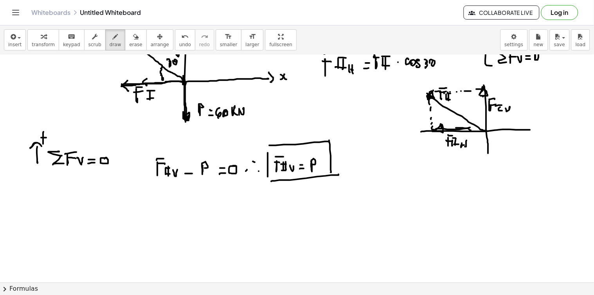
scroll to position [1140, 0]
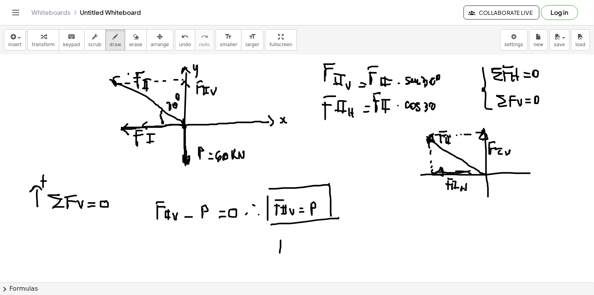
drag, startPoint x: 279, startPoint y: 239, endPoint x: 286, endPoint y: 241, distance: 6.8
drag, startPoint x: 311, startPoint y: 244, endPoint x: 309, endPoint y: 248, distance: 4.6
drag, startPoint x: 324, startPoint y: 244, endPoint x: 326, endPoint y: 250, distance: 6.0
drag, startPoint x: 329, startPoint y: 246, endPoint x: 331, endPoint y: 241, distance: 5.8
drag, startPoint x: 362, startPoint y: 242, endPoint x: 367, endPoint y: 237, distance: 7.2
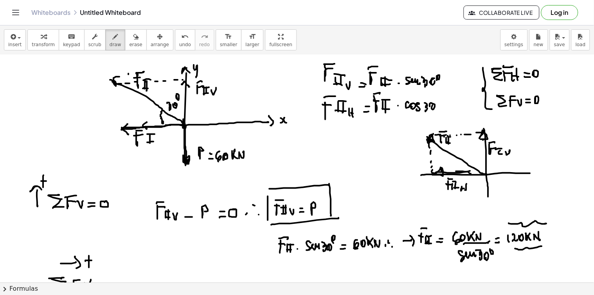
drag, startPoint x: 80, startPoint y: 129, endPoint x: 110, endPoint y: 130, distance: 30.2
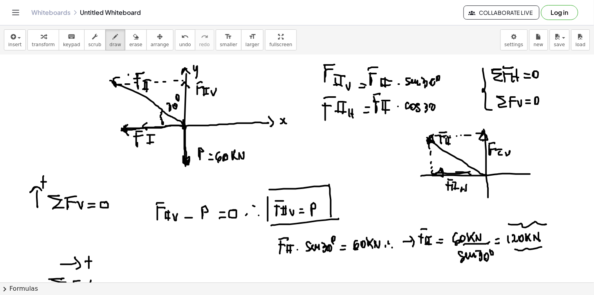
drag, startPoint x: 124, startPoint y: 127, endPoint x: 127, endPoint y: 131, distance: 5.0
drag, startPoint x: 172, startPoint y: 122, endPoint x: 173, endPoint y: 131, distance: 9.0
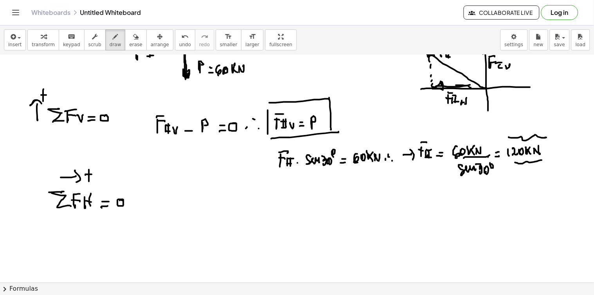
scroll to position [1183, 0]
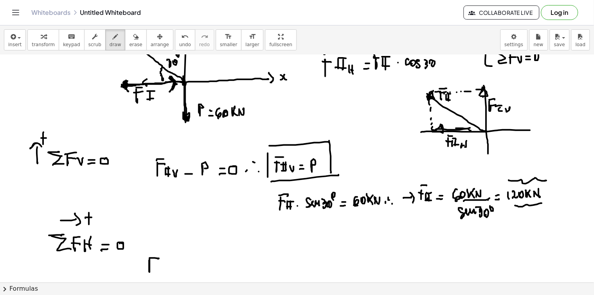
drag, startPoint x: 150, startPoint y: 264, endPoint x: 157, endPoint y: 264, distance: 7.1
drag, startPoint x: 177, startPoint y: 266, endPoint x: 181, endPoint y: 267, distance: 4.0
drag, startPoint x: 199, startPoint y: 264, endPoint x: 197, endPoint y: 268, distance: 4.1
drag, startPoint x: 194, startPoint y: 260, endPoint x: 210, endPoint y: 263, distance: 16.4
drag, startPoint x: 201, startPoint y: 268, endPoint x: 206, endPoint y: 265, distance: 5.6
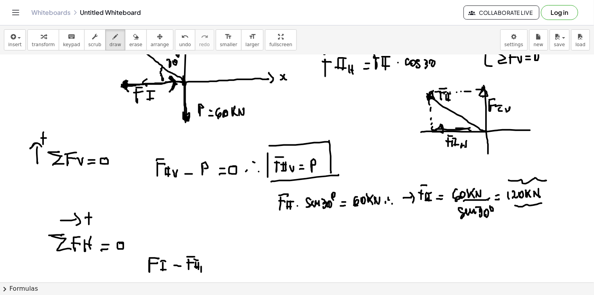
drag, startPoint x: 206, startPoint y: 265, endPoint x: 204, endPoint y: 271, distance: 6.3
drag, startPoint x: 204, startPoint y: 271, endPoint x: 210, endPoint y: 269, distance: 6.9
drag, startPoint x: 227, startPoint y: 263, endPoint x: 226, endPoint y: 267, distance: 4.1
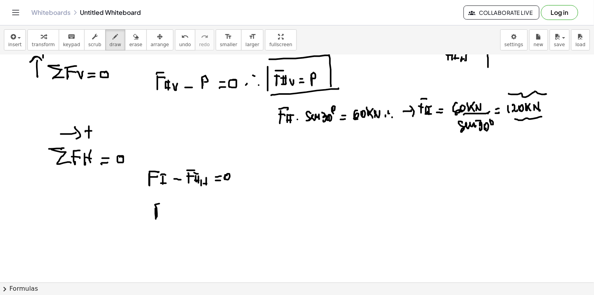
drag, startPoint x: 156, startPoint y: 212, endPoint x: 159, endPoint y: 209, distance: 5.0
drag, startPoint x: 178, startPoint y: 217, endPoint x: 184, endPoint y: 217, distance: 6.3
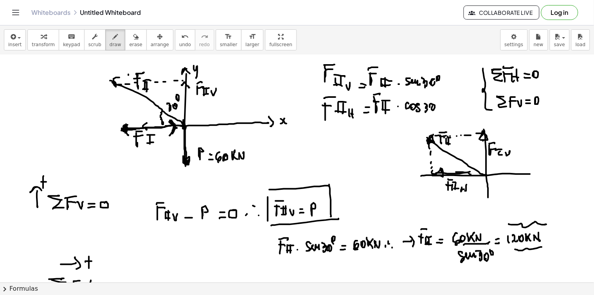
scroll to position [1226, 0]
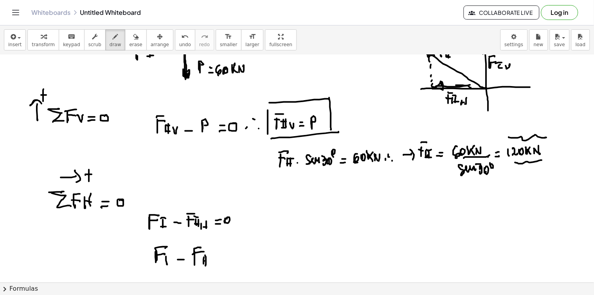
drag, startPoint x: 203, startPoint y: 264, endPoint x: 204, endPoint y: 256, distance: 7.9
drag, startPoint x: 214, startPoint y: 257, endPoint x: 220, endPoint y: 255, distance: 6.3
drag, startPoint x: 221, startPoint y: 256, endPoint x: 228, endPoint y: 256, distance: 7.8
drag, startPoint x: 229, startPoint y: 256, endPoint x: 233, endPoint y: 257, distance: 4.1
drag, startPoint x: 234, startPoint y: 256, endPoint x: 241, endPoint y: 260, distance: 8.1
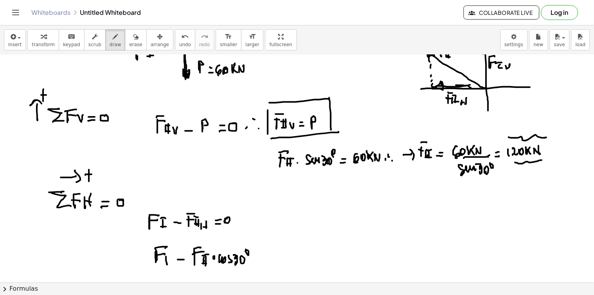
drag, startPoint x: 246, startPoint y: 251, endPoint x: 256, endPoint y: 256, distance: 11.0
drag, startPoint x: 256, startPoint y: 257, endPoint x: 267, endPoint y: 255, distance: 11.3
drag, startPoint x: 265, startPoint y: 258, endPoint x: 276, endPoint y: 257, distance: 10.6
drag, startPoint x: 187, startPoint y: 245, endPoint x: 207, endPoint y: 241, distance: 20.0
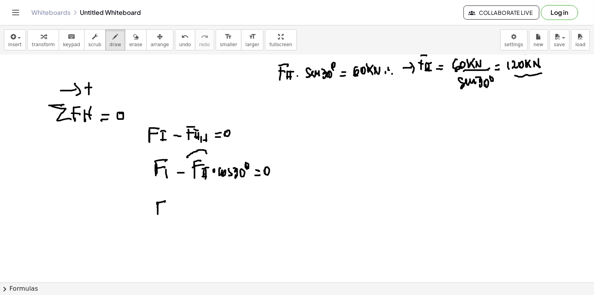
drag, startPoint x: 157, startPoint y: 208, endPoint x: 165, endPoint y: 208, distance: 7.9
drag, startPoint x: 166, startPoint y: 208, endPoint x: 167, endPoint y: 213, distance: 5.2
drag, startPoint x: 179, startPoint y: 212, endPoint x: 184, endPoint y: 211, distance: 5.2
drag, startPoint x: 197, startPoint y: 204, endPoint x: 199, endPoint y: 209, distance: 5.1
drag, startPoint x: 203, startPoint y: 204, endPoint x: 208, endPoint y: 208, distance: 7.0
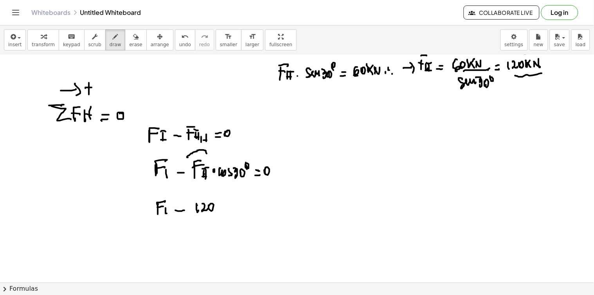
drag, startPoint x: 209, startPoint y: 206, endPoint x: 216, endPoint y: 209, distance: 8.2
drag, startPoint x: 217, startPoint y: 206, endPoint x: 222, endPoint y: 205, distance: 5.5
drag, startPoint x: 219, startPoint y: 208, endPoint x: 222, endPoint y: 213, distance: 6.4
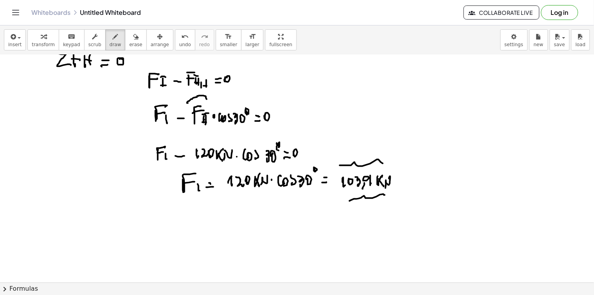
scroll to position [1411, 0]
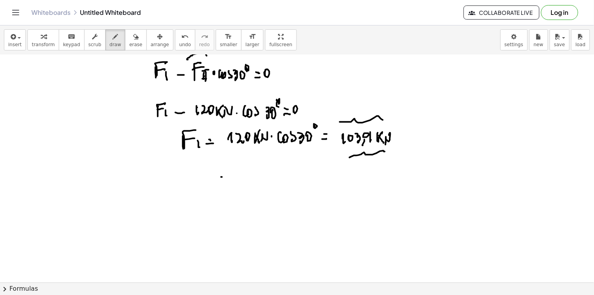
drag, startPoint x: 221, startPoint y: 177, endPoint x: 243, endPoint y: 175, distance: 21.6
drag, startPoint x: 251, startPoint y: 178, endPoint x: 283, endPoint y: 174, distance: 32.4
drag, startPoint x: 61, startPoint y: 205, endPoint x: 67, endPoint y: 202, distance: 6.9
drag, startPoint x: 73, startPoint y: 213, endPoint x: 79, endPoint y: 219, distance: 8.6
drag, startPoint x: 79, startPoint y: 198, endPoint x: 82, endPoint y: 215, distance: 17.5
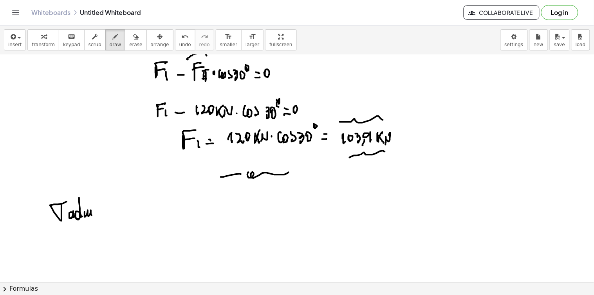
drag, startPoint x: 85, startPoint y: 217, endPoint x: 98, endPoint y: 216, distance: 13.3
drag, startPoint x: 104, startPoint y: 217, endPoint x: 102, endPoint y: 213, distance: 4.6
drag, startPoint x: 102, startPoint y: 213, endPoint x: 112, endPoint y: 213, distance: 9.4
drag, startPoint x: 118, startPoint y: 213, endPoint x: 130, endPoint y: 208, distance: 13.8
drag, startPoint x: 130, startPoint y: 206, endPoint x: 135, endPoint y: 206, distance: 4.7
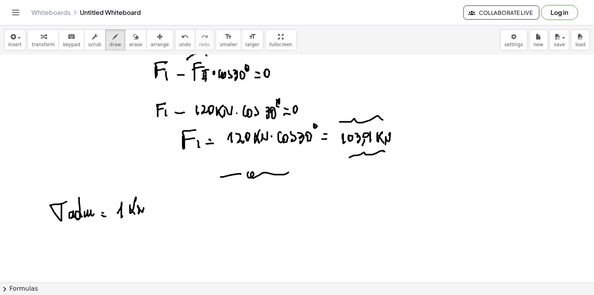
drag, startPoint x: 138, startPoint y: 206, endPoint x: 145, endPoint y: 205, distance: 7.1
drag, startPoint x: 151, startPoint y: 197, endPoint x: 149, endPoint y: 217, distance: 20.4
drag, startPoint x: 155, startPoint y: 214, endPoint x: 163, endPoint y: 218, distance: 9.1
drag, startPoint x: 162, startPoint y: 209, endPoint x: 153, endPoint y: 217, distance: 11.7
drag, startPoint x: 256, startPoint y: 217, endPoint x: 263, endPoint y: 200, distance: 18.6
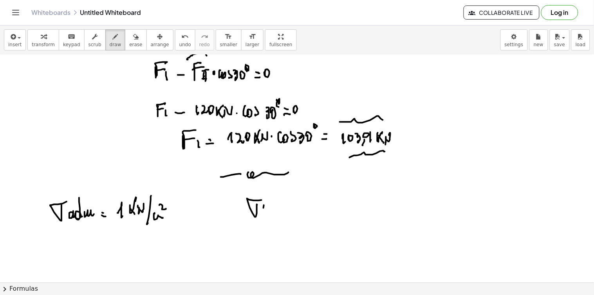
drag, startPoint x: 264, startPoint y: 206, endPoint x: 266, endPoint y: 217, distance: 12.0
drag, startPoint x: 267, startPoint y: 212, endPoint x: 277, endPoint y: 215, distance: 9.7
drag, startPoint x: 291, startPoint y: 214, endPoint x: 309, endPoint y: 213, distance: 18.1
drag, startPoint x: 296, startPoint y: 220, endPoint x: 305, endPoint y: 224, distance: 9.3
drag, startPoint x: 323, startPoint y: 209, endPoint x: 327, endPoint y: 210, distance: 4.3
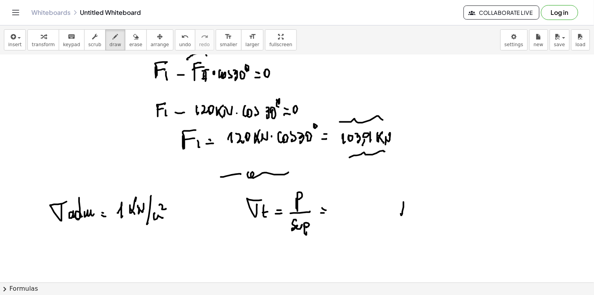
drag, startPoint x: 404, startPoint y: 203, endPoint x: 412, endPoint y: 197, distance: 10.4
drag, startPoint x: 412, startPoint y: 205, endPoint x: 414, endPoint y: 215, distance: 10.8
drag, startPoint x: 411, startPoint y: 213, endPoint x: 419, endPoint y: 212, distance: 7.9
drag, startPoint x: 431, startPoint y: 206, endPoint x: 428, endPoint y: 214, distance: 8.7
drag, startPoint x: 446, startPoint y: 205, endPoint x: 458, endPoint y: 198, distance: 13.7
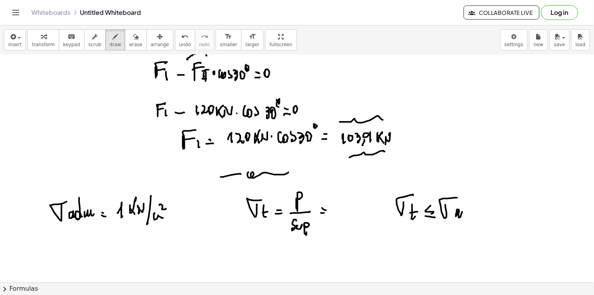
drag, startPoint x: 458, startPoint y: 210, endPoint x: 463, endPoint y: 217, distance: 8.6
drag, startPoint x: 467, startPoint y: 209, endPoint x: 472, endPoint y: 208, distance: 5.6
drag, startPoint x: 476, startPoint y: 210, endPoint x: 481, endPoint y: 213, distance: 5.8
drag, startPoint x: 384, startPoint y: 233, endPoint x: 386, endPoint y: 208, distance: 24.7
drag, startPoint x: 393, startPoint y: 184, endPoint x: 487, endPoint y: 177, distance: 93.5
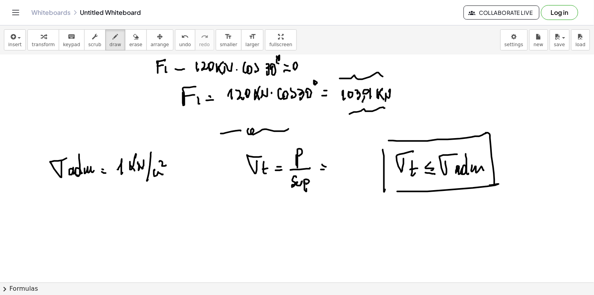
scroll to position [1498, 0]
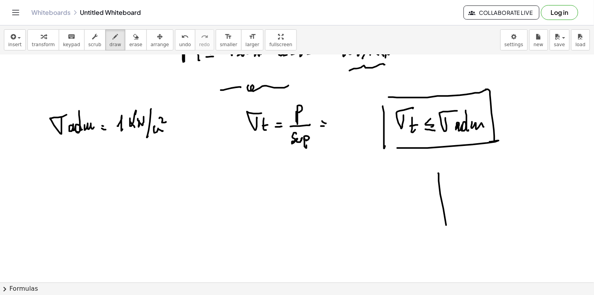
drag, startPoint x: 439, startPoint y: 181, endPoint x: 440, endPoint y: 236, distance: 54.8
drag, startPoint x: 439, startPoint y: 236, endPoint x: 521, endPoint y: 228, distance: 82.3
drag, startPoint x: 445, startPoint y: 232, endPoint x: 472, endPoint y: 197, distance: 44.4
drag, startPoint x: 444, startPoint y: 225, endPoint x: 469, endPoint y: 188, distance: 44.9
drag, startPoint x: 471, startPoint y: 186, endPoint x: 480, endPoint y: 190, distance: 10.3
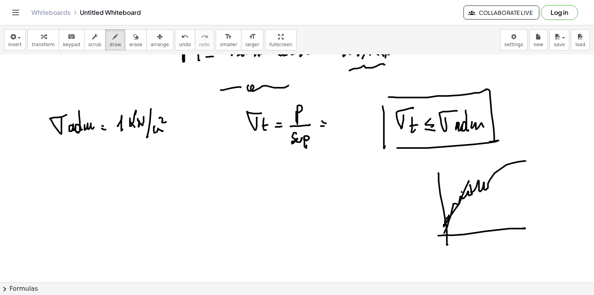
drag, startPoint x: 462, startPoint y: 193, endPoint x: 454, endPoint y: 191, distance: 8.0
drag, startPoint x: 464, startPoint y: 194, endPoint x: 463, endPoint y: 199, distance: 5.0
drag, startPoint x: 463, startPoint y: 199, endPoint x: 464, endPoint y: 195, distance: 4.1
drag, startPoint x: 463, startPoint y: 198, endPoint x: 464, endPoint y: 192, distance: 5.9
drag, startPoint x: 414, startPoint y: 212, endPoint x: 418, endPoint y: 210, distance: 4.8
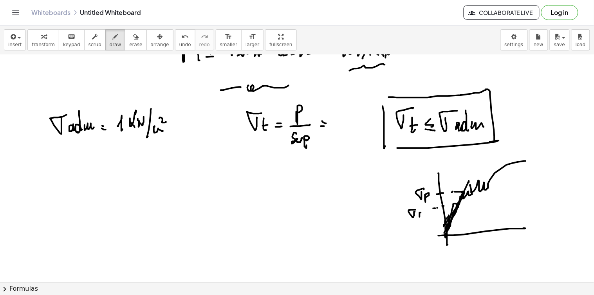
drag, startPoint x: 421, startPoint y: 213, endPoint x: 421, endPoint y: 217, distance: 3.9
drag, startPoint x: 421, startPoint y: 217, endPoint x: 425, endPoint y: 205, distance: 12.4
drag, startPoint x: 427, startPoint y: 213, endPoint x: 431, endPoint y: 216, distance: 4.2
drag, startPoint x: 431, startPoint y: 216, endPoint x: 436, endPoint y: 220, distance: 7.0
drag, startPoint x: 394, startPoint y: 260, endPoint x: 402, endPoint y: 257, distance: 8.2
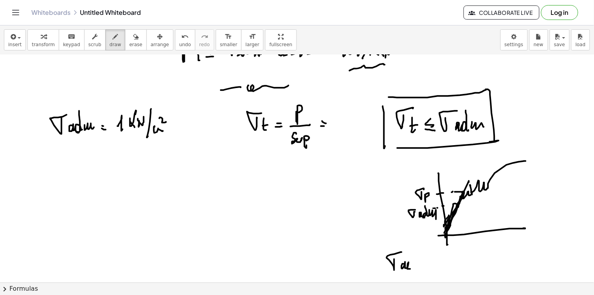
drag, startPoint x: 405, startPoint y: 262, endPoint x: 412, endPoint y: 265, distance: 7.1
drag, startPoint x: 412, startPoint y: 251, endPoint x: 415, endPoint y: 267, distance: 15.9
drag, startPoint x: 418, startPoint y: 267, endPoint x: 424, endPoint y: 269, distance: 6.2
drag, startPoint x: 433, startPoint y: 267, endPoint x: 436, endPoint y: 262, distance: 6.0
drag, startPoint x: 451, startPoint y: 256, endPoint x: 456, endPoint y: 252, distance: 6.4
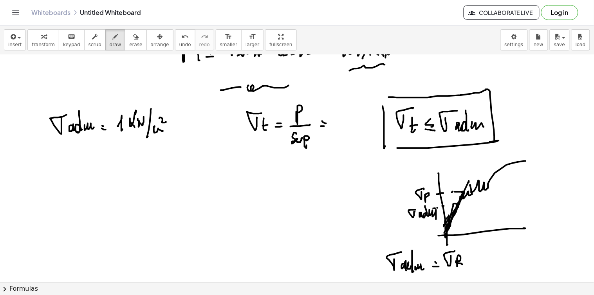
drag, startPoint x: 458, startPoint y: 260, endPoint x: 463, endPoint y: 266, distance: 7.8
drag, startPoint x: 464, startPoint y: 272, endPoint x: 468, endPoint y: 268, distance: 5.3
drag, startPoint x: 471, startPoint y: 265, endPoint x: 475, endPoint y: 270, distance: 6.5
drag, startPoint x: 480, startPoint y: 268, endPoint x: 485, endPoint y: 264, distance: 5.6
drag, startPoint x: 484, startPoint y: 259, endPoint x: 483, endPoint y: 268, distance: 9.5
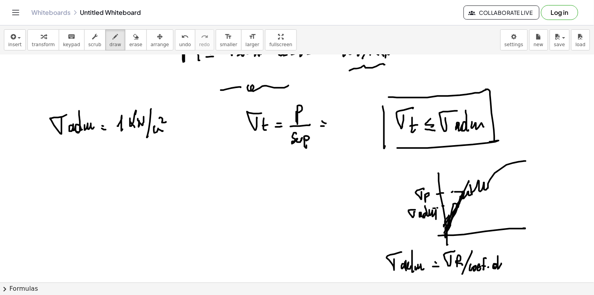
drag, startPoint x: 498, startPoint y: 269, endPoint x: 502, endPoint y: 268, distance: 3.9
drag, startPoint x: 512, startPoint y: 263, endPoint x: 521, endPoint y: 267, distance: 10.2
drag, startPoint x: 521, startPoint y: 267, endPoint x: 530, endPoint y: 268, distance: 8.7
drag, startPoint x: 531, startPoint y: 271, endPoint x: 538, endPoint y: 267, distance: 8.3
drag, startPoint x: 546, startPoint y: 263, endPoint x: 548, endPoint y: 250, distance: 13.5
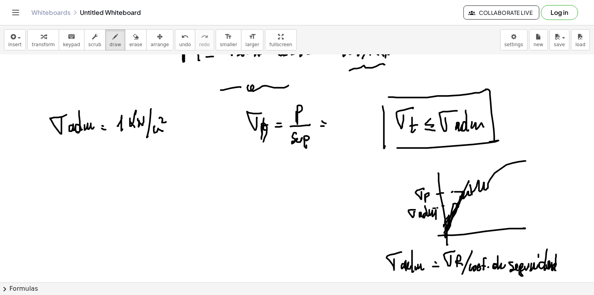
drag, startPoint x: 262, startPoint y: 137, endPoint x: 268, endPoint y: 143, distance: 8.6
drag, startPoint x: 412, startPoint y: 126, endPoint x: 422, endPoint y: 136, distance: 14.7
drag, startPoint x: 420, startPoint y: 139, endPoint x: 425, endPoint y: 132, distance: 8.7
drag, startPoint x: 425, startPoint y: 132, endPoint x: 428, endPoint y: 141, distance: 10.1
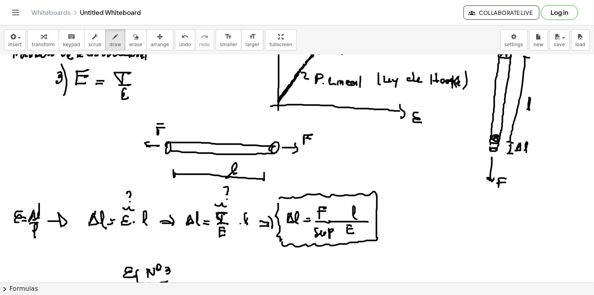
scroll to position [0, 0]
